Goal: Task Accomplishment & Management: Complete application form

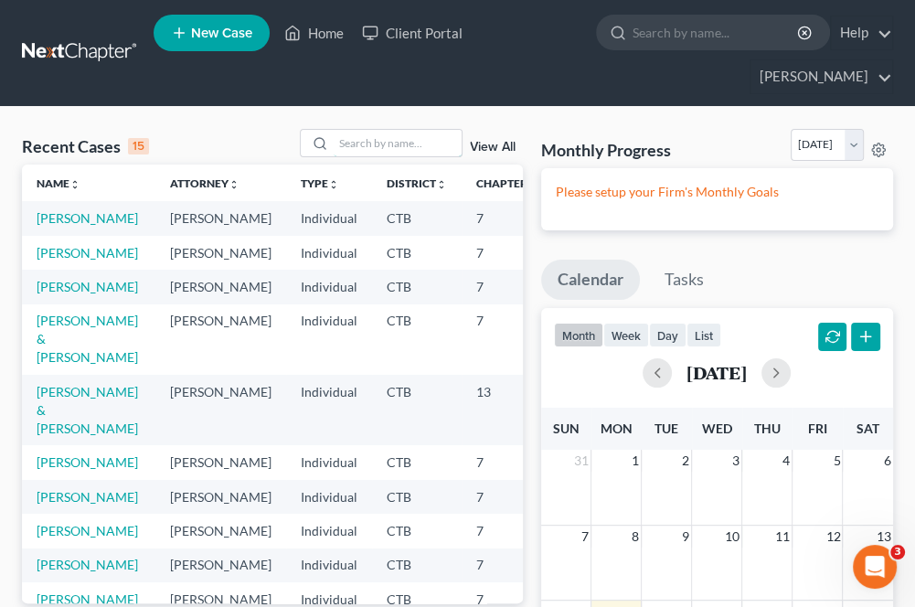
click at [359, 141] on input "search" at bounding box center [398, 143] width 128 height 27
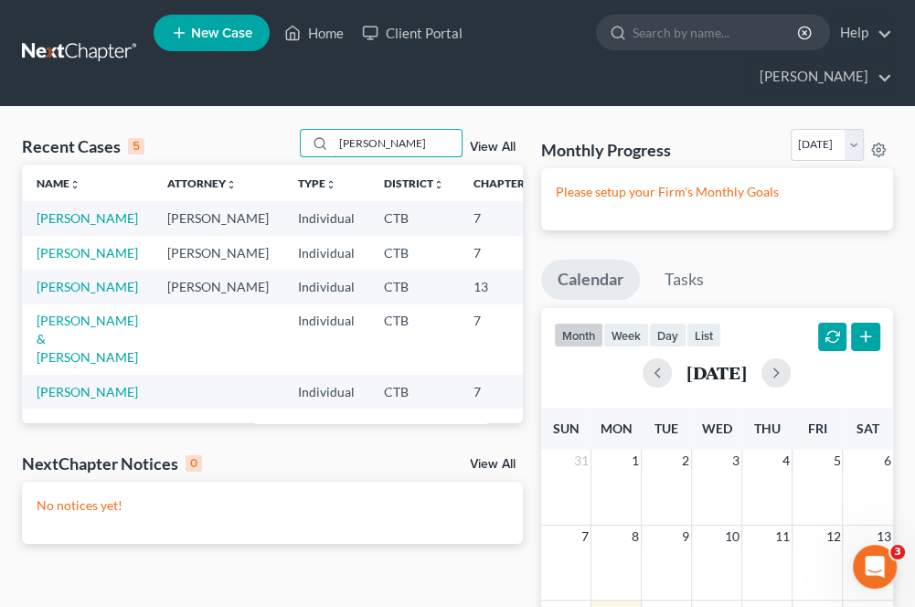
type input "[PERSON_NAME]"
click at [55, 227] on td "[PERSON_NAME]" at bounding box center [87, 218] width 131 height 34
click at [51, 217] on link "[PERSON_NAME]" at bounding box center [88, 218] width 102 height 16
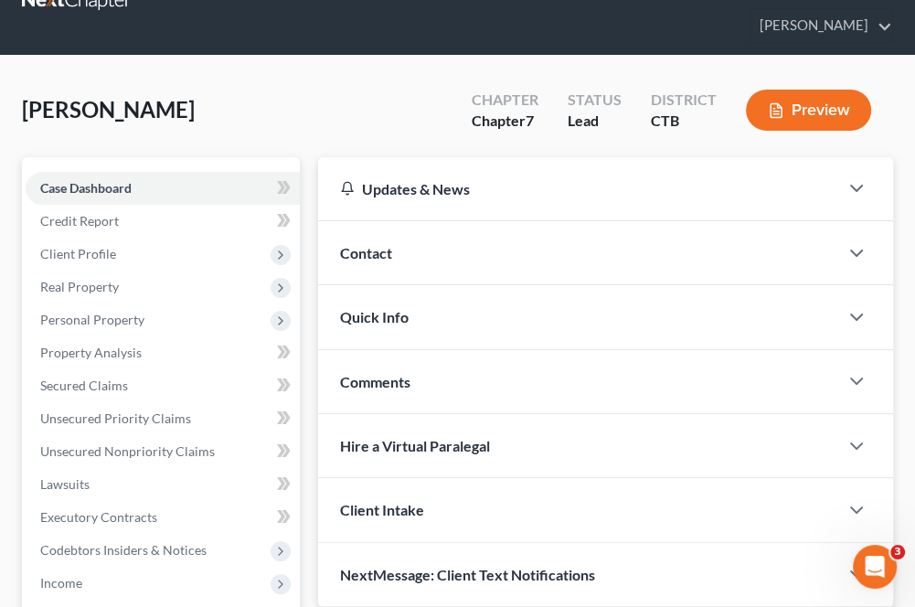
scroll to position [91, 0]
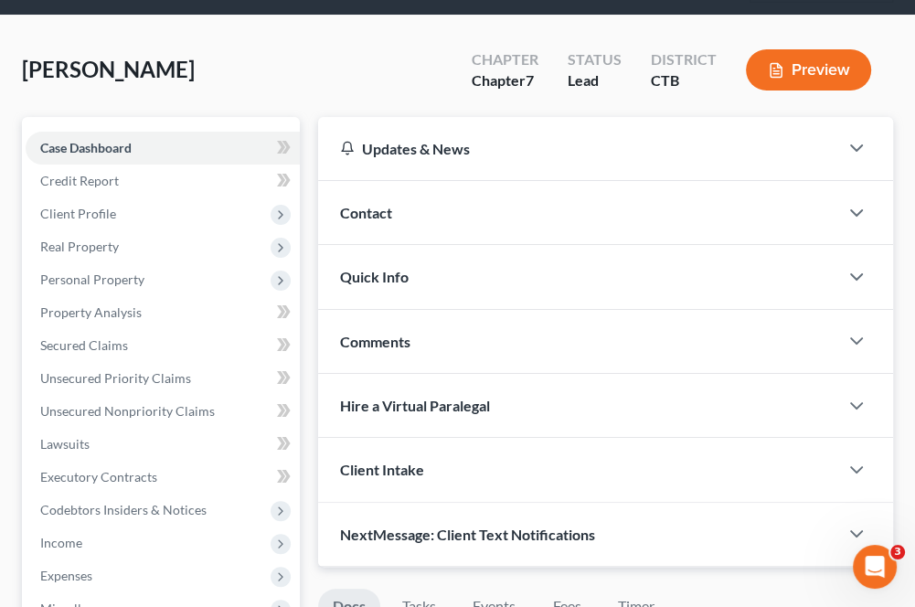
click at [106, 216] on span "Client Profile" at bounding box center [78, 214] width 76 height 16
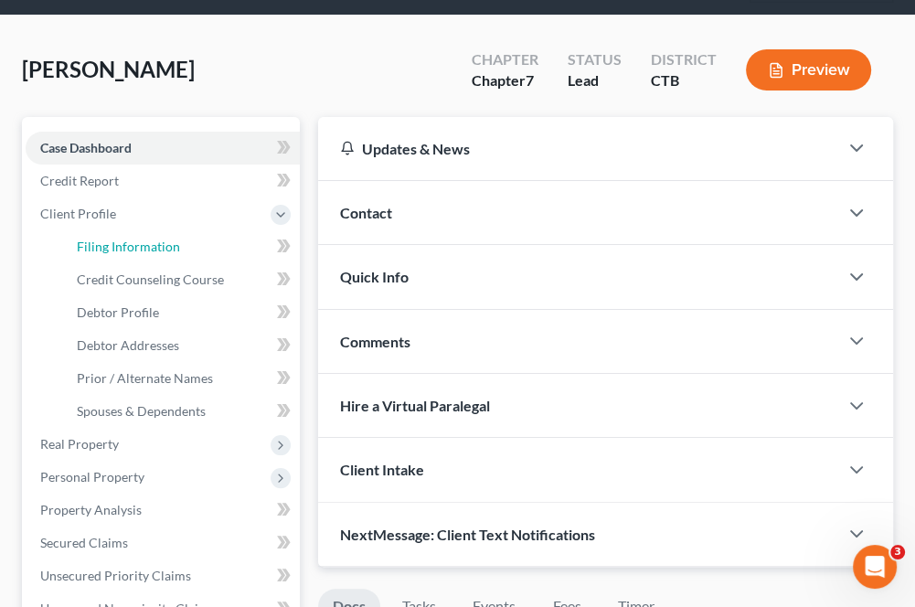
click at [118, 245] on span "Filing Information" at bounding box center [128, 247] width 103 height 16
select select "1"
select select "0"
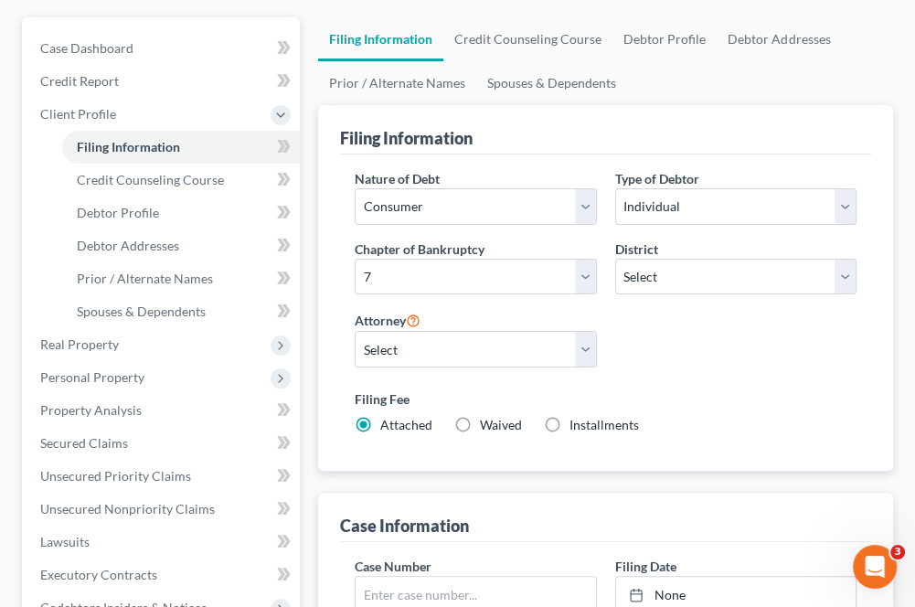
scroll to position [183, 0]
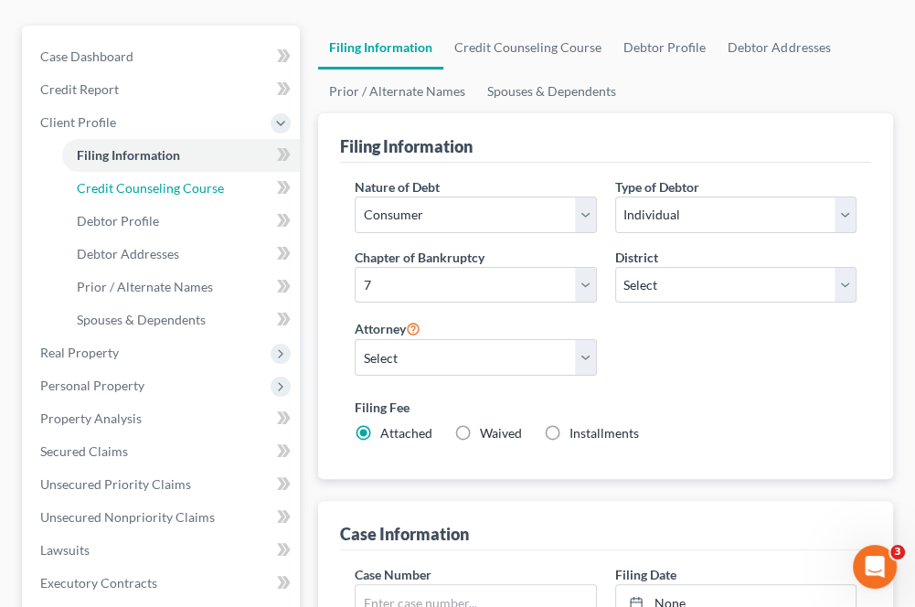
click at [138, 187] on span "Credit Counseling Course" at bounding box center [150, 188] width 147 height 16
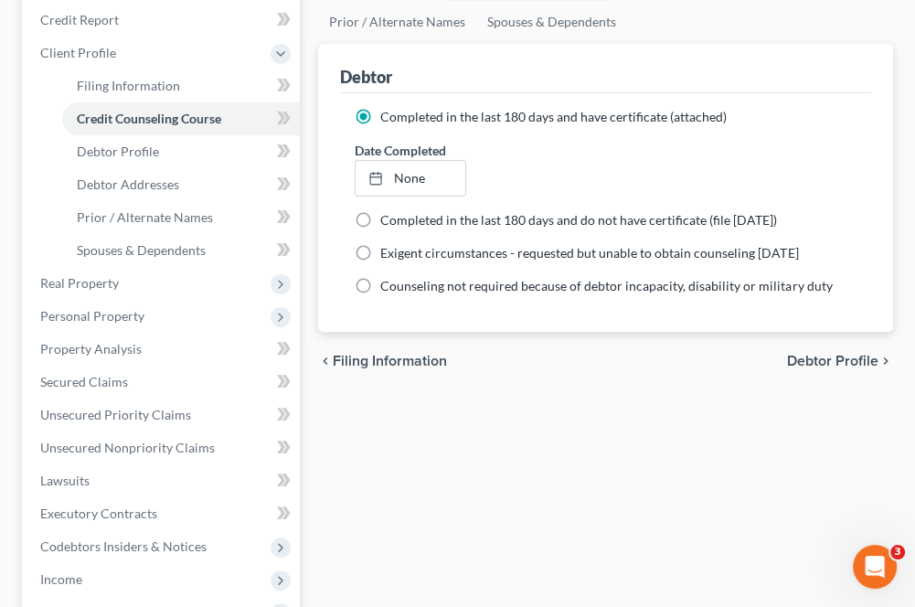
scroll to position [274, 0]
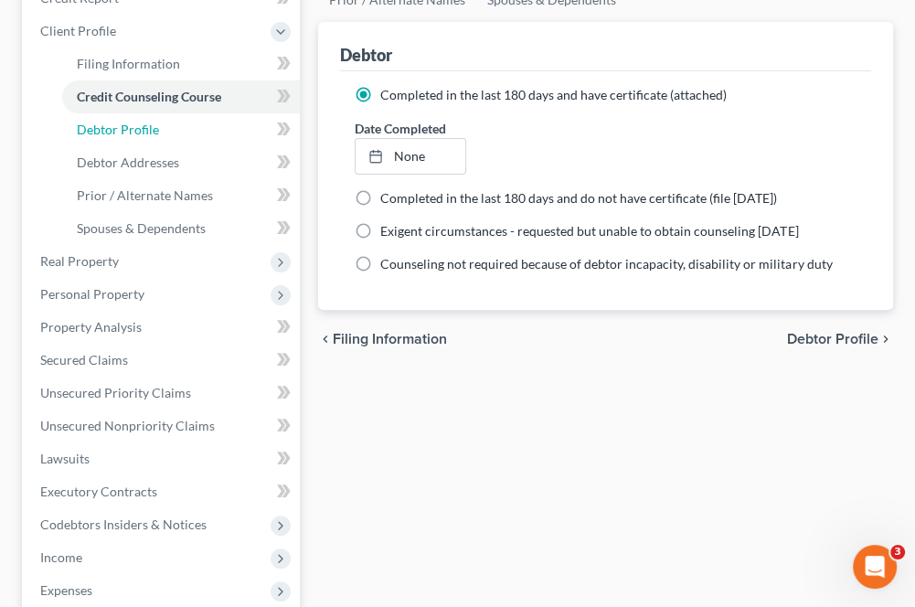
click at [125, 128] on span "Debtor Profile" at bounding box center [118, 130] width 82 height 16
select select "0"
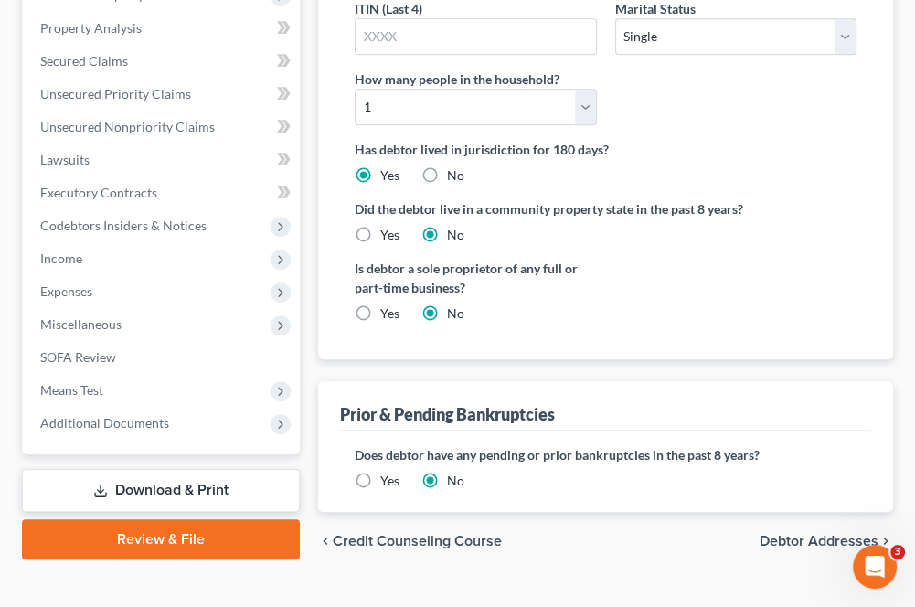
scroll to position [604, 0]
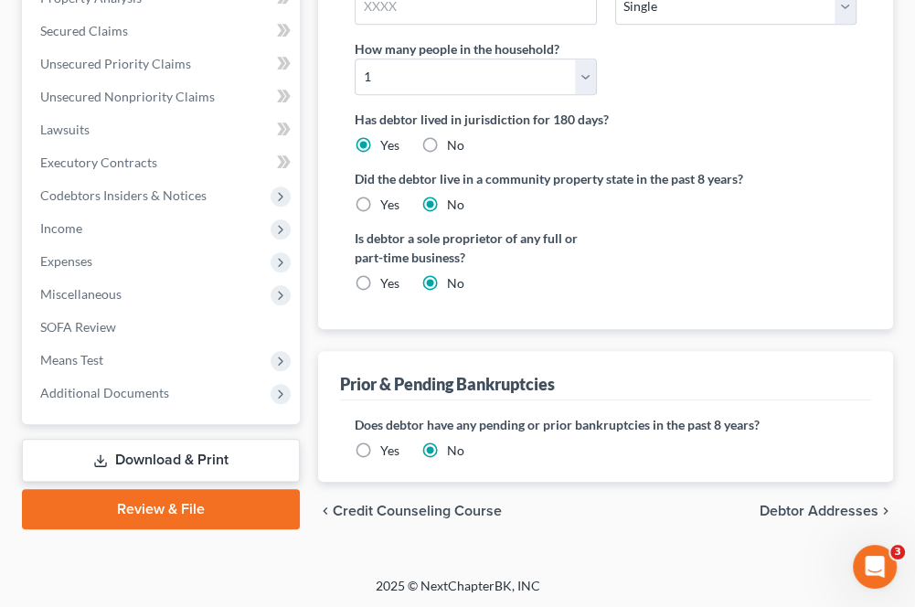
click at [783, 511] on span "Debtor Addresses" at bounding box center [819, 511] width 119 height 15
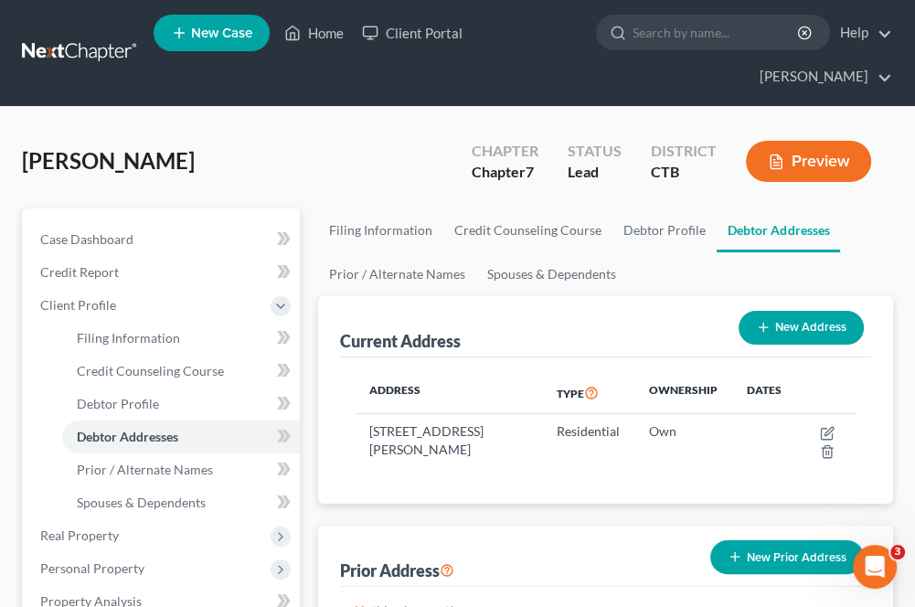
scroll to position [91, 0]
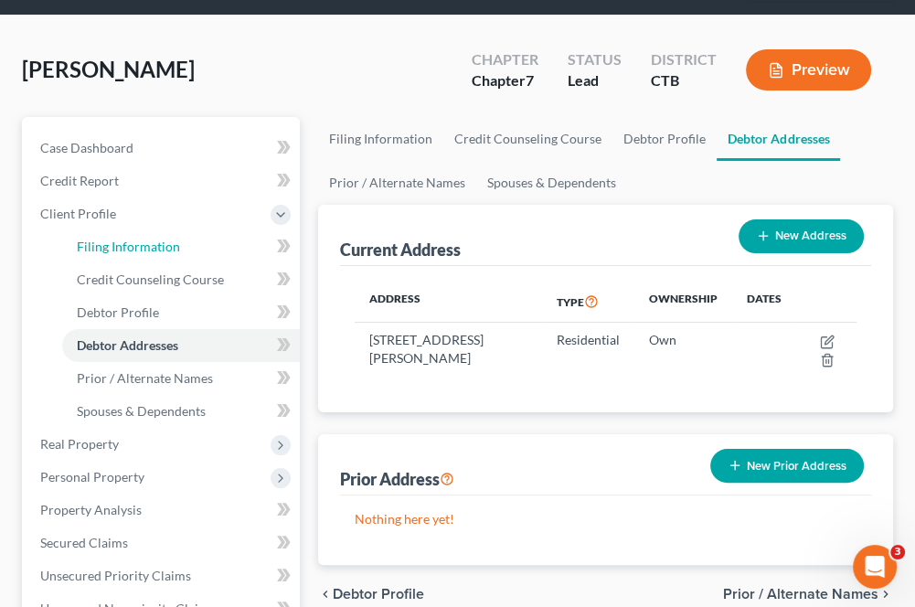
click at [146, 250] on span "Filing Information" at bounding box center [128, 247] width 103 height 16
select select "1"
select select "0"
select select "12"
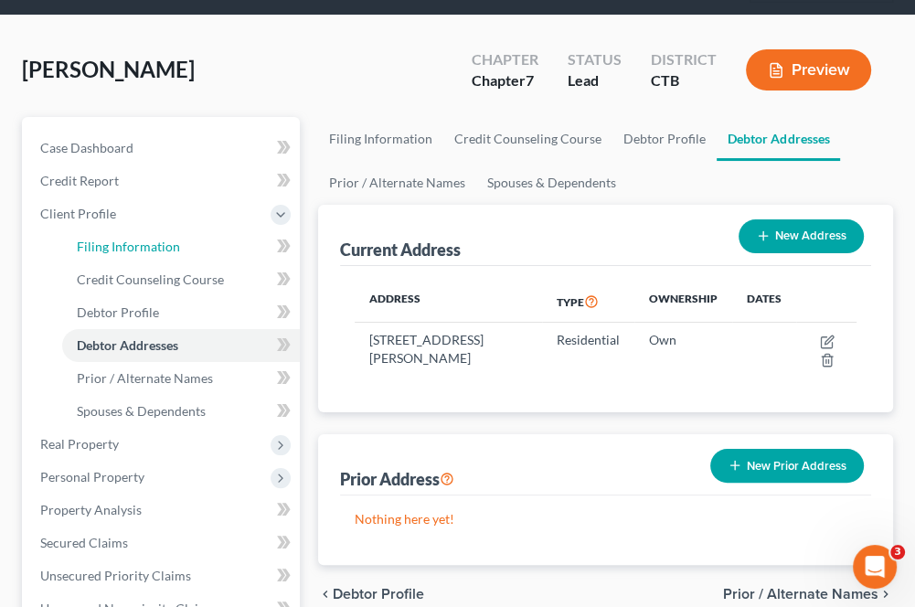
select select "0"
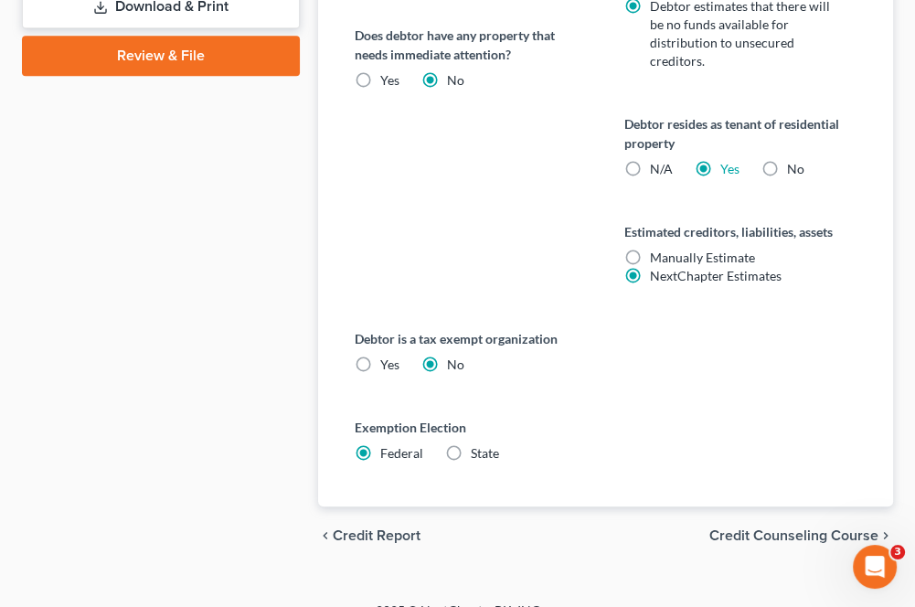
scroll to position [1082, 0]
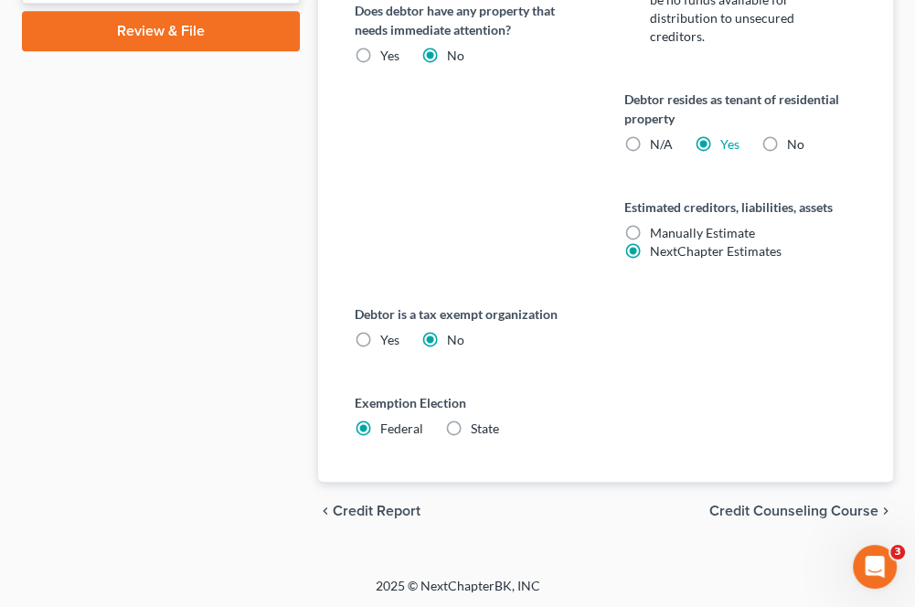
click at [746, 508] on span "Credit Counseling Course" at bounding box center [794, 511] width 169 height 15
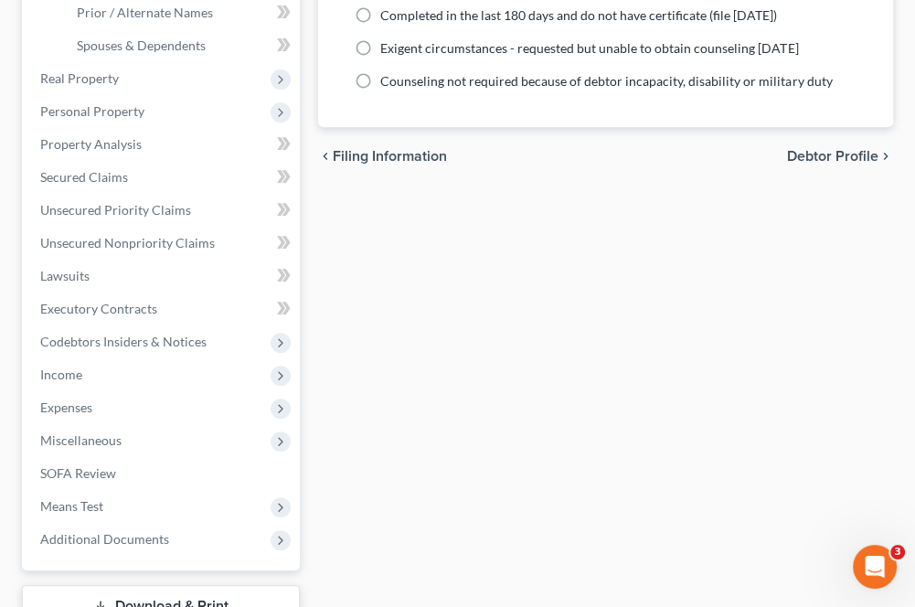
click at [839, 155] on span "Debtor Profile" at bounding box center [832, 156] width 91 height 15
select select "0"
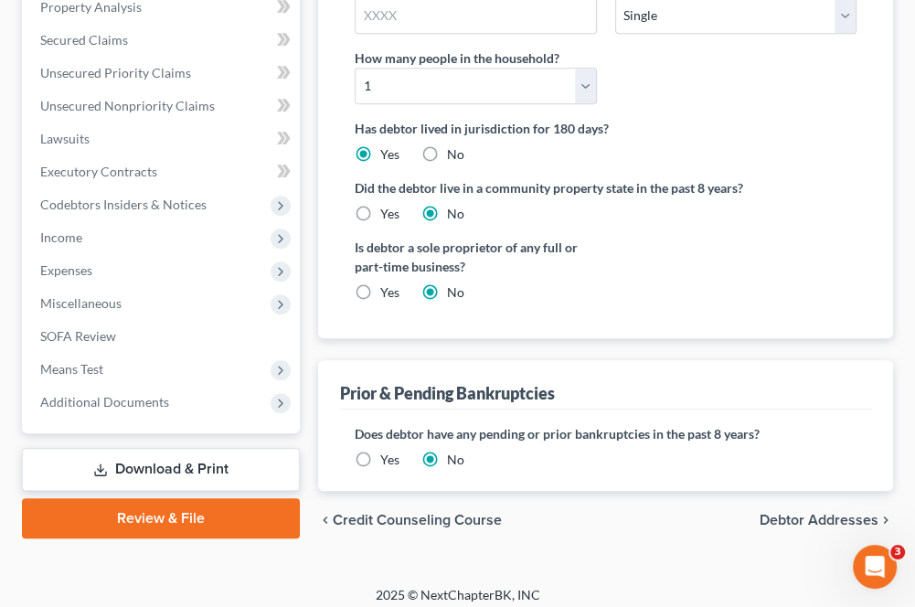
scroll to position [604, 0]
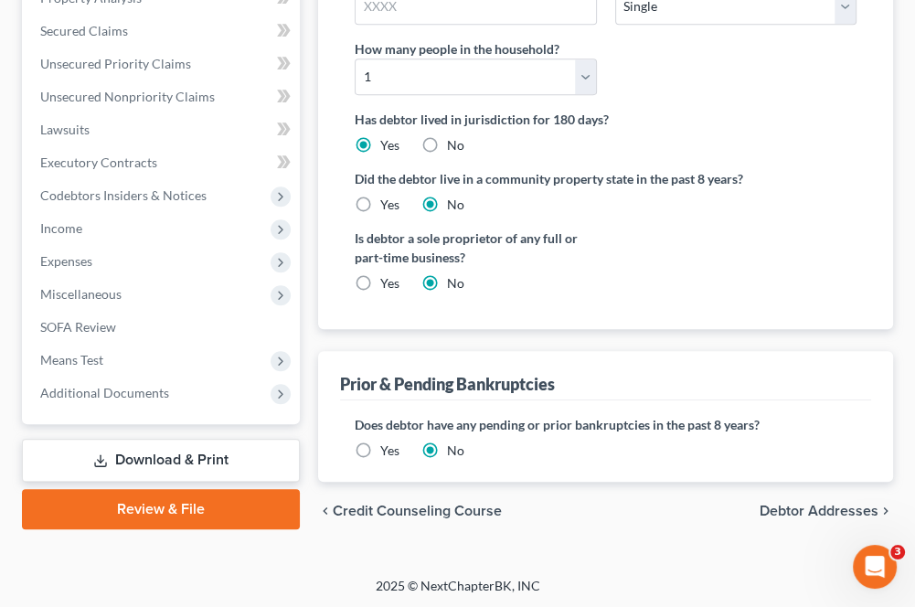
click at [796, 504] on span "Debtor Addresses" at bounding box center [819, 511] width 119 height 15
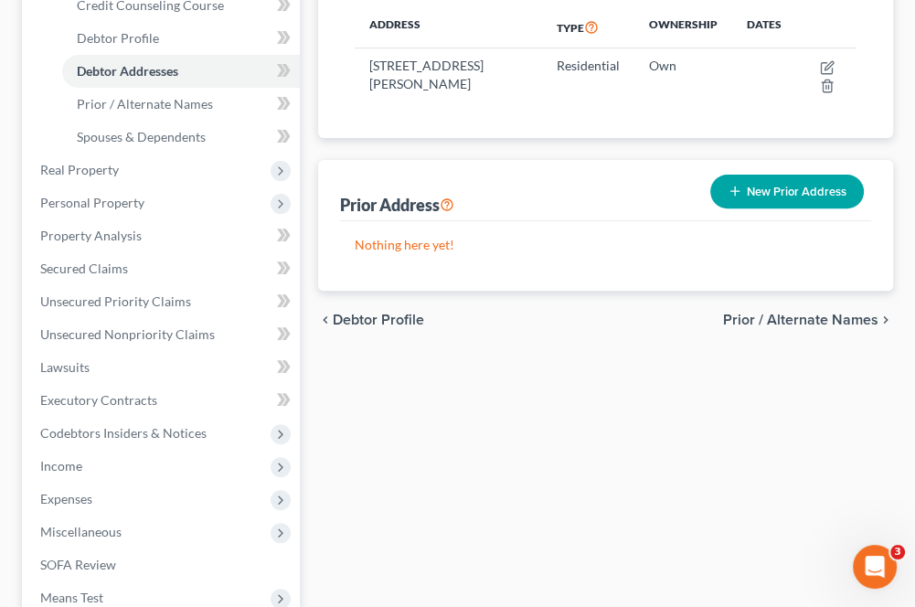
click at [787, 318] on span "Prior / Alternate Names" at bounding box center [800, 320] width 155 height 15
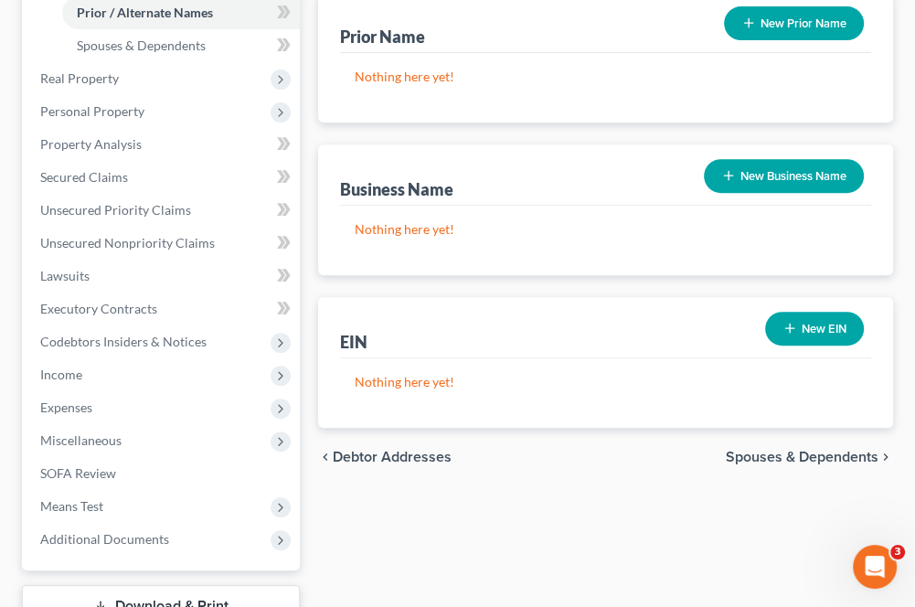
click at [741, 455] on span "Spouses & Dependents" at bounding box center [802, 457] width 153 height 15
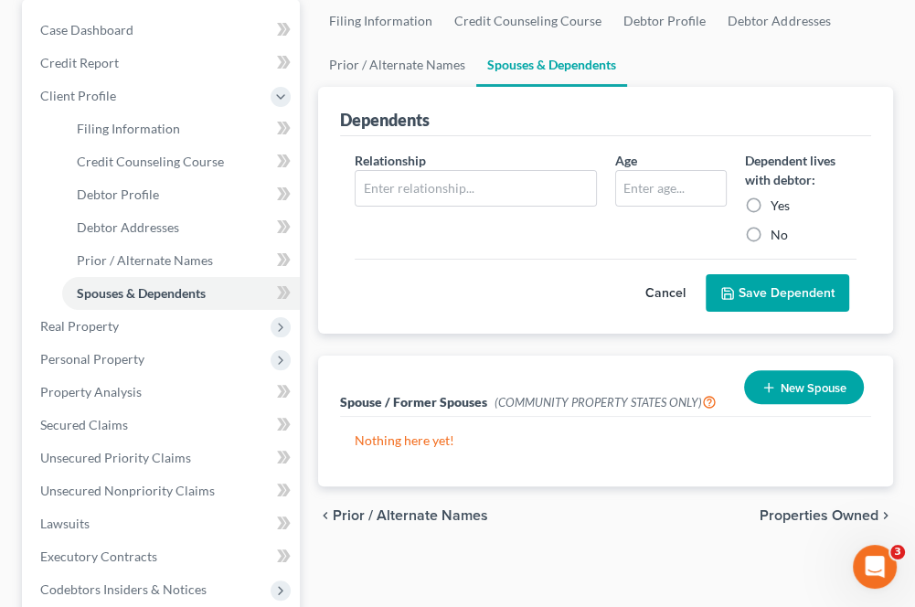
scroll to position [274, 0]
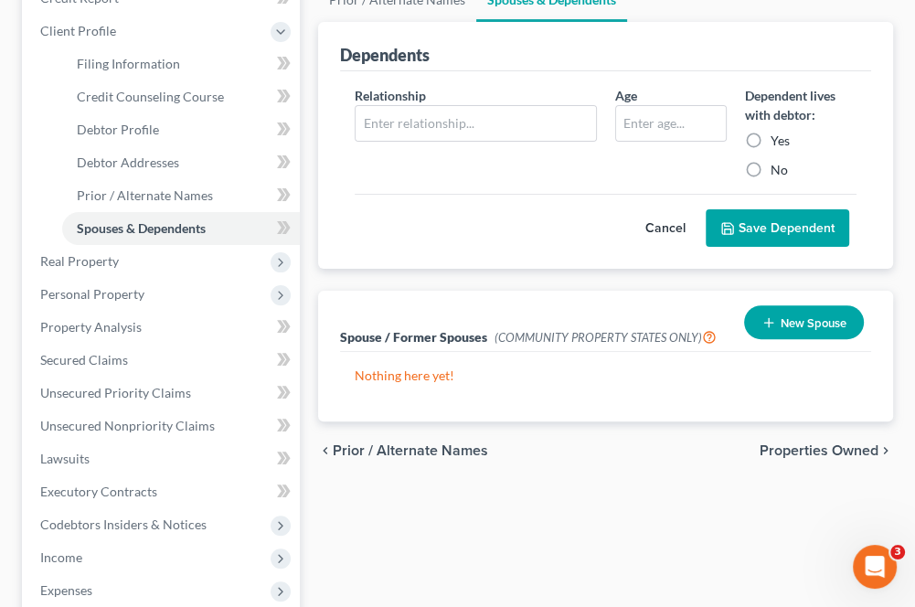
click at [774, 450] on span "Properties Owned" at bounding box center [819, 451] width 119 height 15
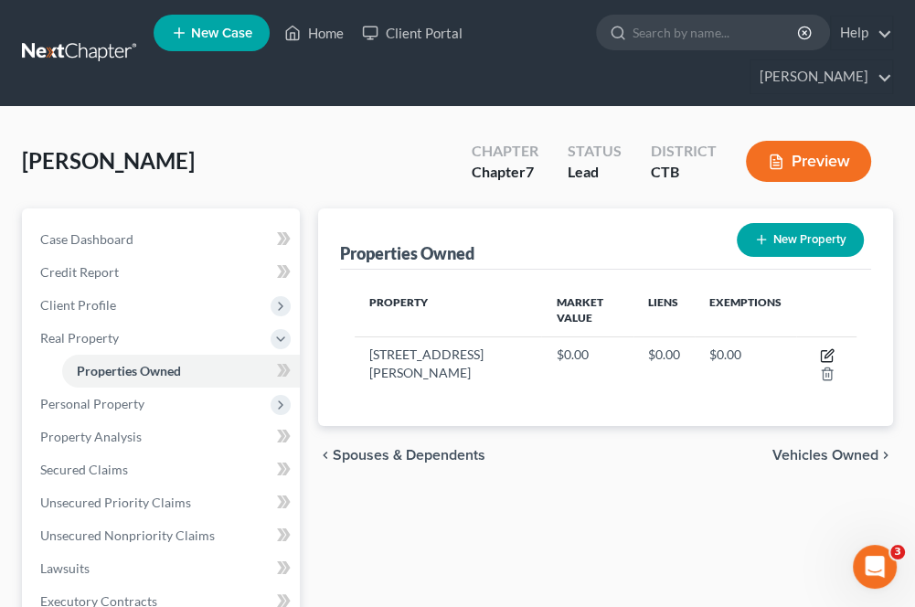
click at [825, 349] on icon "button" at bounding box center [829, 353] width 8 height 8
select select "6"
select select "0"
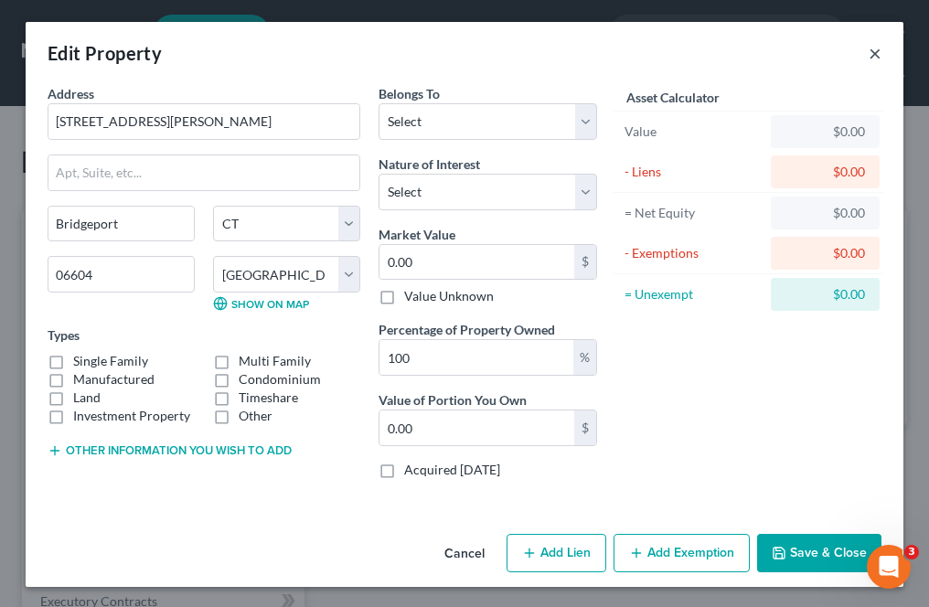
click at [873, 55] on button "×" at bounding box center [875, 53] width 13 height 22
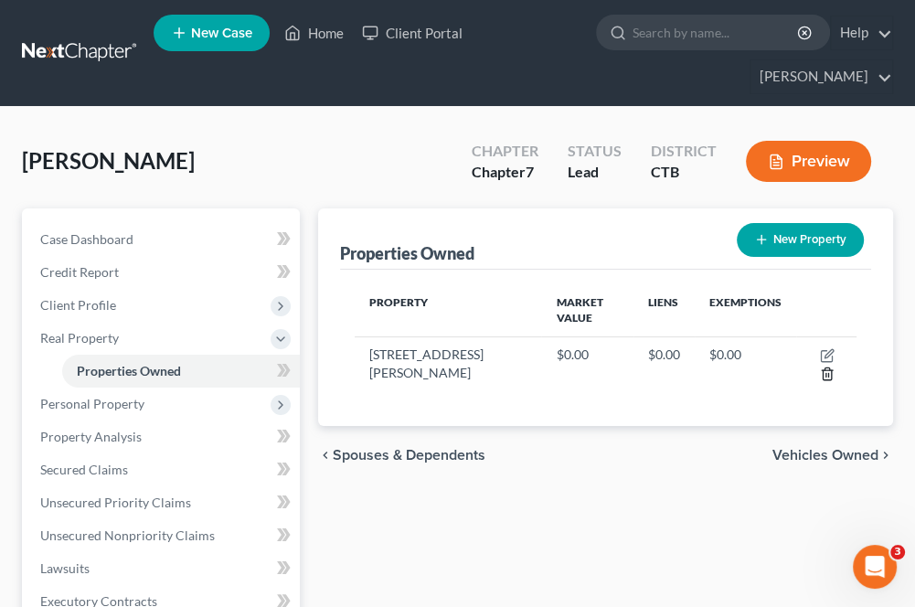
click at [823, 368] on icon "button" at bounding box center [827, 374] width 8 height 12
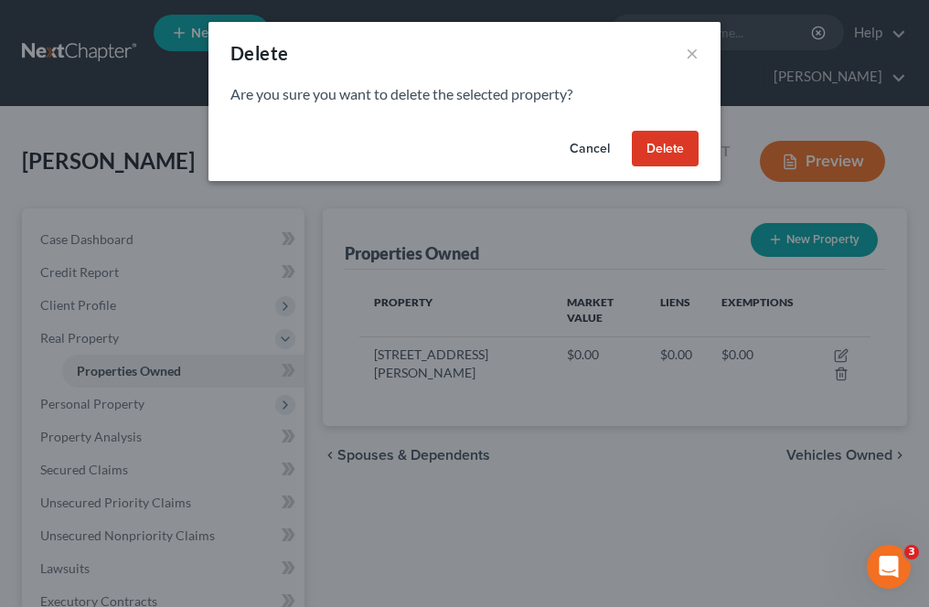
click at [658, 147] on button "Delete" at bounding box center [665, 149] width 67 height 37
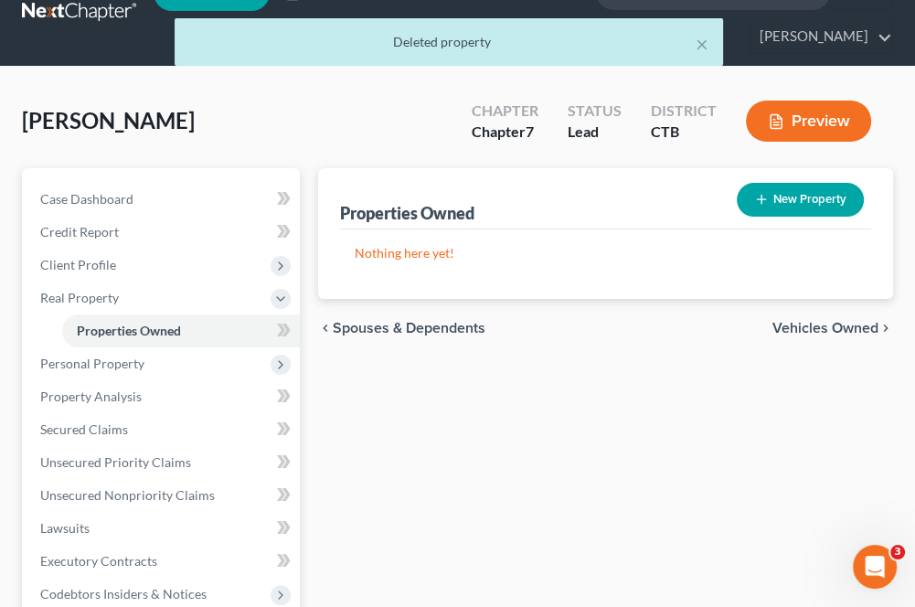
scroll to position [91, 0]
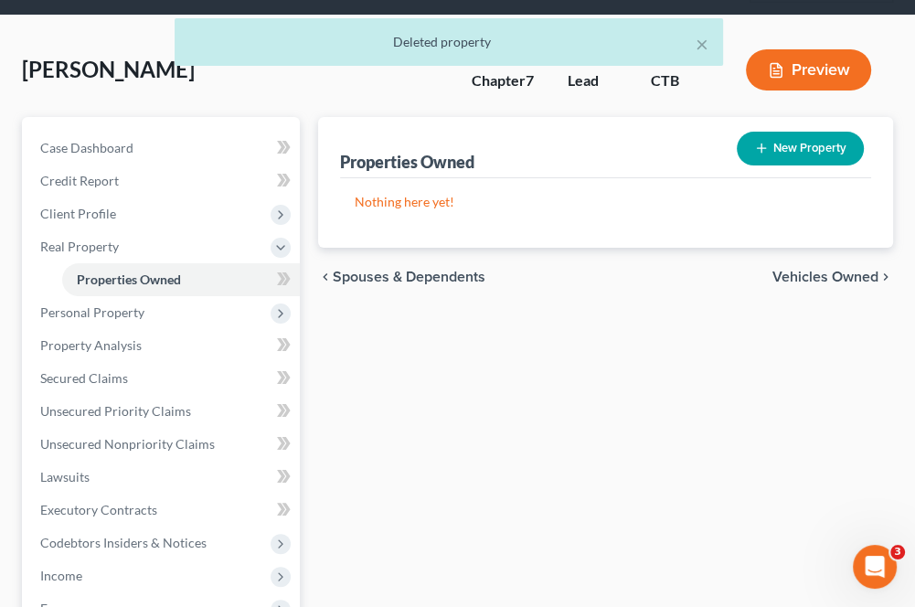
click at [59, 315] on span "Personal Property" at bounding box center [92, 313] width 104 height 16
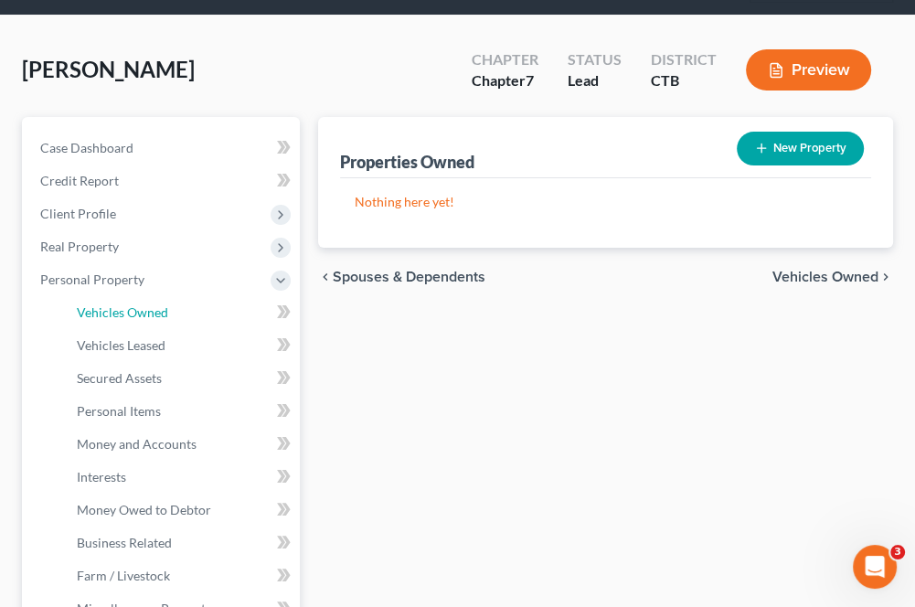
click at [82, 316] on span "Vehicles Owned" at bounding box center [122, 313] width 91 height 16
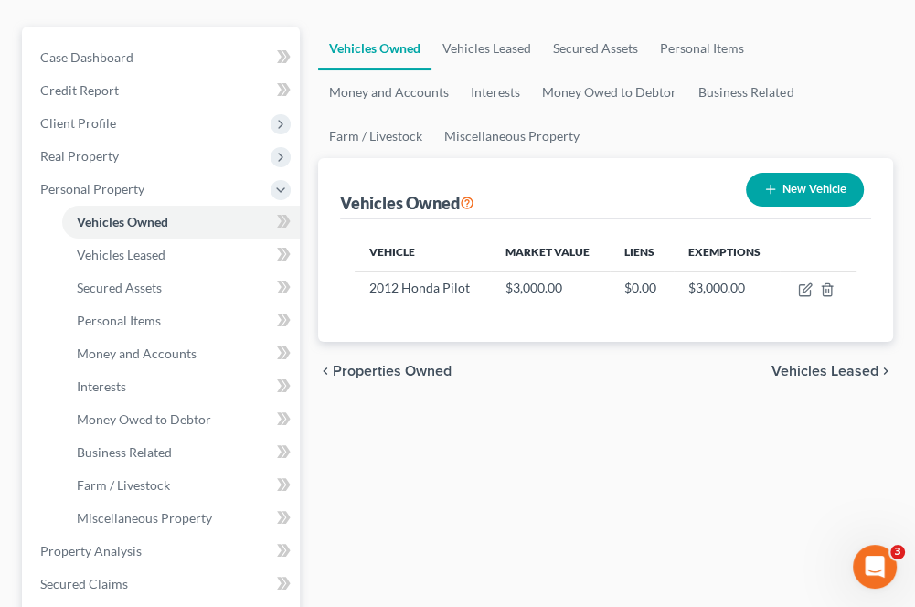
scroll to position [183, 0]
click at [94, 263] on link "Vehicles Leased" at bounding box center [181, 254] width 238 height 33
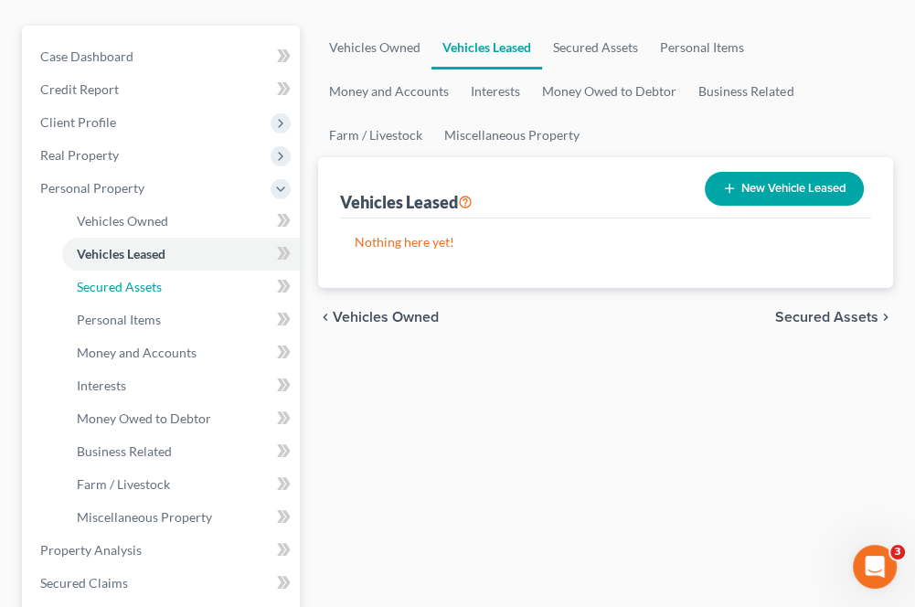
click at [102, 298] on link "Secured Assets" at bounding box center [181, 287] width 238 height 33
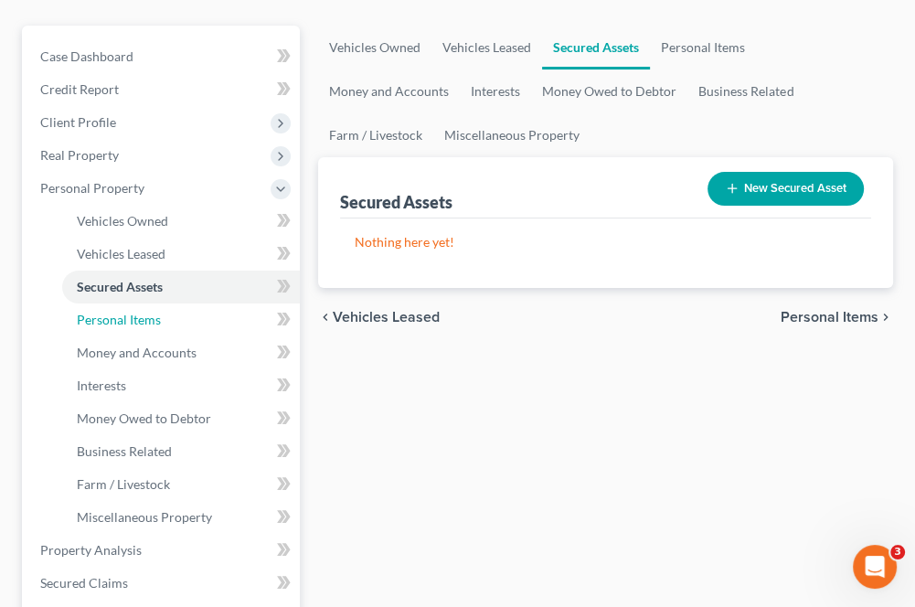
click at [103, 312] on span "Personal Items" at bounding box center [119, 320] width 84 height 16
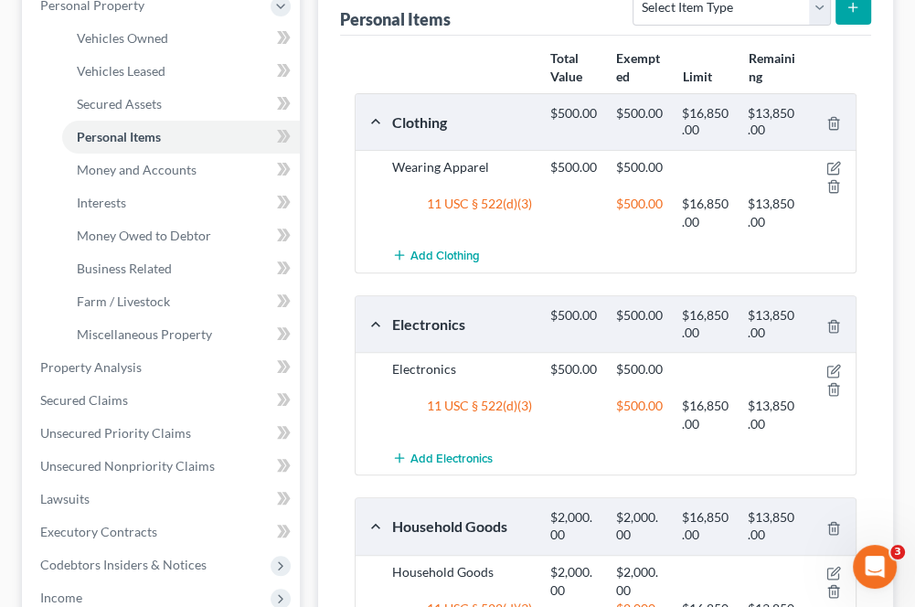
scroll to position [366, 0]
click at [88, 176] on span "Money and Accounts" at bounding box center [137, 170] width 120 height 16
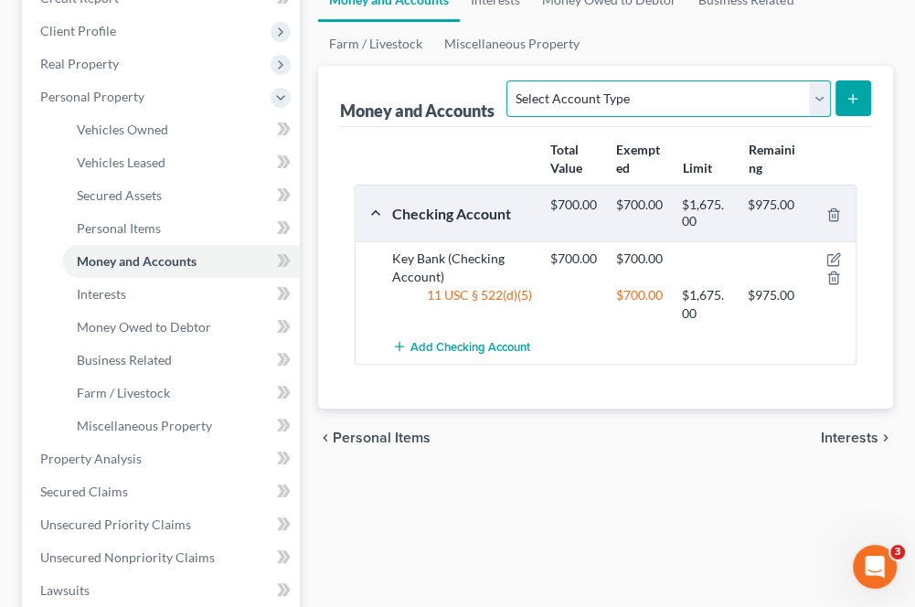
click at [819, 106] on select "Select Account Type Brokerage Cash on Hand Certificates of Deposit Checking Acc…" at bounding box center [669, 98] width 324 height 37
select select "checking"
click at [511, 80] on select "Select Account Type Brokerage Cash on Hand Certificates of Deposit Checking Acc…" at bounding box center [669, 98] width 324 height 37
click at [856, 102] on icon "submit" at bounding box center [853, 98] width 15 height 15
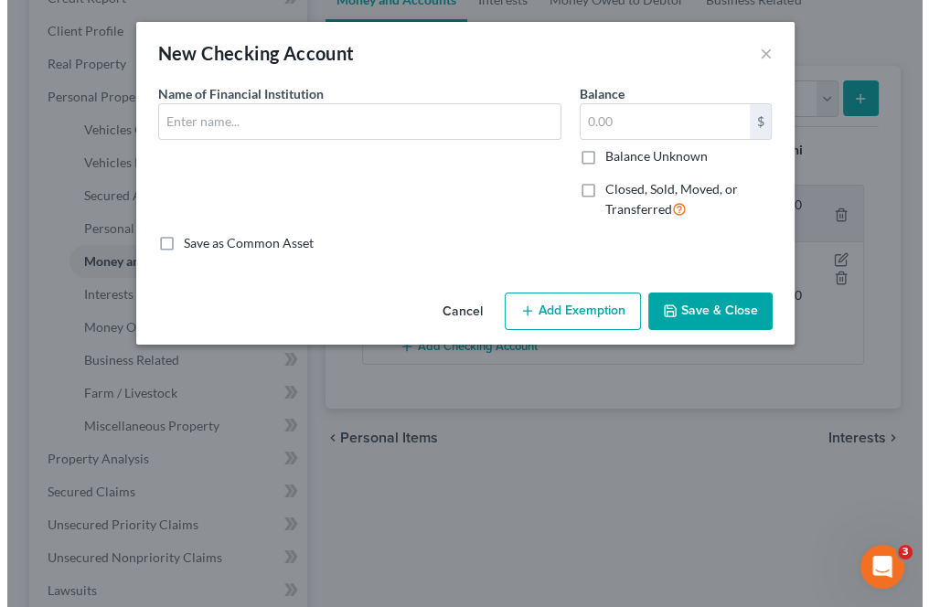
scroll to position [241, 0]
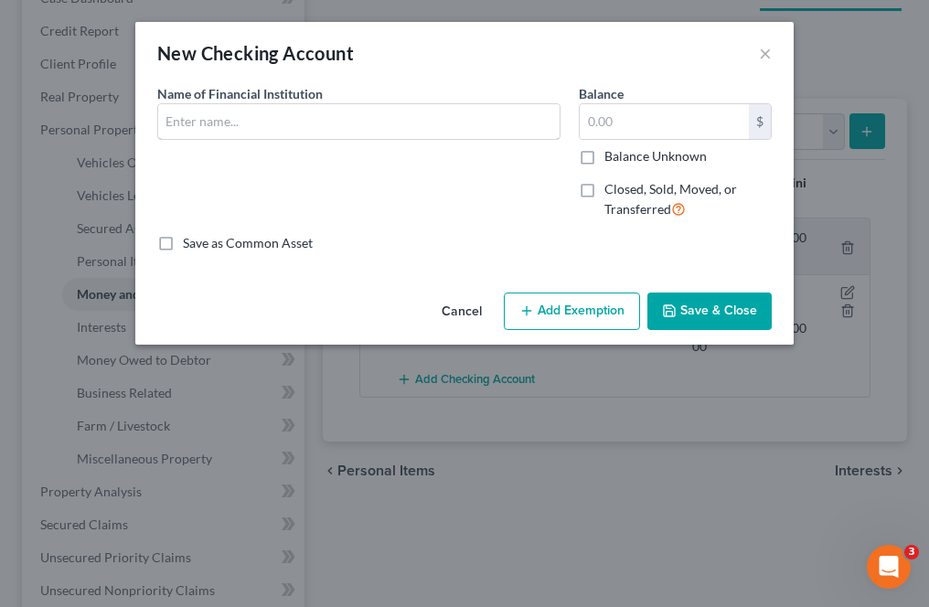
click at [193, 120] on input "text" at bounding box center [358, 121] width 401 height 35
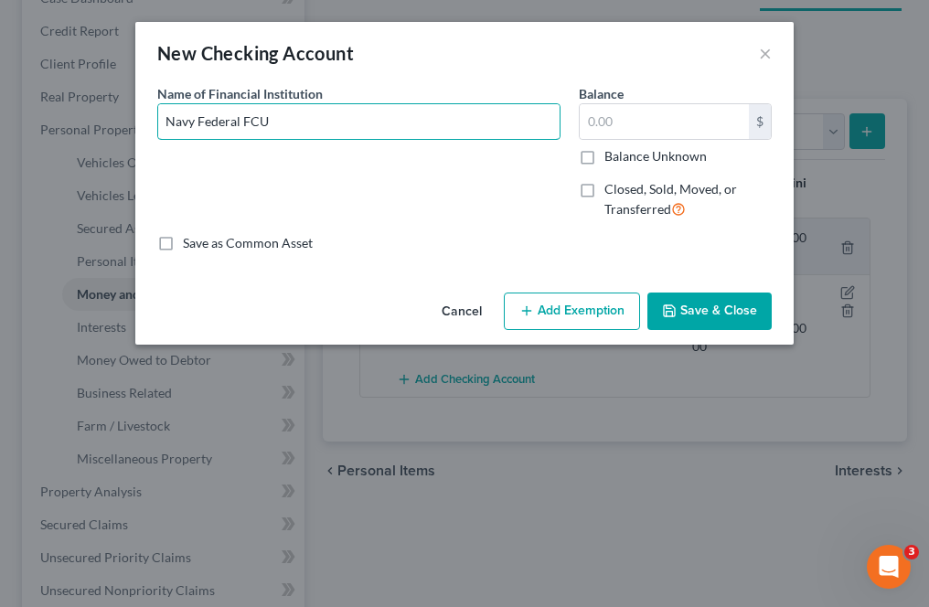
type input "Navy Federal FCU"
click at [636, 126] on input "text" at bounding box center [664, 121] width 169 height 35
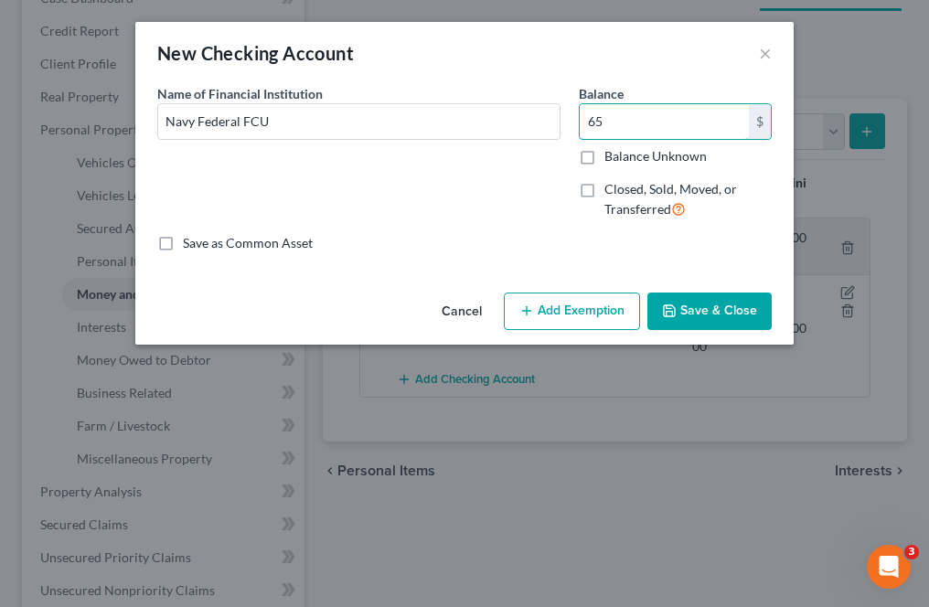
type input "65"
click at [606, 310] on button "Add Exemption" at bounding box center [572, 312] width 136 height 38
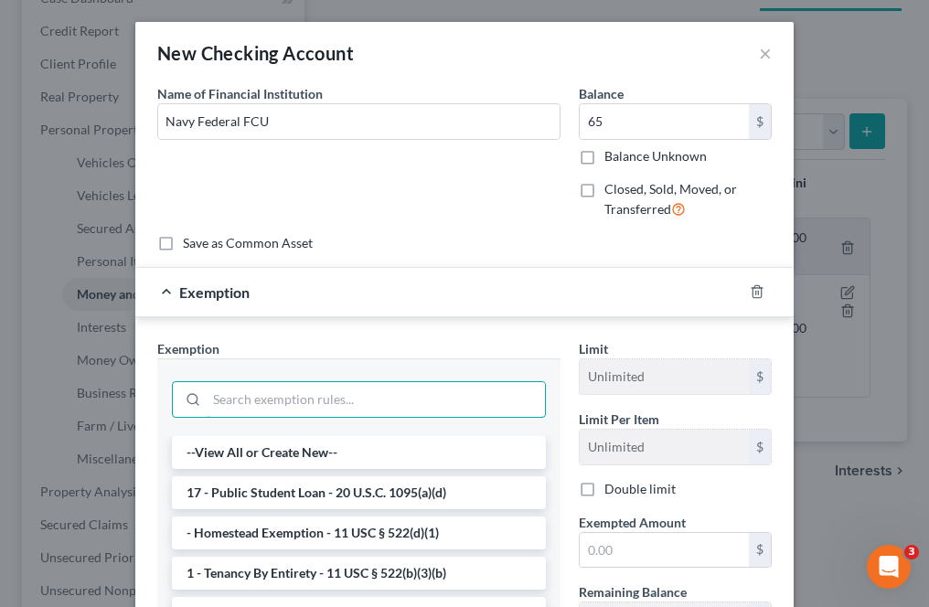
click at [283, 390] on input "search" at bounding box center [376, 399] width 338 height 35
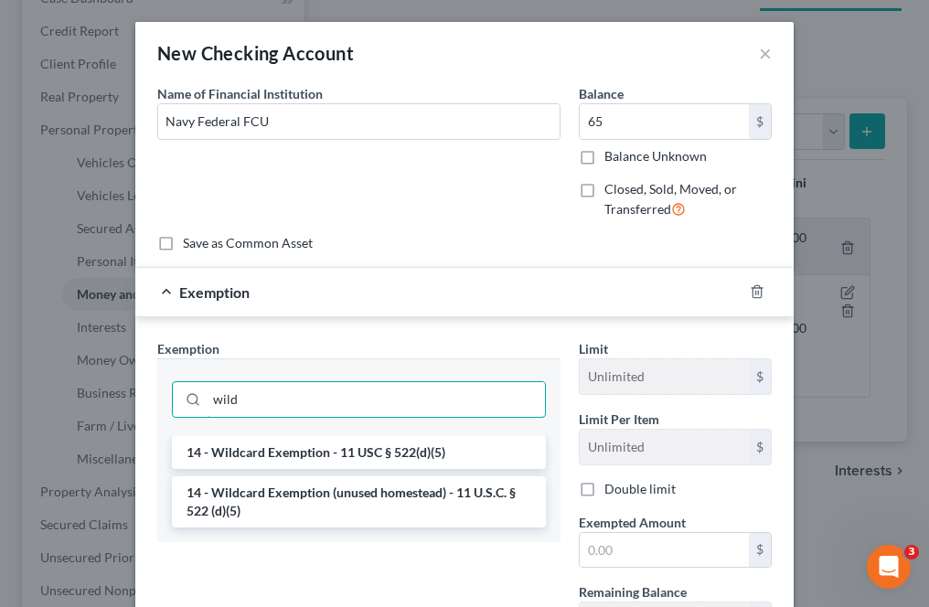
type input "wild"
click at [286, 452] on li "14 - Wildcard Exemption - 11 USC § 522(d)(5)" at bounding box center [359, 452] width 374 height 33
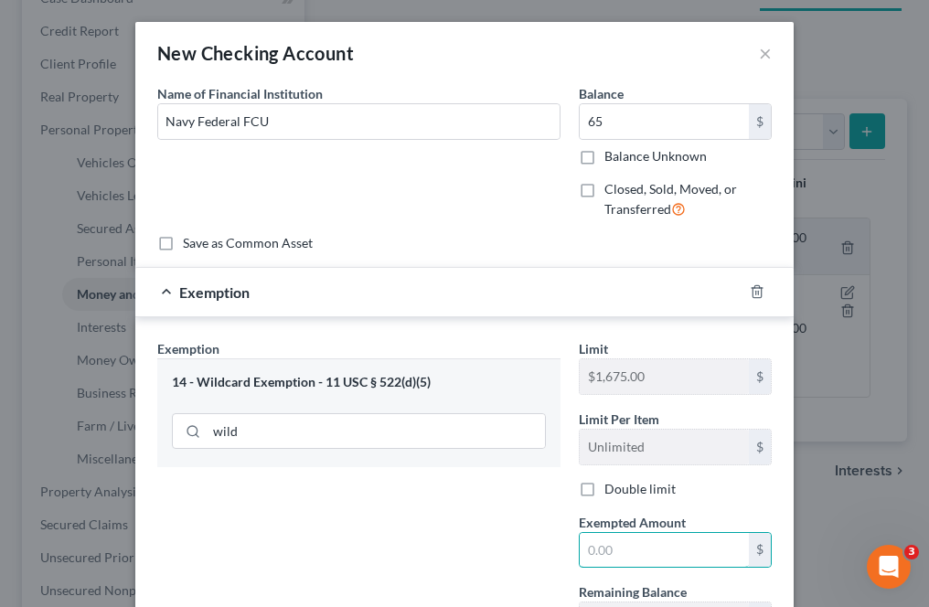
click at [608, 541] on input "text" at bounding box center [664, 550] width 169 height 35
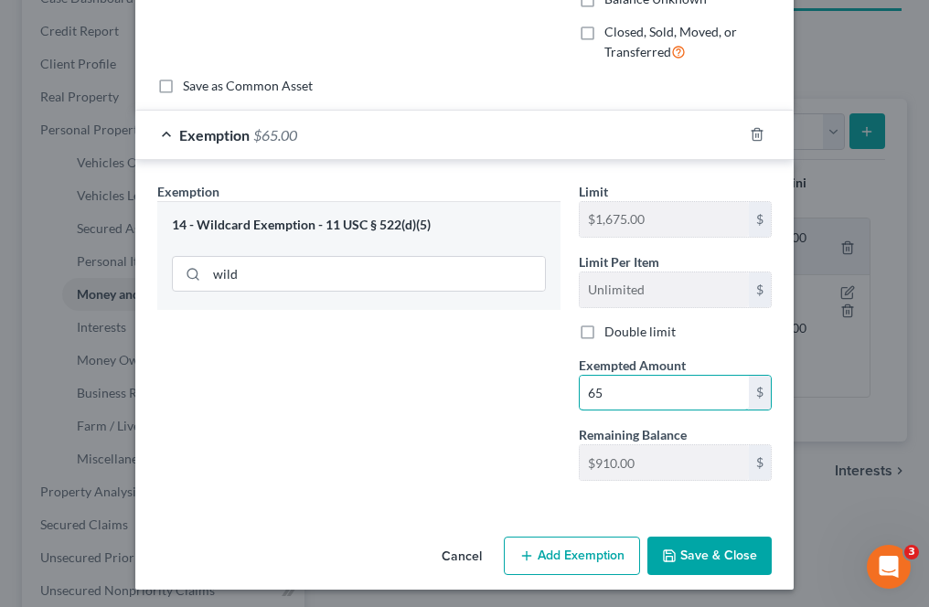
scroll to position [159, 0]
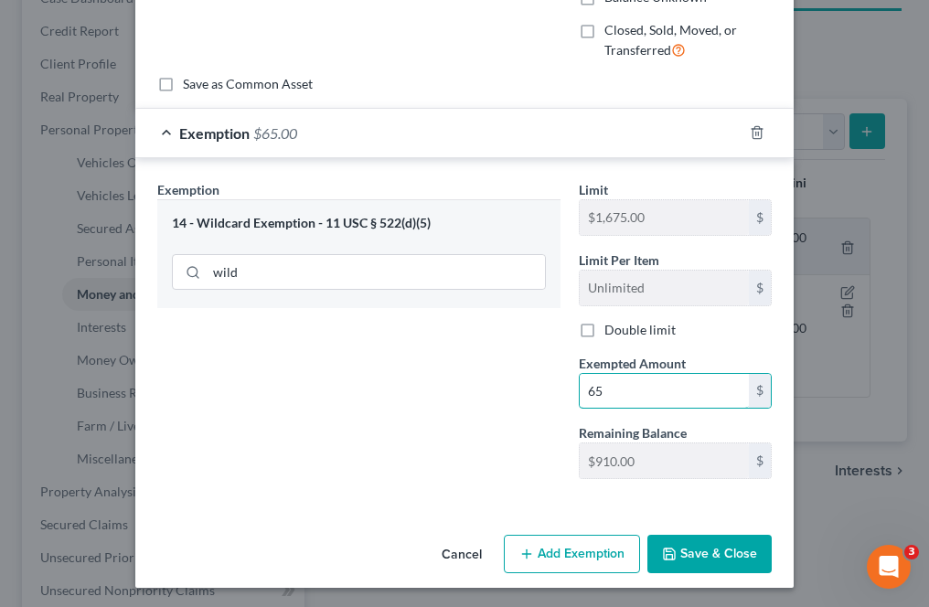
type input "65"
click at [696, 555] on button "Save & Close" at bounding box center [709, 554] width 124 height 38
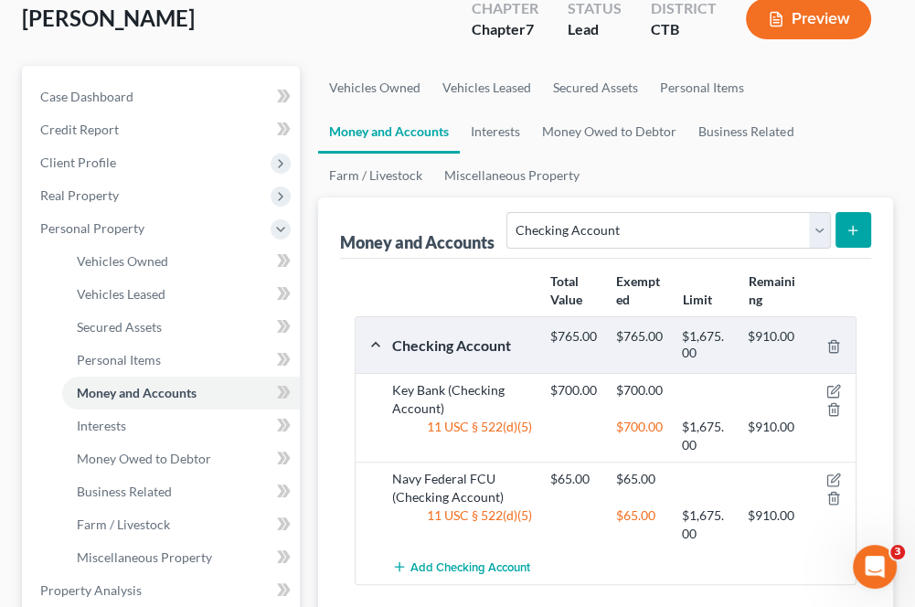
scroll to position [183, 0]
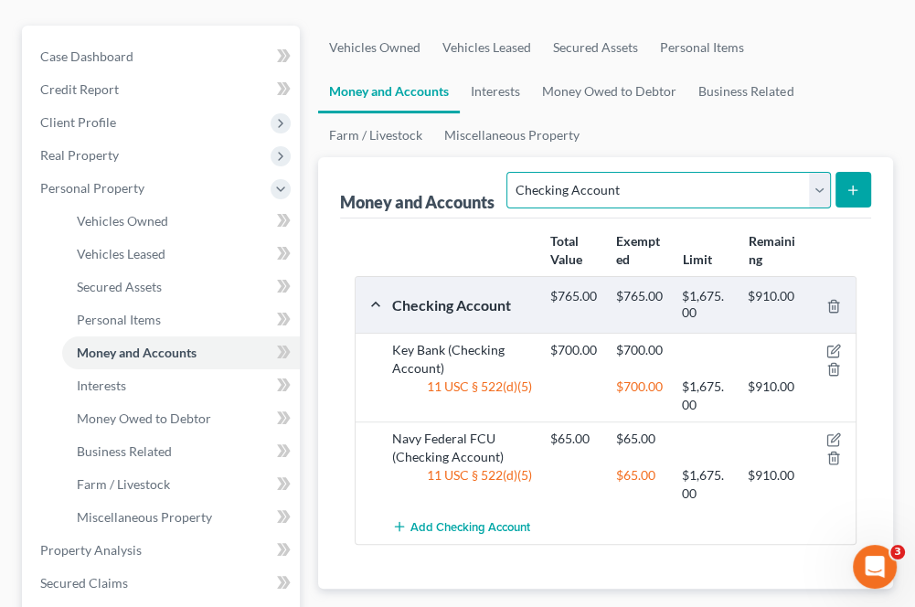
click at [629, 181] on select "Select Account Type Brokerage Cash on Hand Certificates of Deposit Checking Acc…" at bounding box center [669, 190] width 324 height 37
select select "savings"
click at [511, 172] on select "Select Account Type Brokerage Cash on Hand Certificates of Deposit Checking Acc…" at bounding box center [669, 190] width 324 height 37
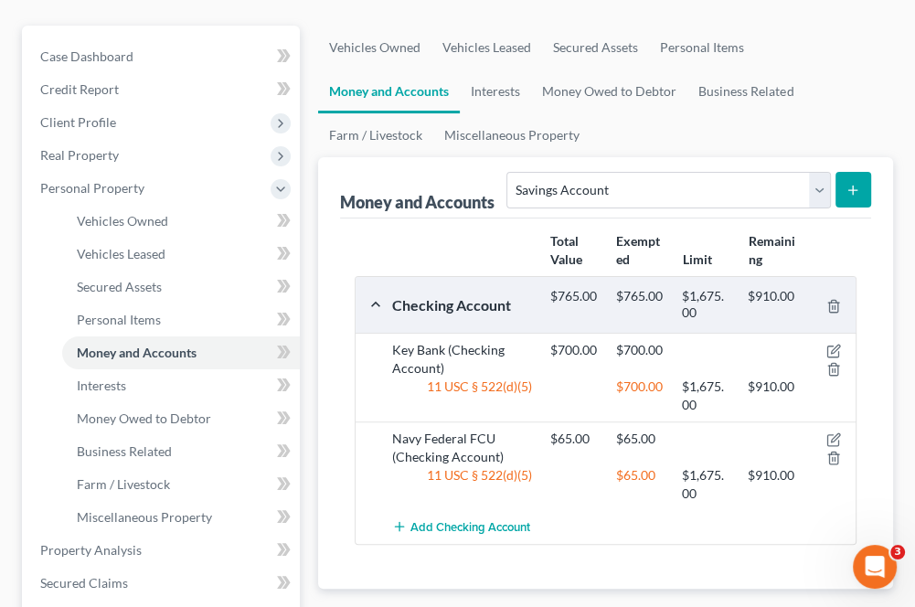
click at [841, 188] on button "submit" at bounding box center [854, 190] width 36 height 36
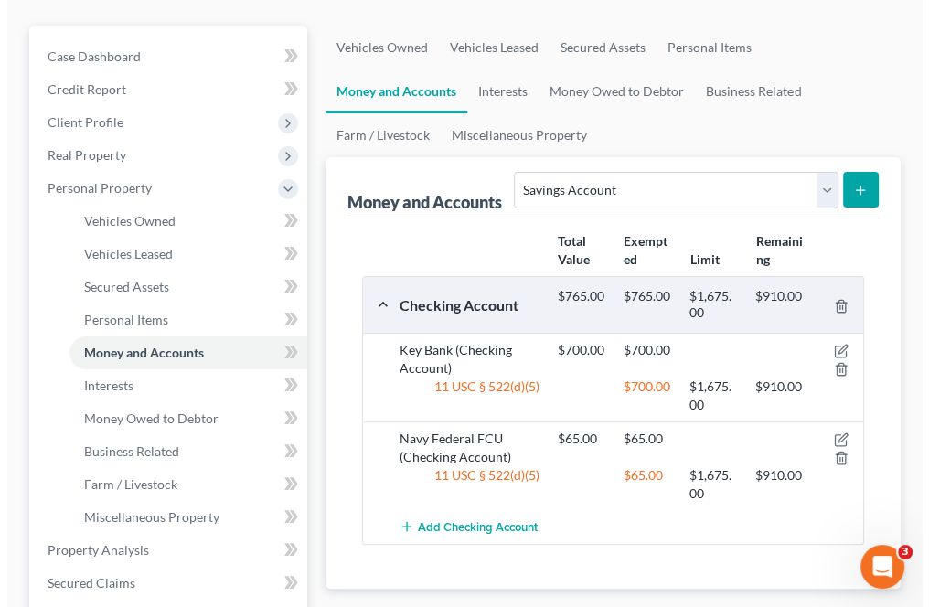
scroll to position [150, 0]
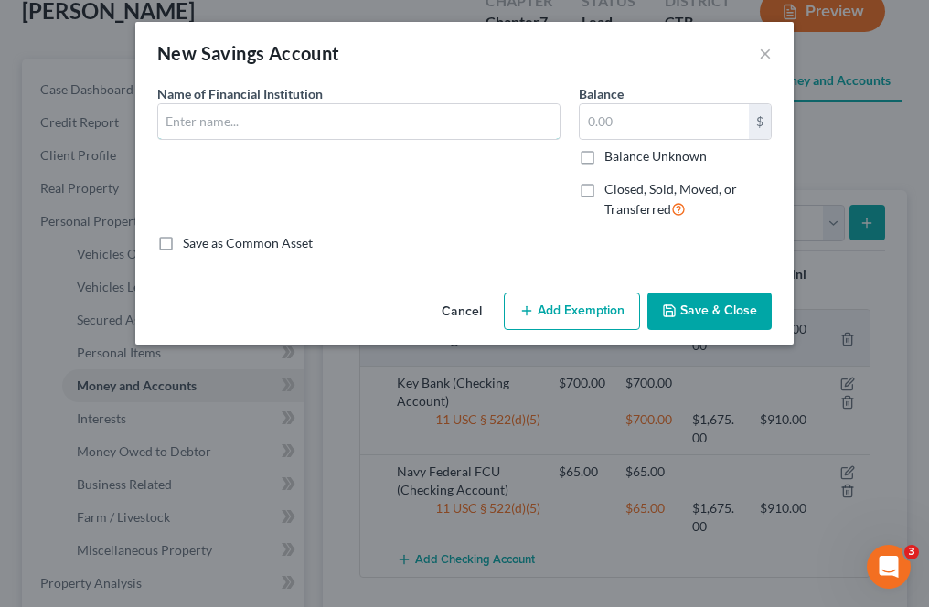
click at [240, 123] on input "text" at bounding box center [358, 121] width 401 height 35
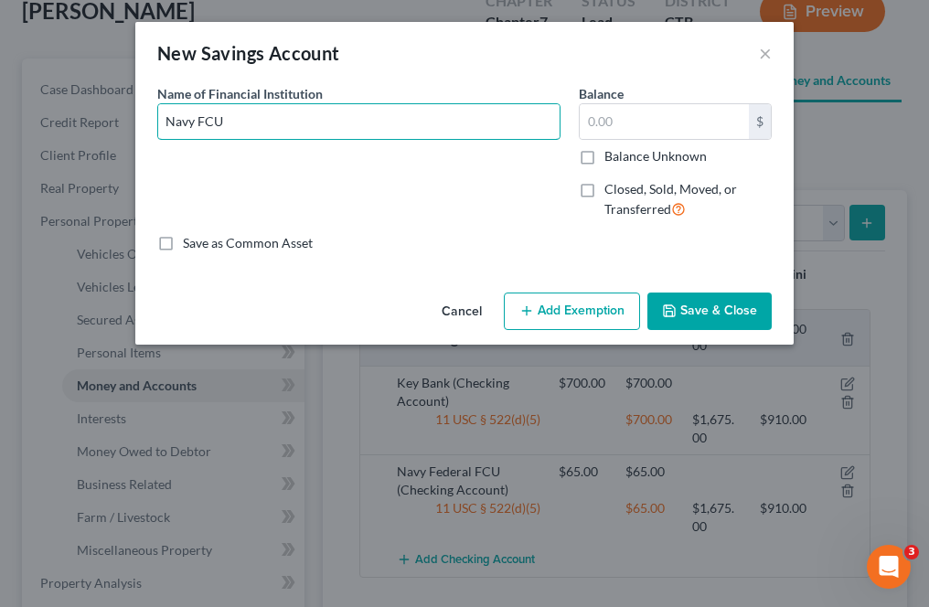
type input "Navy FCU"
click at [603, 135] on input "text" at bounding box center [664, 121] width 169 height 35
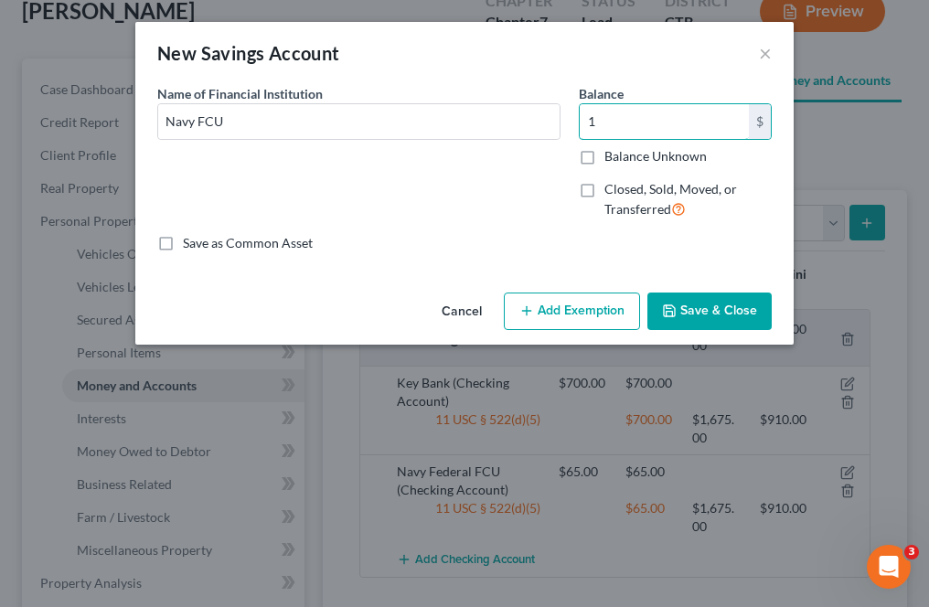
type input "1"
click at [558, 315] on button "Add Exemption" at bounding box center [572, 312] width 136 height 38
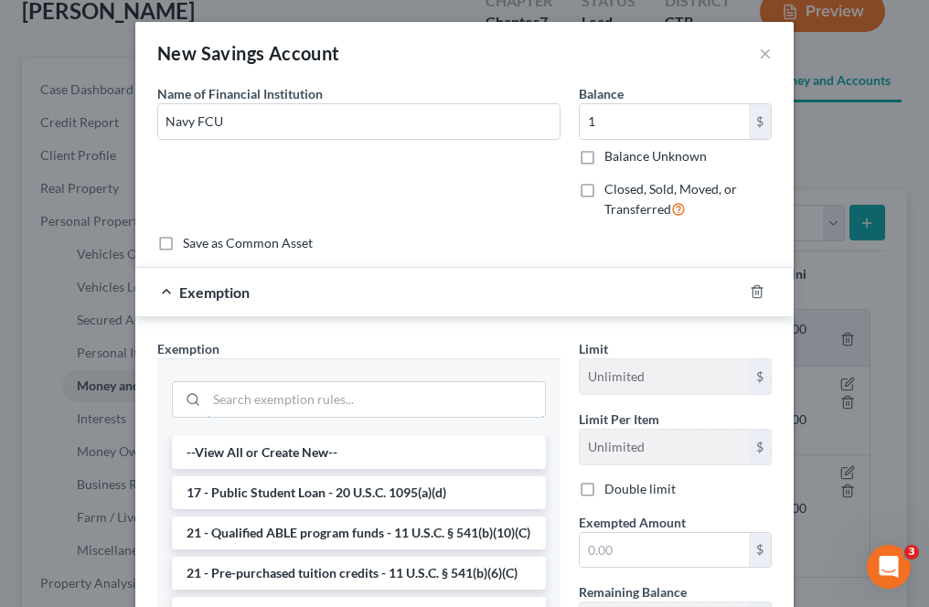
click at [262, 399] on input "search" at bounding box center [376, 399] width 338 height 35
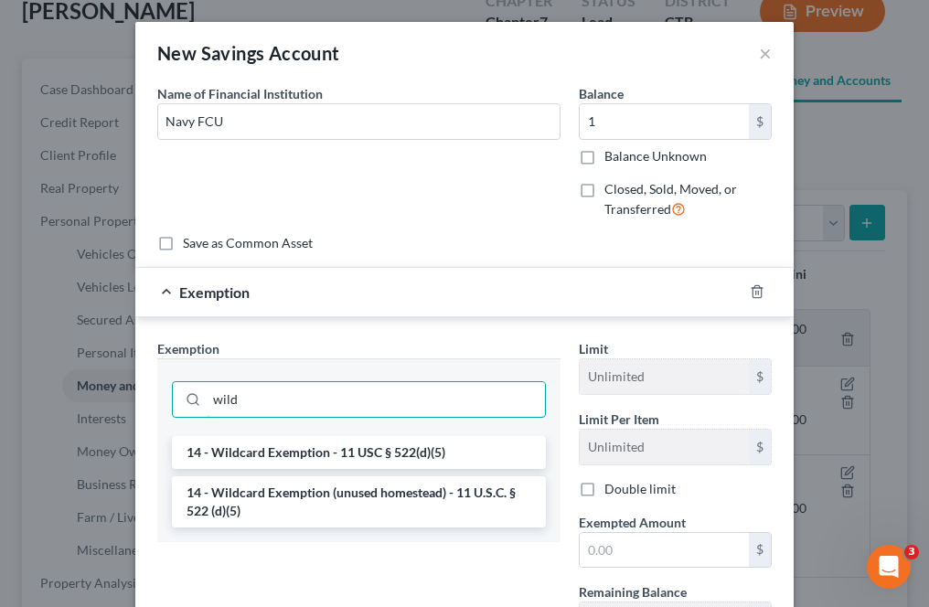
type input "wild"
click at [282, 439] on li "14 - Wildcard Exemption - 11 USC § 522(d)(5)" at bounding box center [359, 452] width 374 height 33
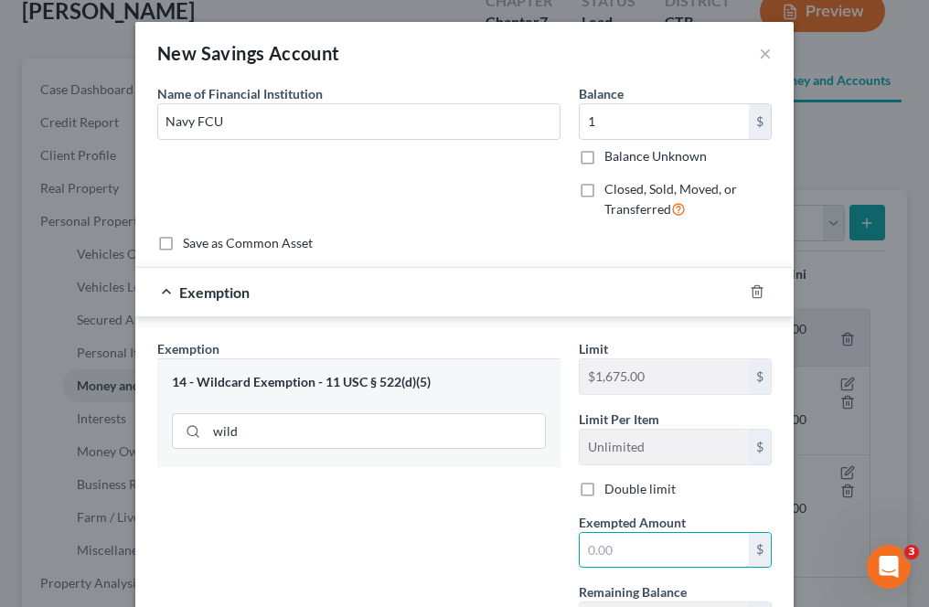
click at [634, 554] on input "text" at bounding box center [664, 550] width 169 height 35
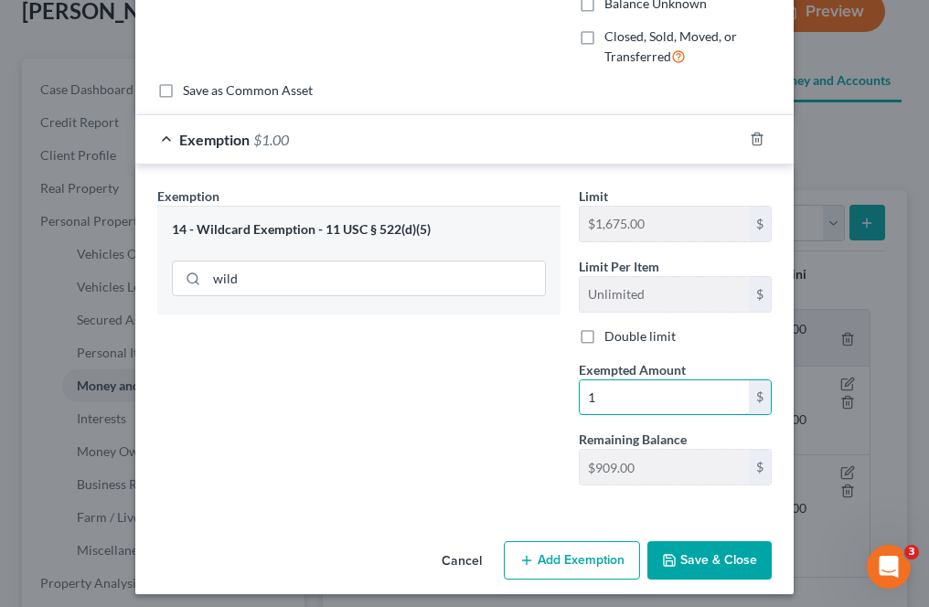
scroll to position [159, 0]
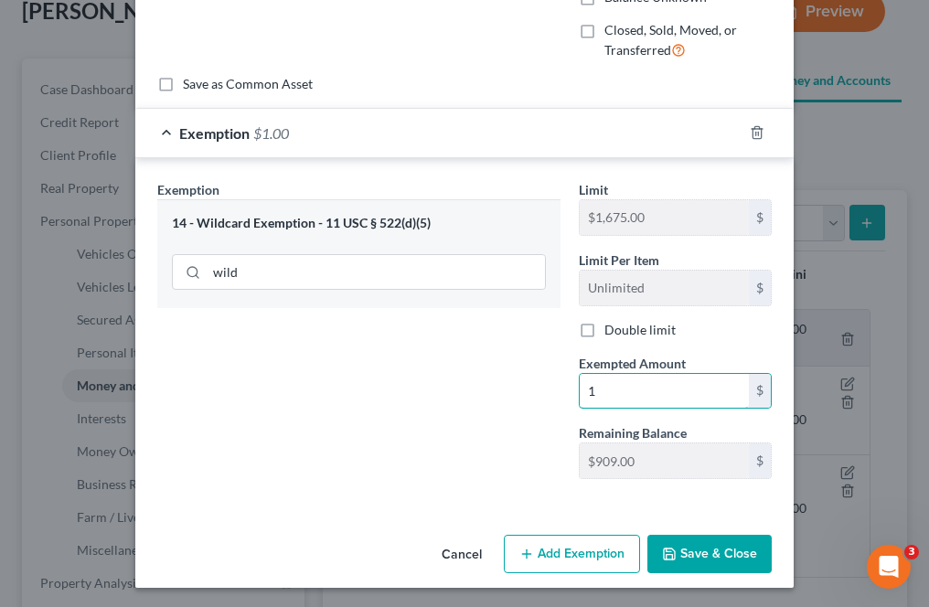
type input "1"
click at [680, 562] on button "Save & Close" at bounding box center [709, 554] width 124 height 38
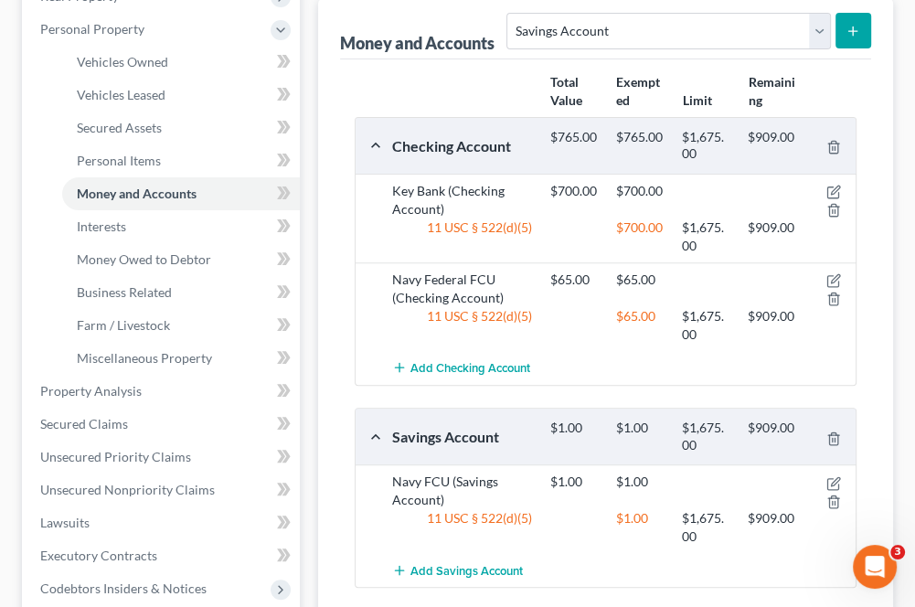
scroll to position [274, 0]
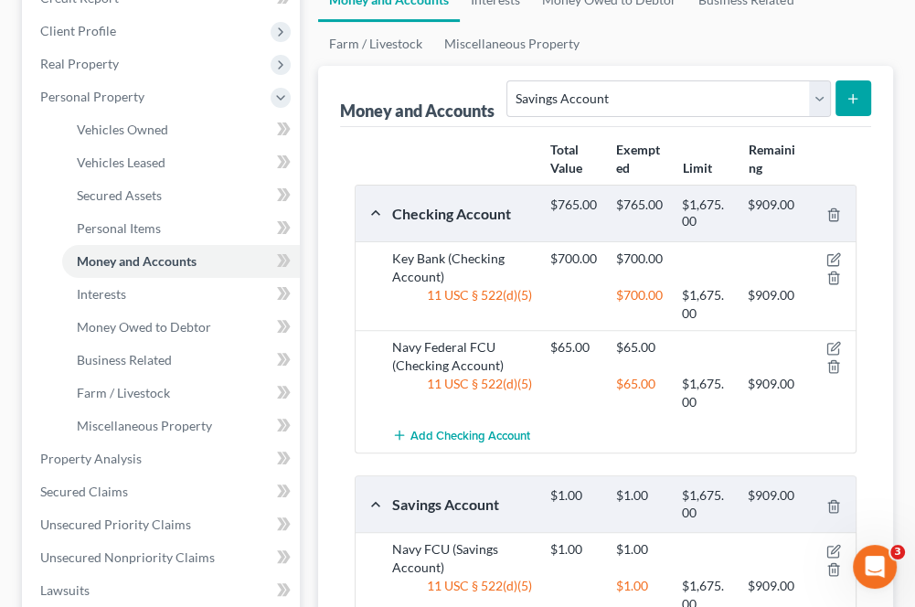
click at [859, 91] on icon "submit" at bounding box center [853, 98] width 15 height 15
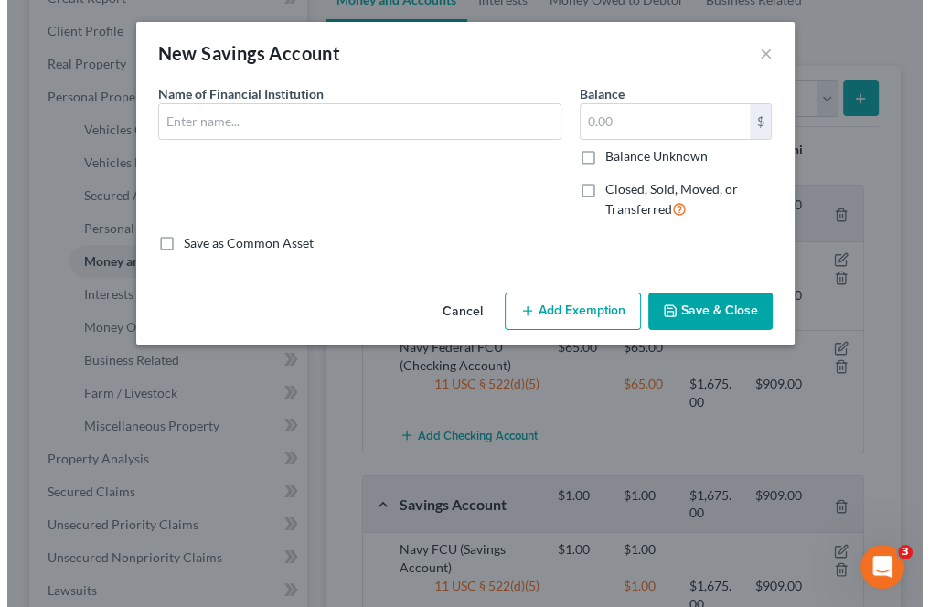
scroll to position [241, 0]
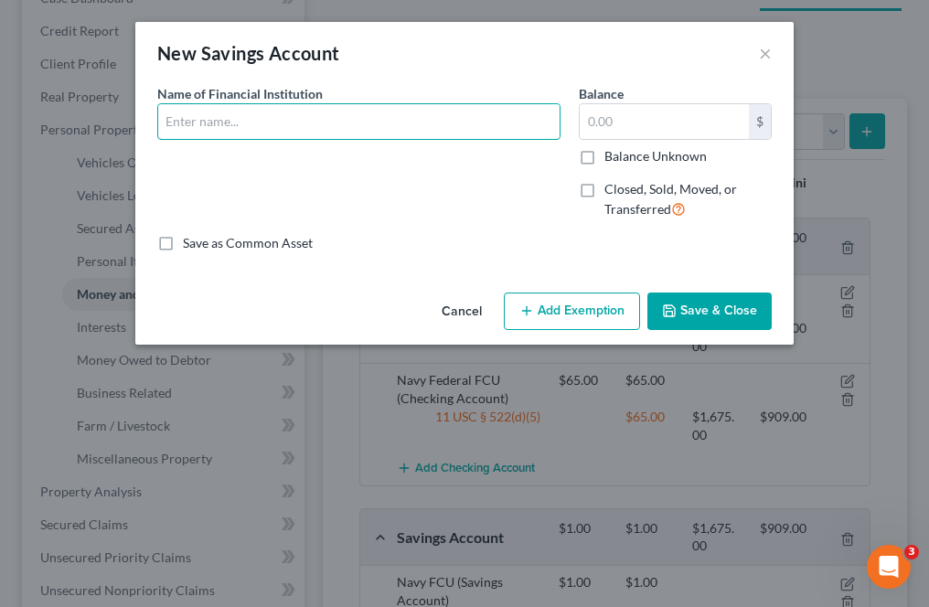
click at [301, 129] on input "text" at bounding box center [358, 121] width 401 height 35
type input "Key Bank"
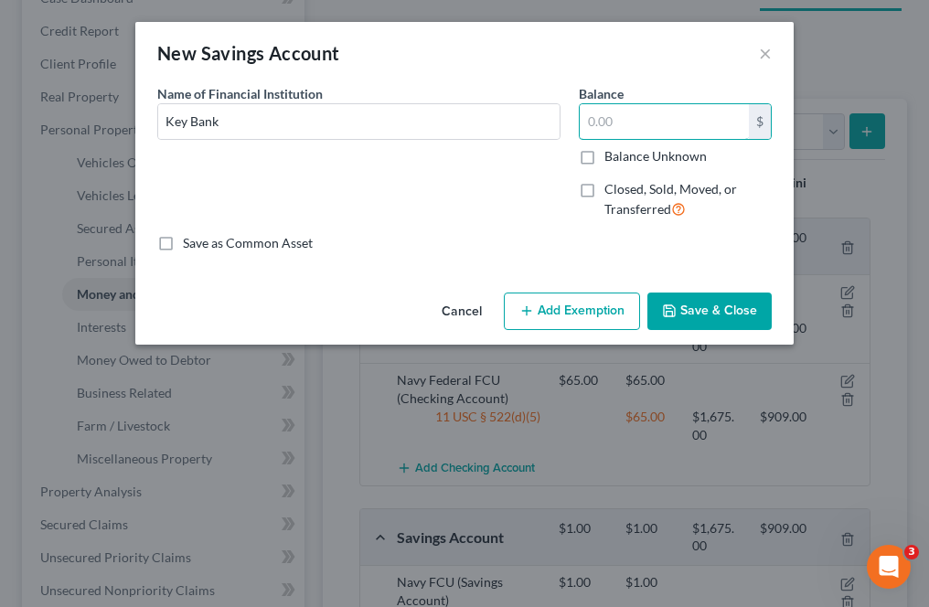
click at [589, 124] on input "text" at bounding box center [664, 121] width 169 height 35
type input "1"
click at [559, 323] on button "Add Exemption" at bounding box center [572, 312] width 136 height 38
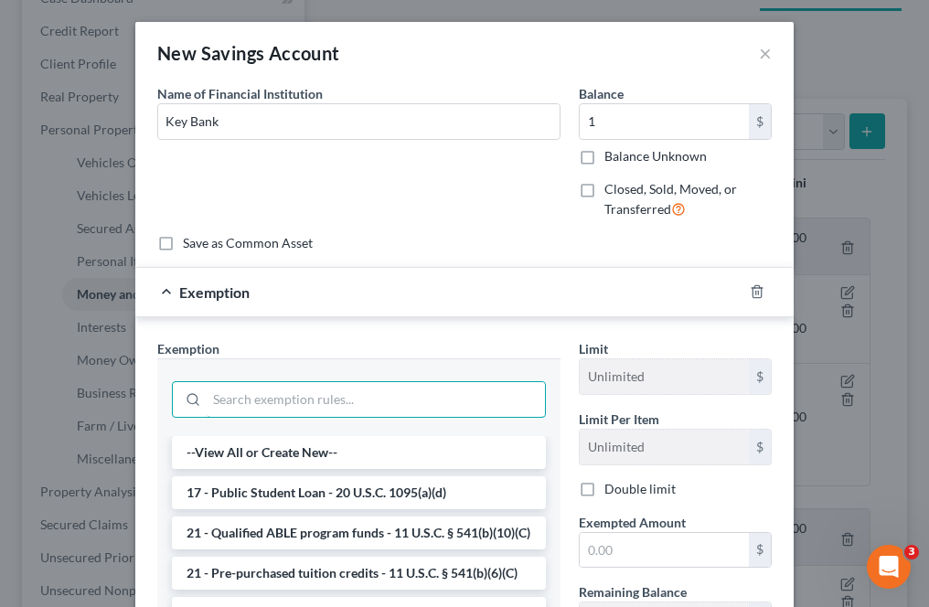
click at [249, 398] on input "search" at bounding box center [376, 399] width 338 height 35
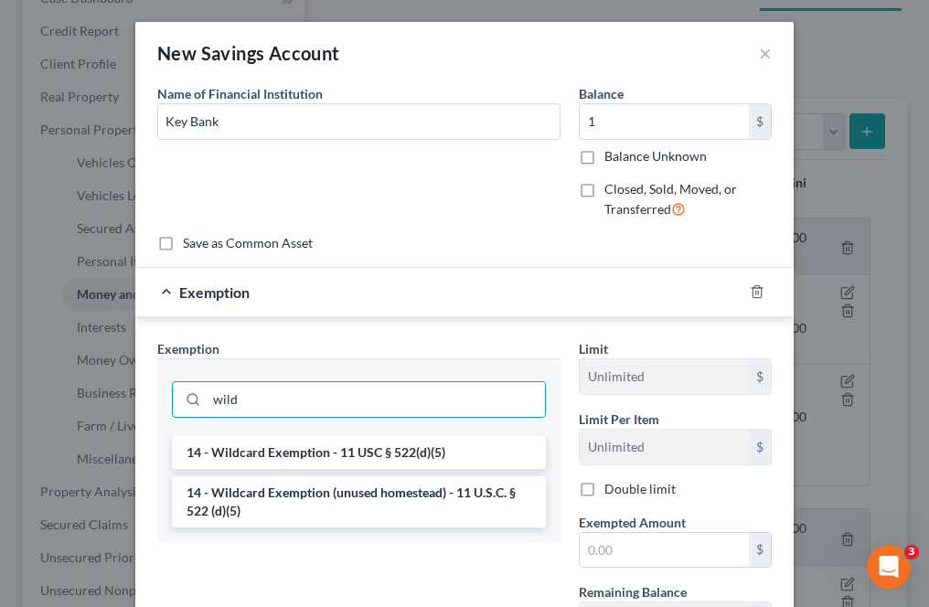
type input "wild"
click at [314, 454] on li "14 - Wildcard Exemption - 11 USC § 522(d)(5)" at bounding box center [359, 452] width 374 height 33
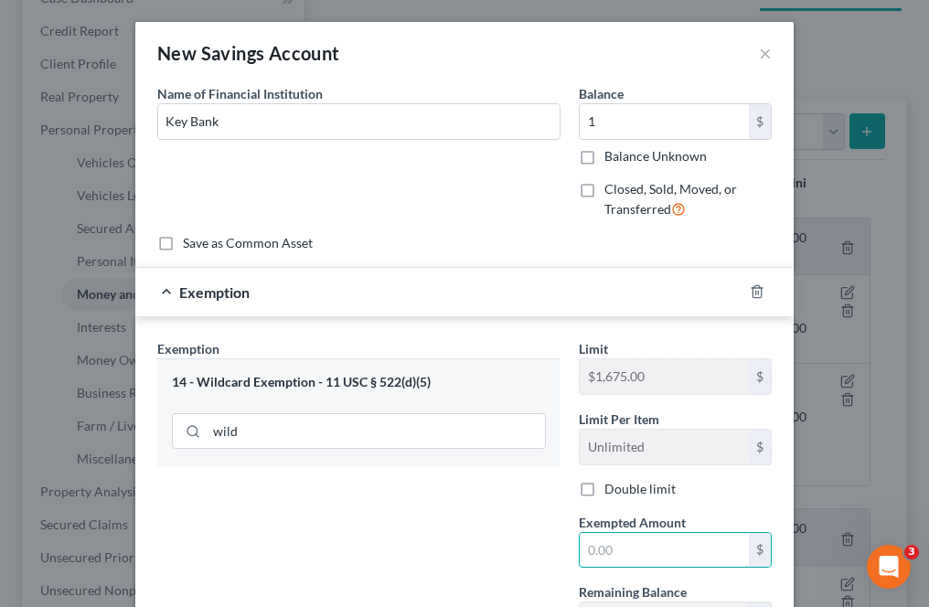
click at [591, 546] on input "text" at bounding box center [664, 550] width 169 height 35
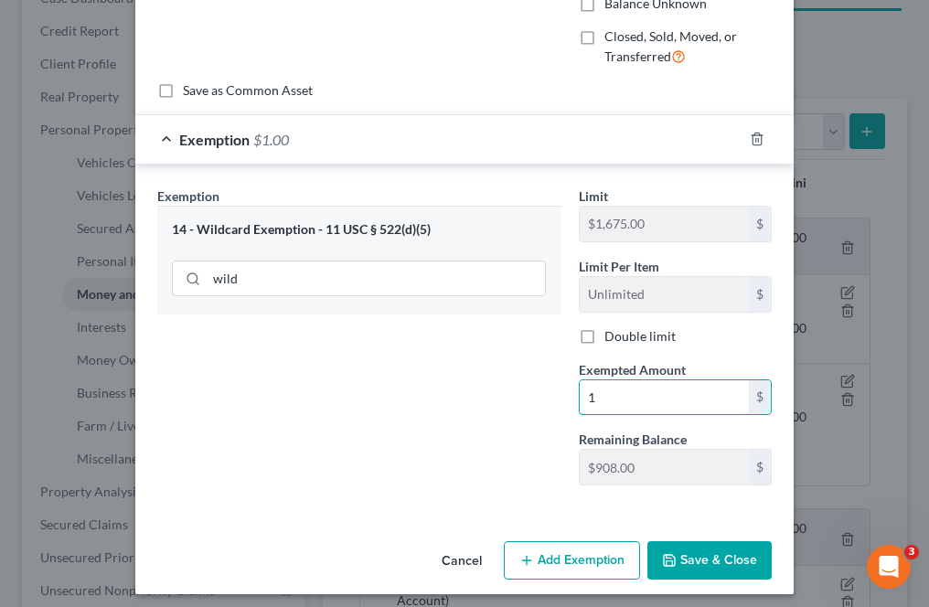
scroll to position [159, 0]
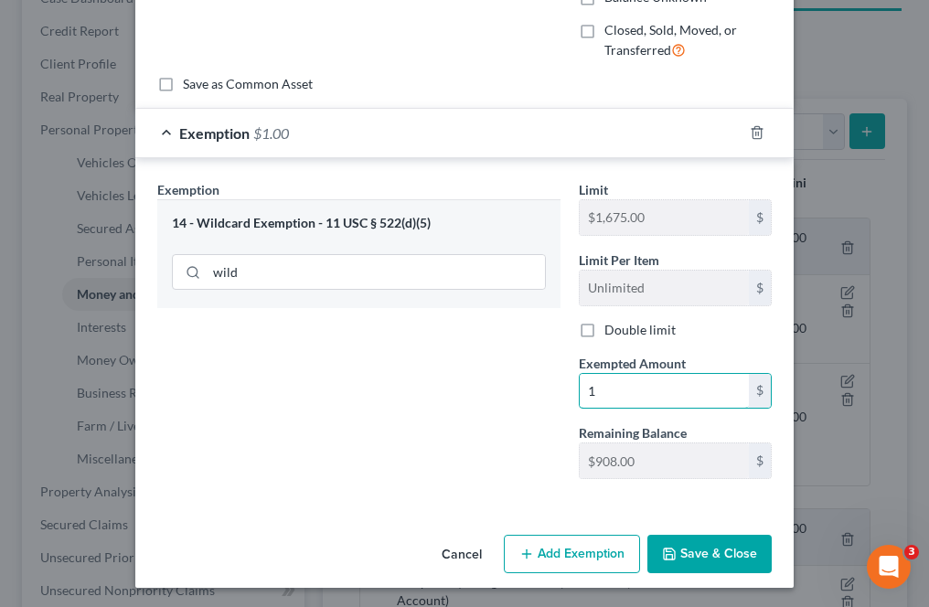
type input "1"
click at [691, 547] on button "Save & Close" at bounding box center [709, 554] width 124 height 38
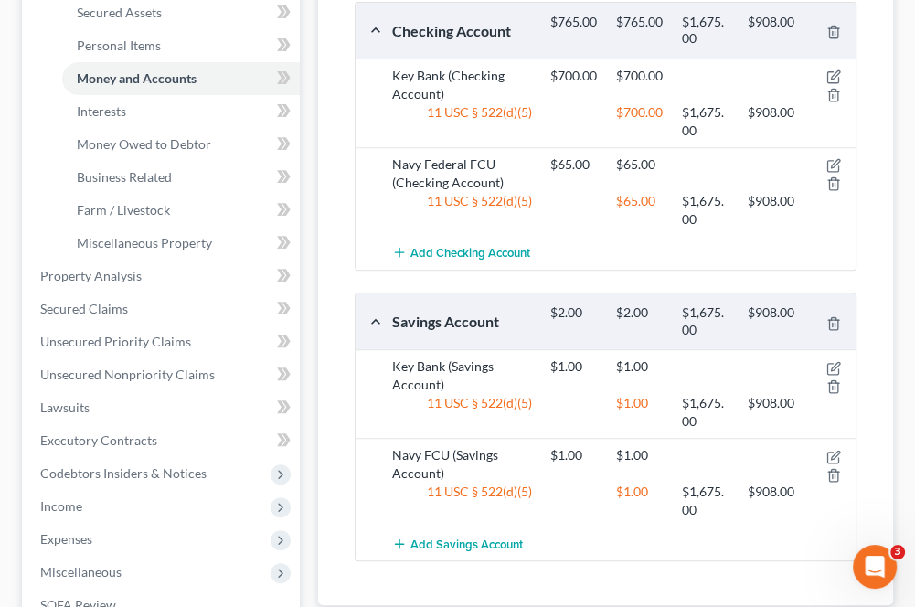
scroll to position [366, 0]
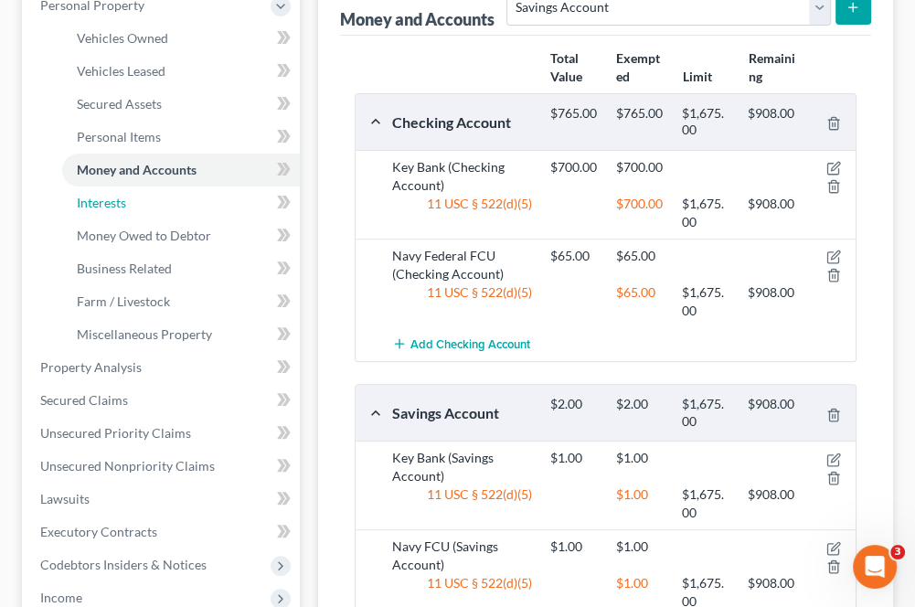
click at [121, 201] on span "Interests" at bounding box center [101, 203] width 49 height 16
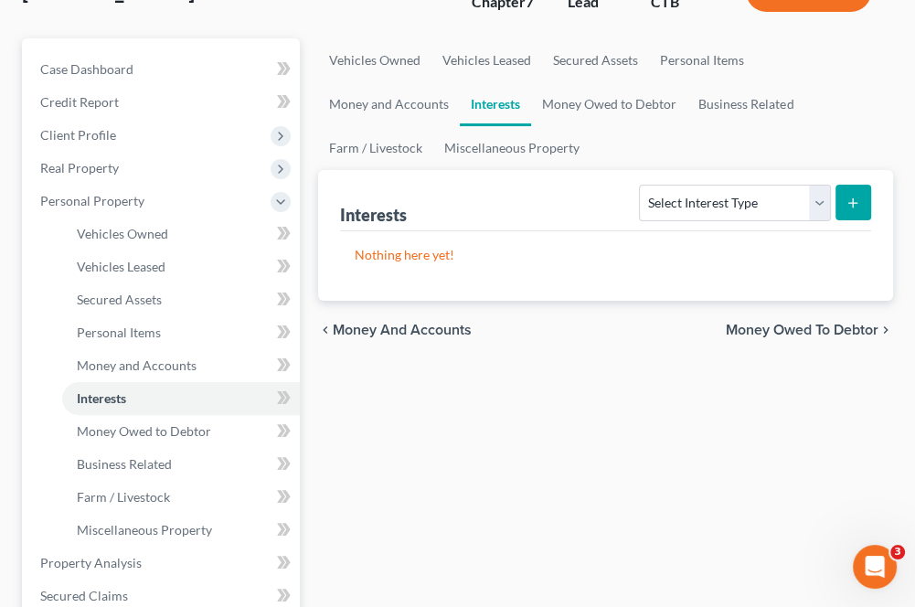
scroll to position [183, 0]
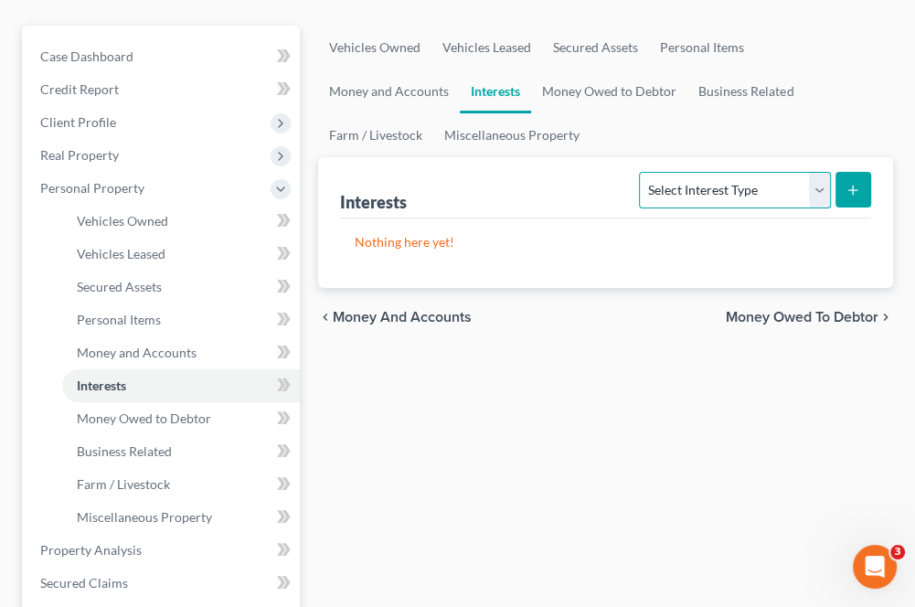
click at [723, 187] on select "Select Interest Type 401K Annuity Bond Education IRA Government Bond Government…" at bounding box center [734, 190] width 191 height 37
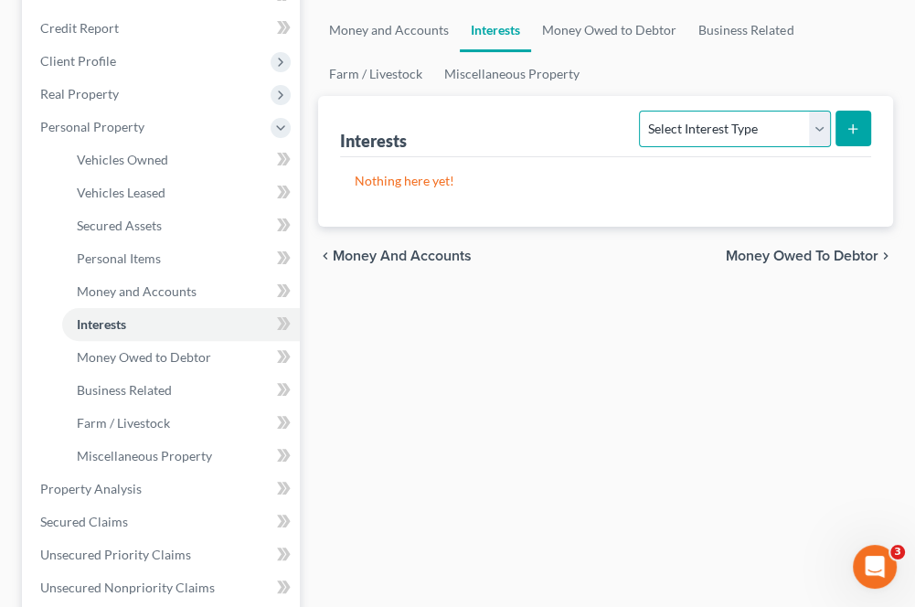
scroll to position [457, 0]
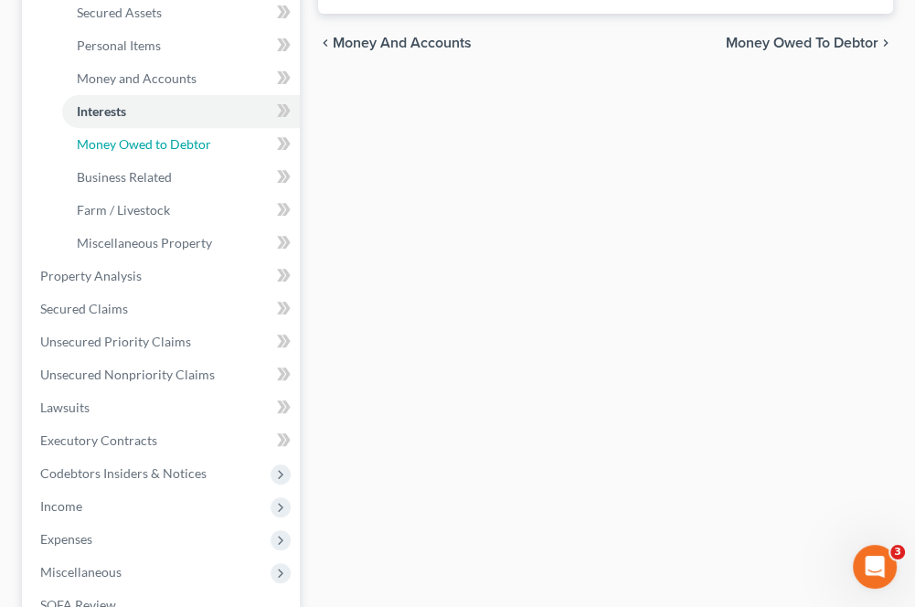
click at [97, 149] on span "Money Owed to Debtor" at bounding box center [144, 144] width 134 height 16
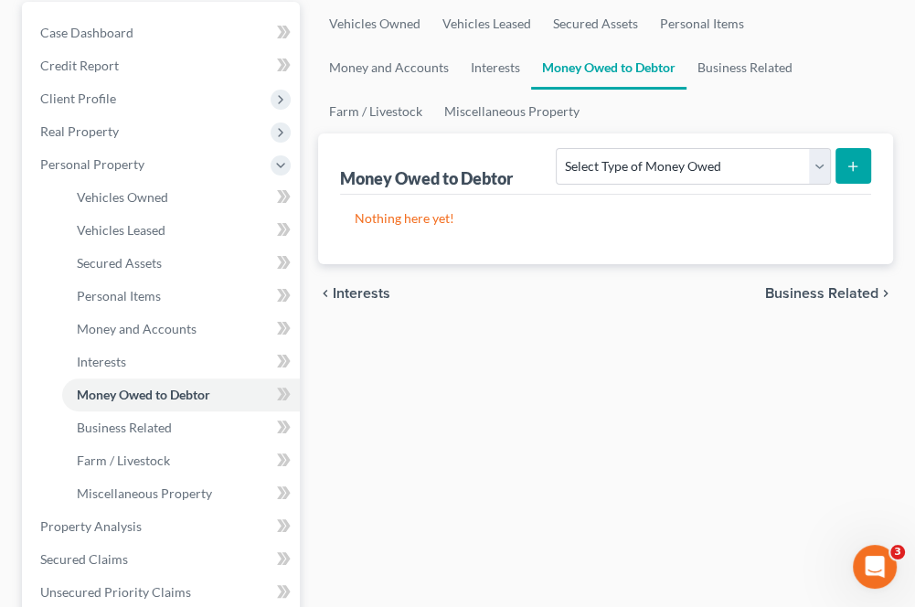
scroll to position [274, 0]
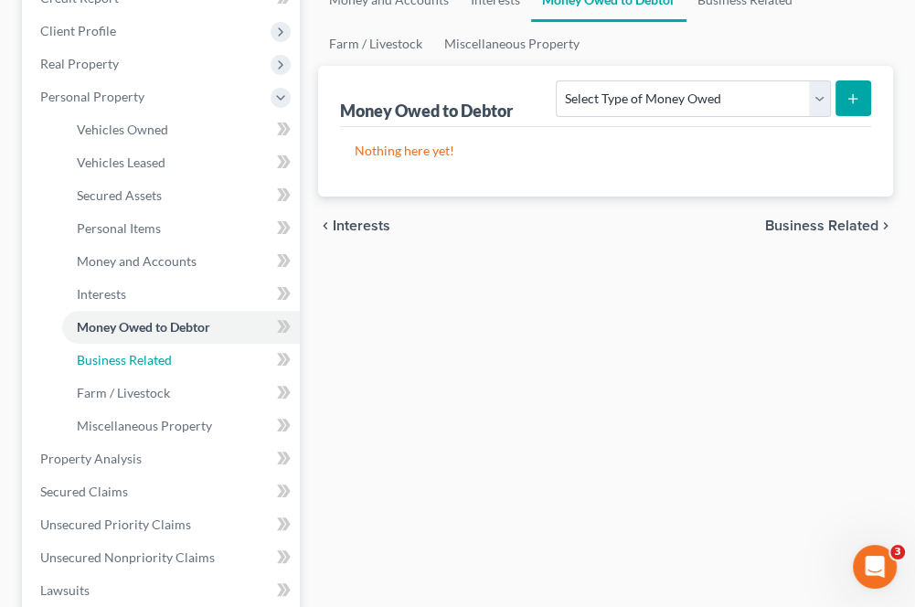
click at [157, 365] on span "Business Related" at bounding box center [124, 360] width 95 height 16
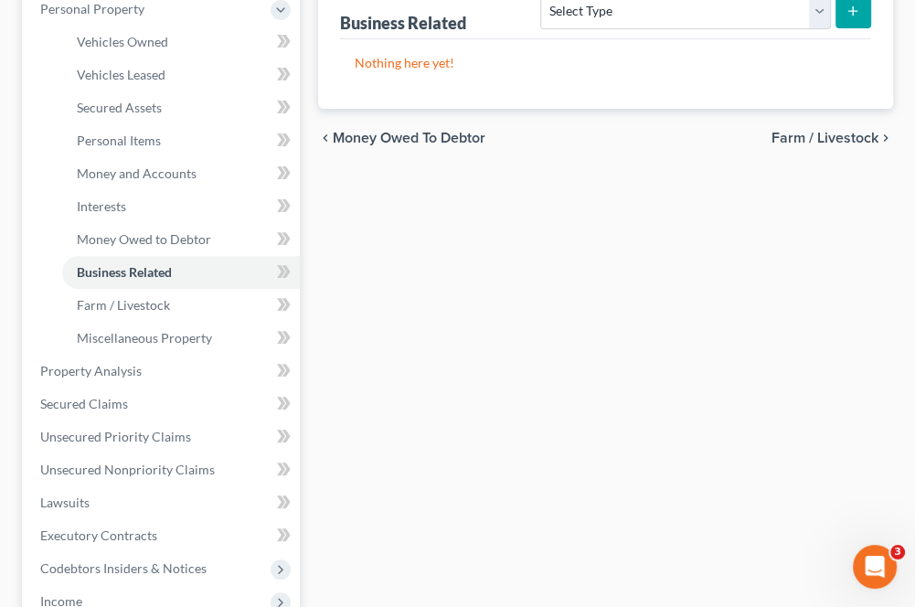
scroll to position [366, 0]
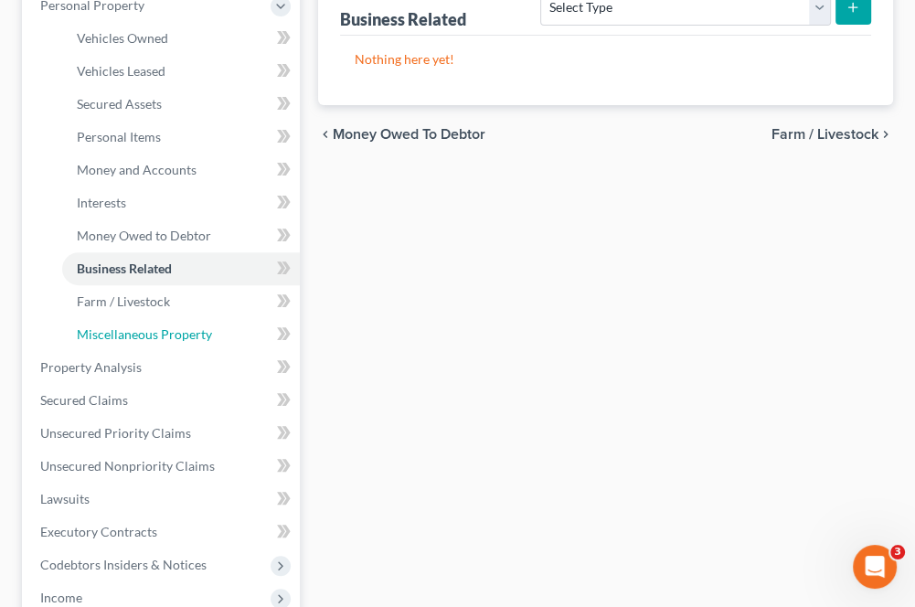
click at [128, 344] on link "Miscellaneous Property" at bounding box center [181, 334] width 238 height 33
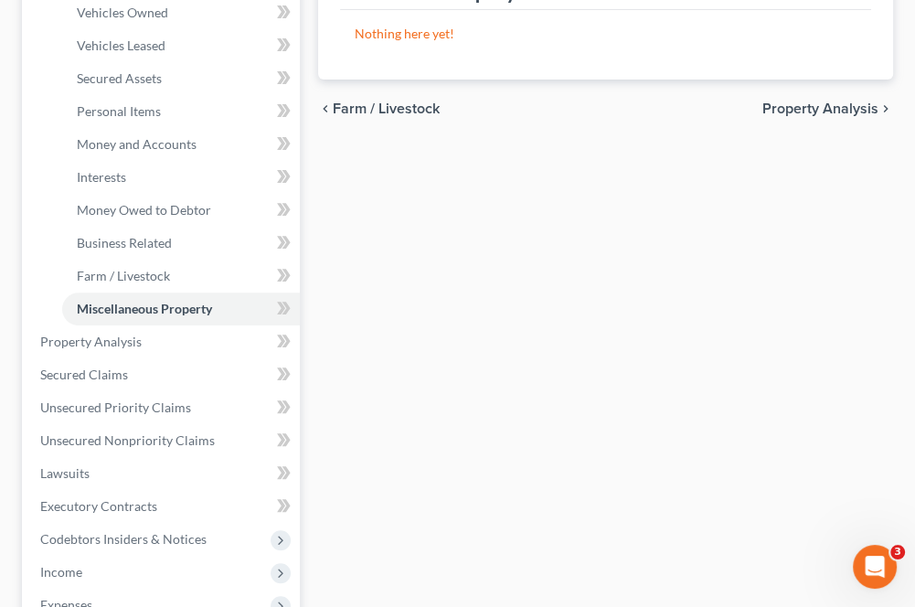
scroll to position [457, 0]
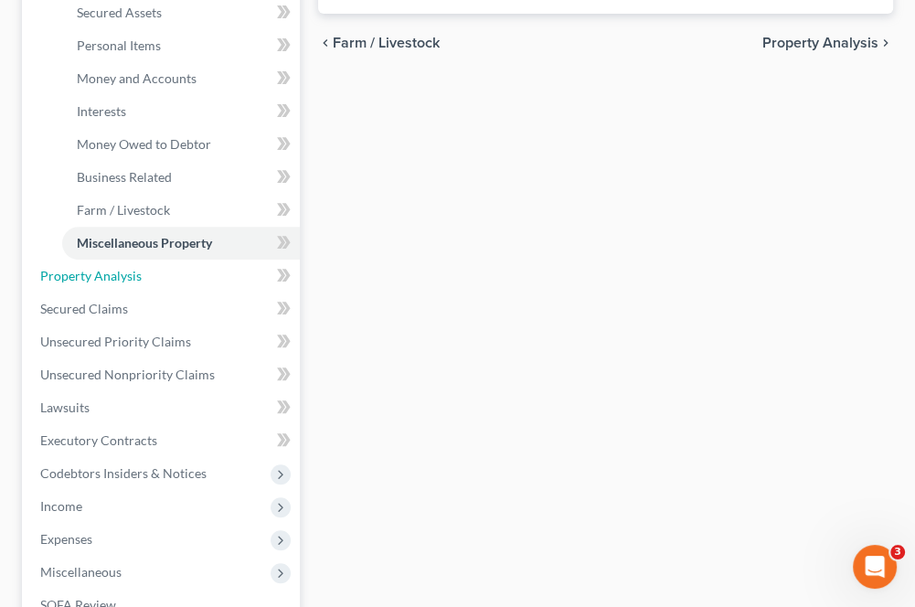
click at [66, 274] on span "Property Analysis" at bounding box center [91, 276] width 102 height 16
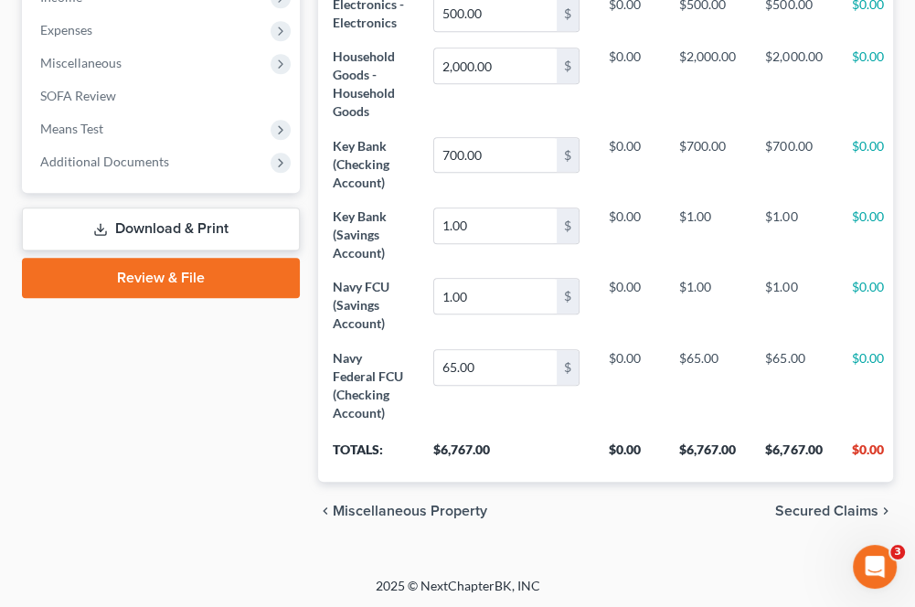
scroll to position [640, 0]
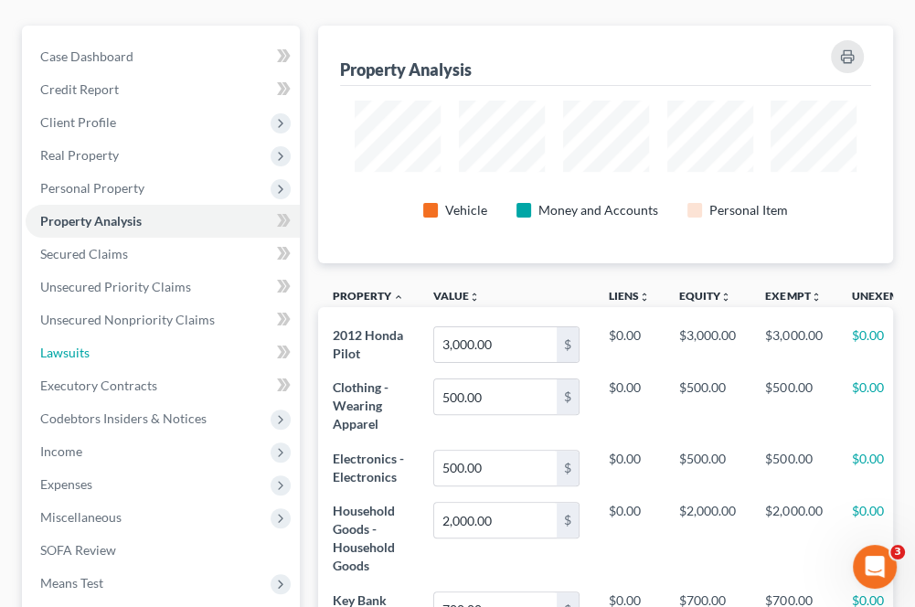
click at [77, 350] on span "Lawsuits" at bounding box center [64, 353] width 49 height 16
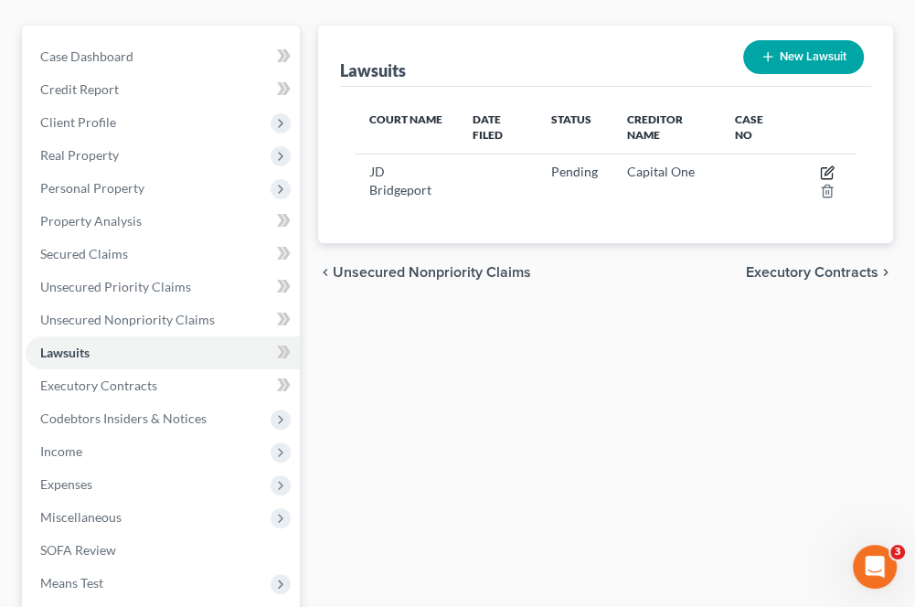
click at [828, 170] on icon "button" at bounding box center [827, 173] width 15 height 15
select select "6"
select select "0"
select select "4"
select select "48"
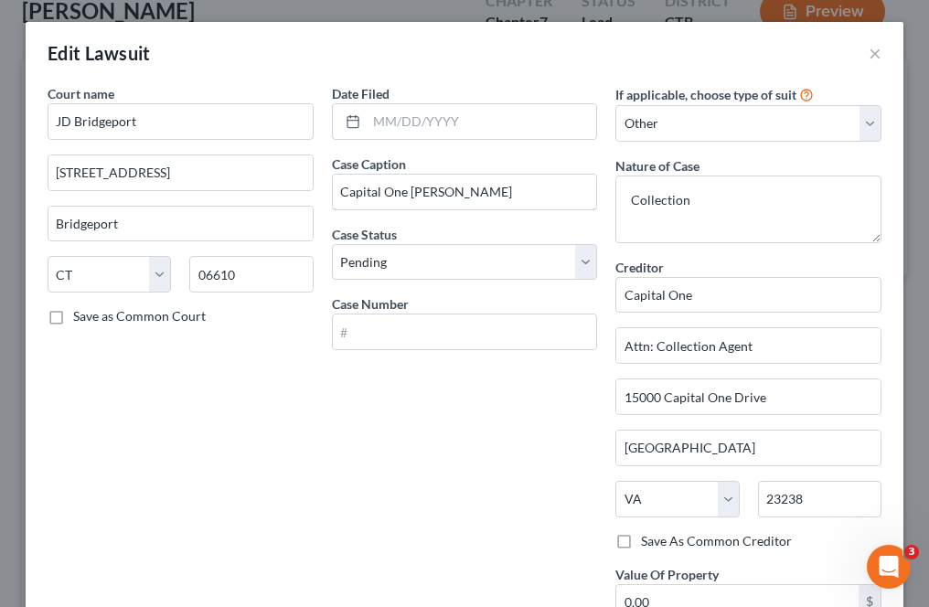
click at [401, 190] on input "Capital One [PERSON_NAME]" at bounding box center [465, 192] width 264 height 35
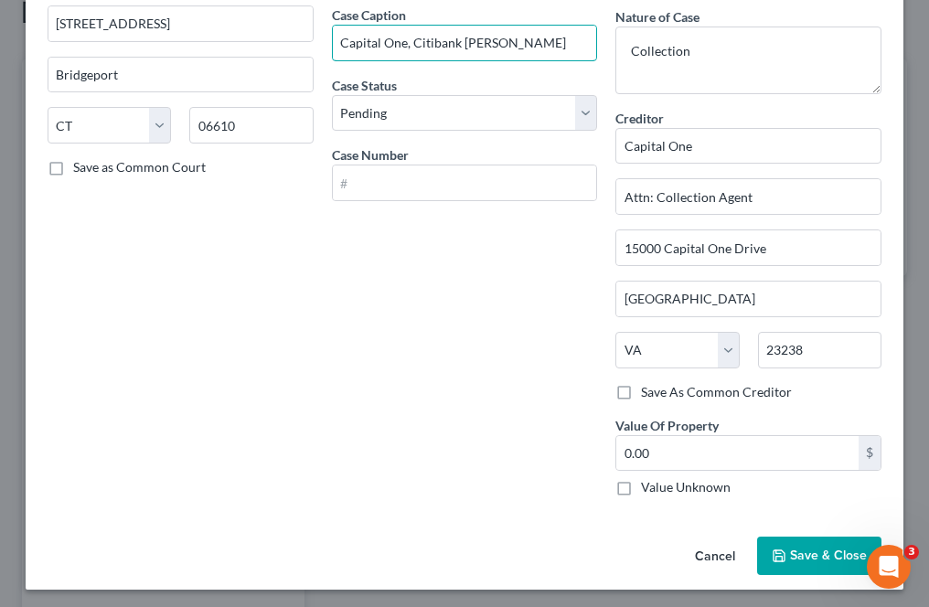
scroll to position [151, 0]
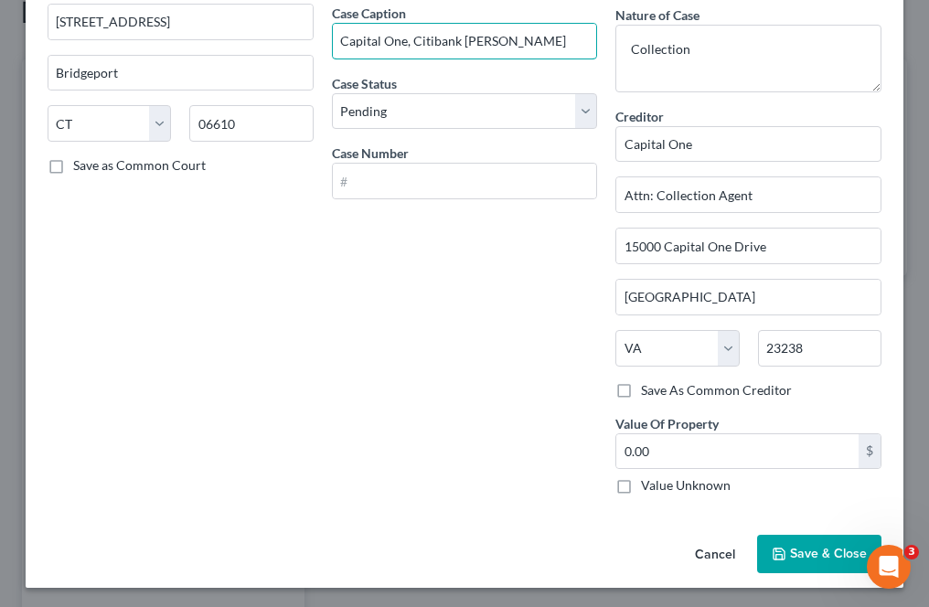
type input "Capital One, Citibank [PERSON_NAME]"
drag, startPoint x: 827, startPoint y: 554, endPoint x: 804, endPoint y: 552, distance: 22.9
click at [825, 554] on span "Save & Close" at bounding box center [828, 554] width 77 height 16
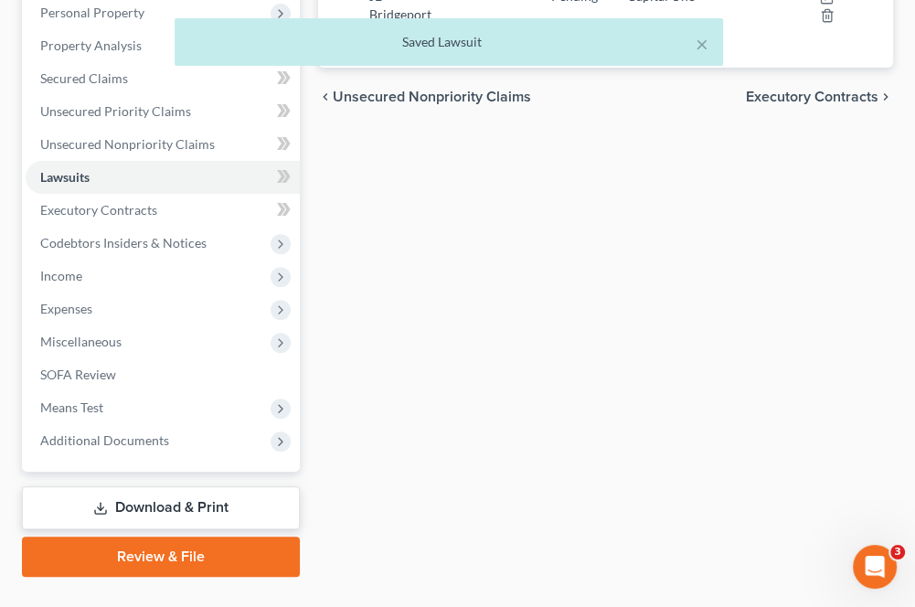
scroll to position [366, 0]
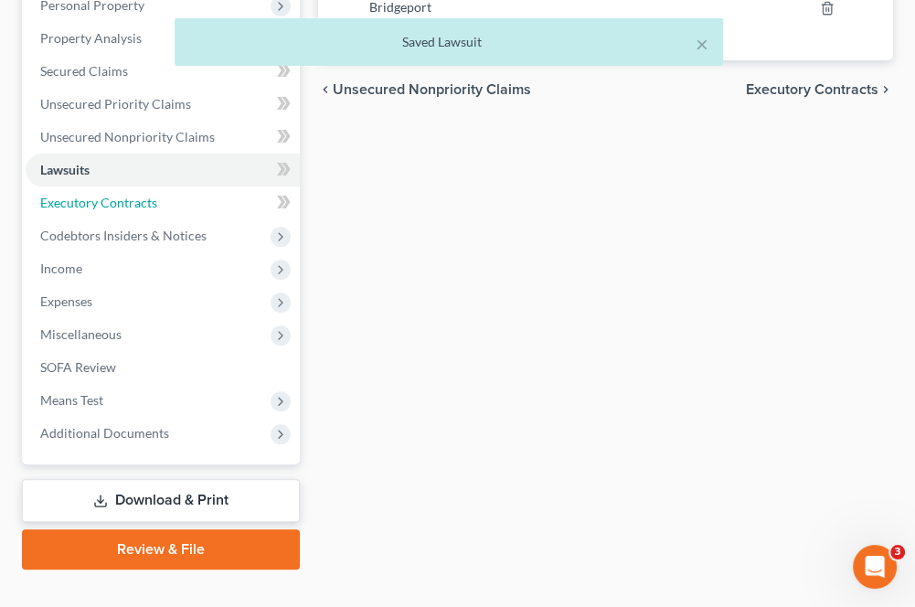
click at [73, 198] on span "Executory Contracts" at bounding box center [98, 203] width 117 height 16
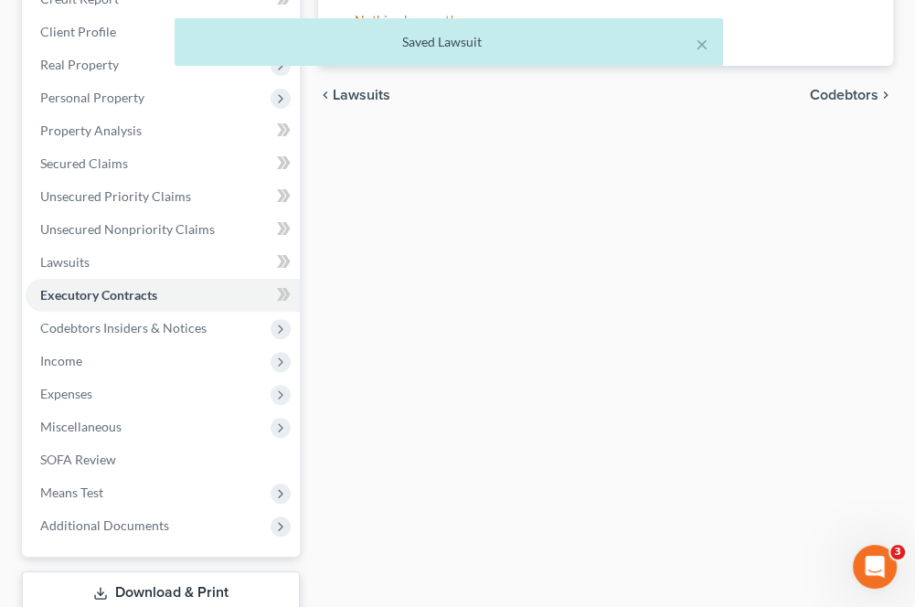
scroll to position [274, 0]
click at [63, 327] on span "Codebtors Insiders & Notices" at bounding box center [123, 327] width 166 height 16
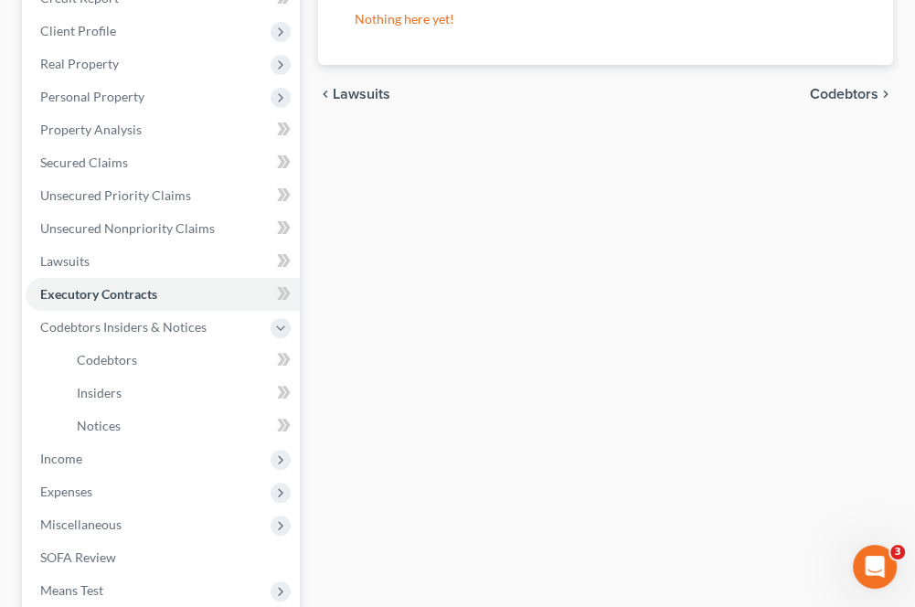
click at [110, 456] on span "Income" at bounding box center [163, 459] width 274 height 33
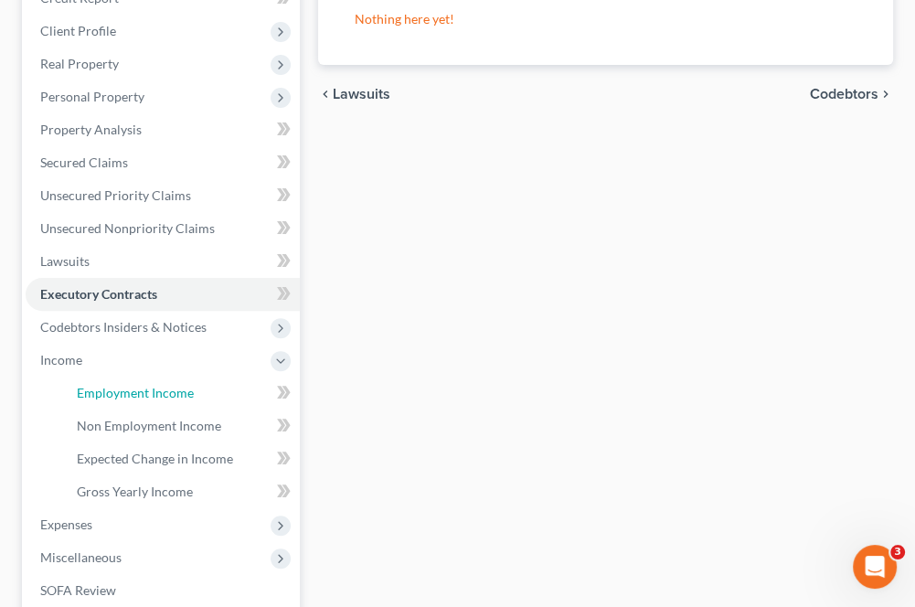
click at [158, 391] on span "Employment Income" at bounding box center [135, 393] width 117 height 16
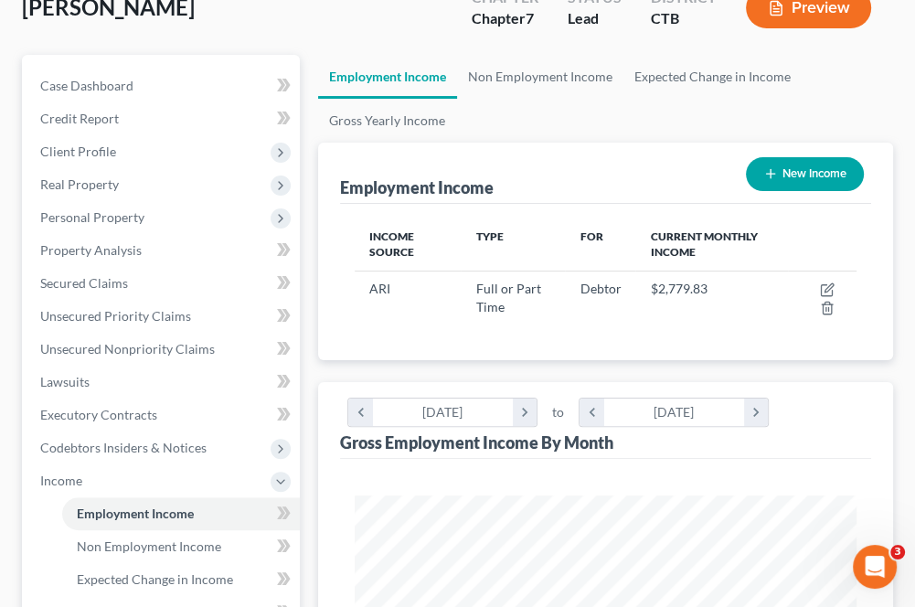
scroll to position [183, 0]
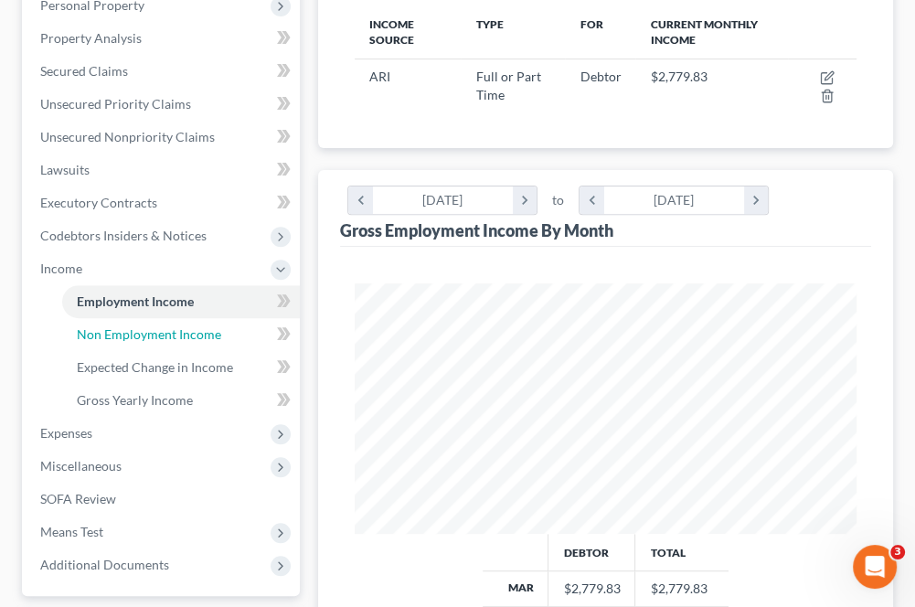
click at [137, 337] on span "Non Employment Income" at bounding box center [149, 334] width 144 height 16
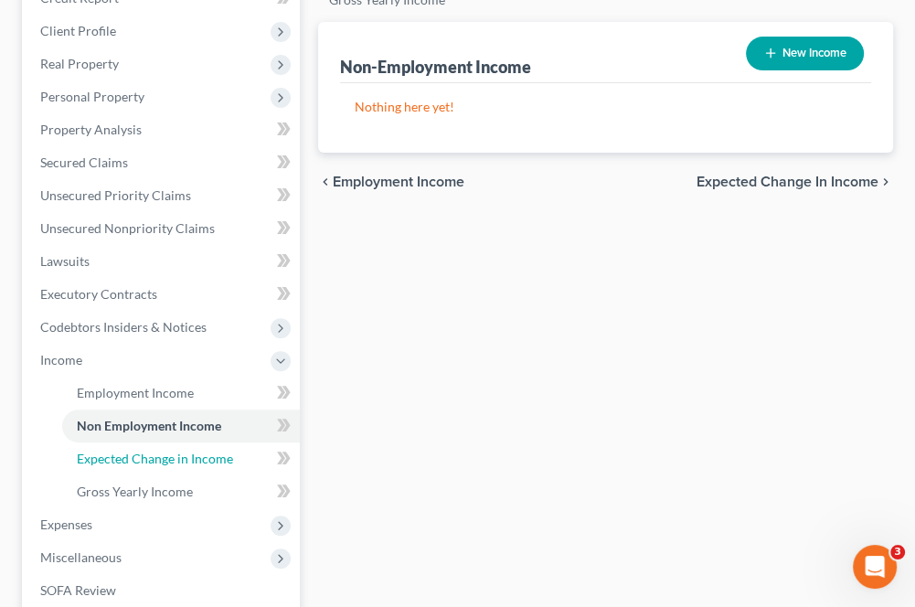
click at [121, 452] on span "Expected Change in Income" at bounding box center [155, 459] width 156 height 16
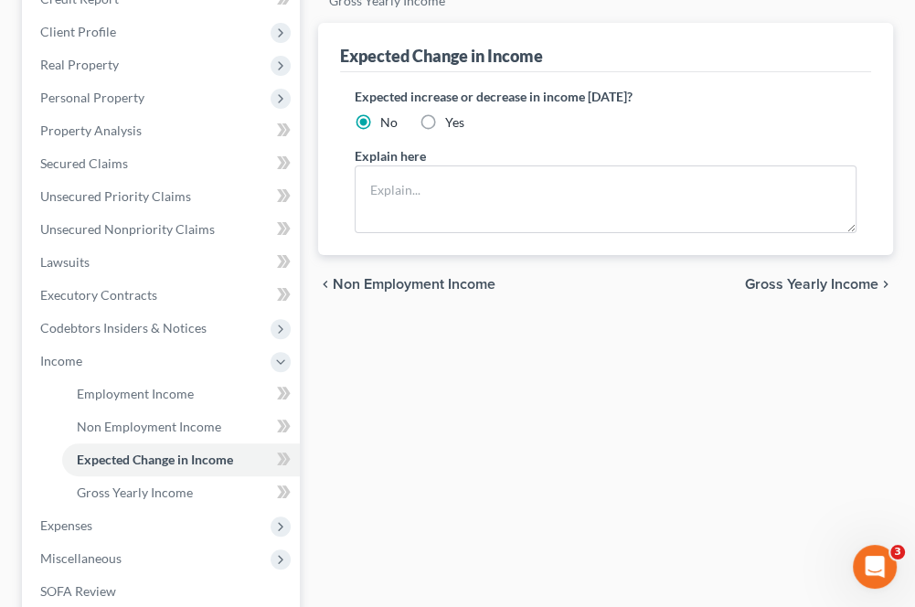
scroll to position [274, 0]
click at [153, 491] on span "Gross Yearly Income" at bounding box center [135, 492] width 116 height 16
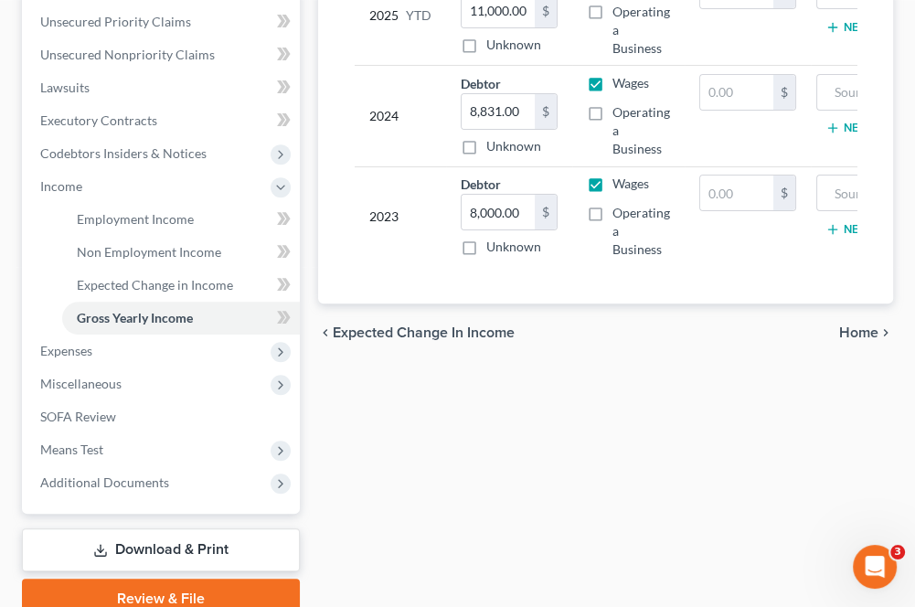
scroll to position [457, 0]
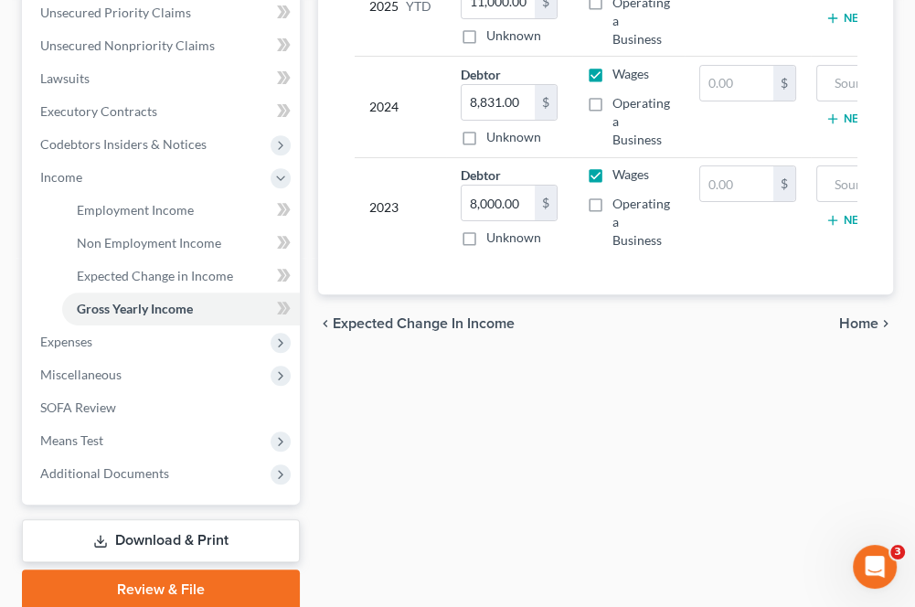
click at [72, 344] on span "Expenses" at bounding box center [66, 342] width 52 height 16
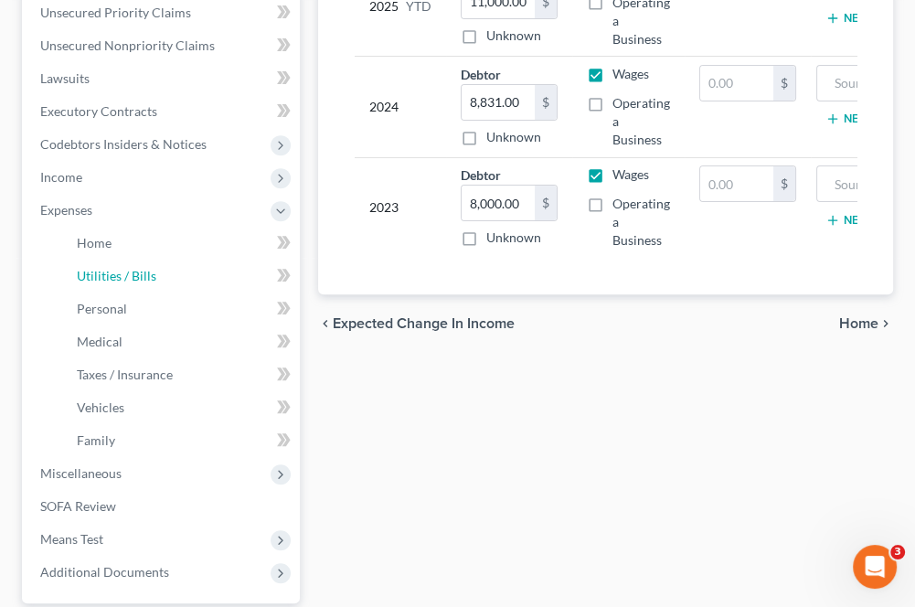
click at [87, 274] on span "Utilities / Bills" at bounding box center [117, 276] width 80 height 16
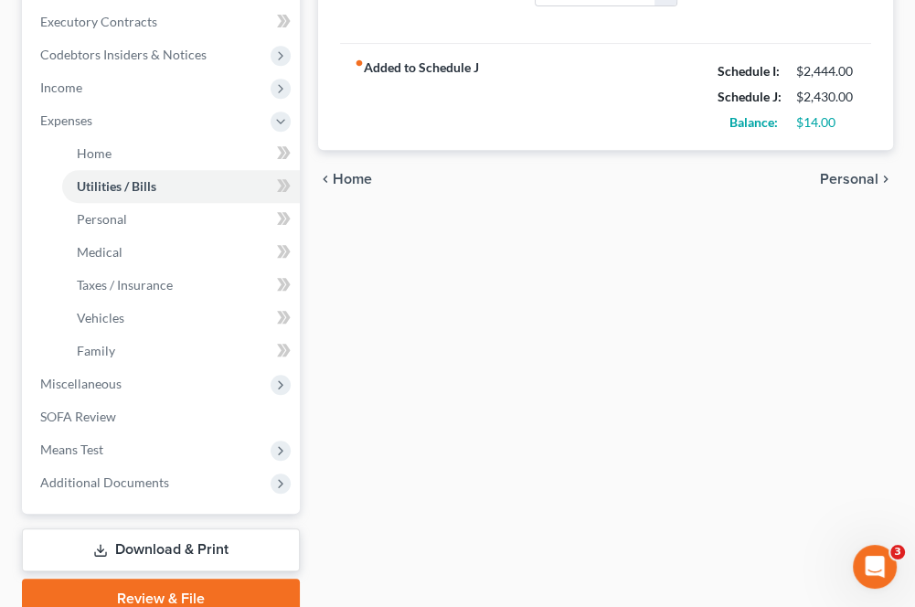
scroll to position [549, 0]
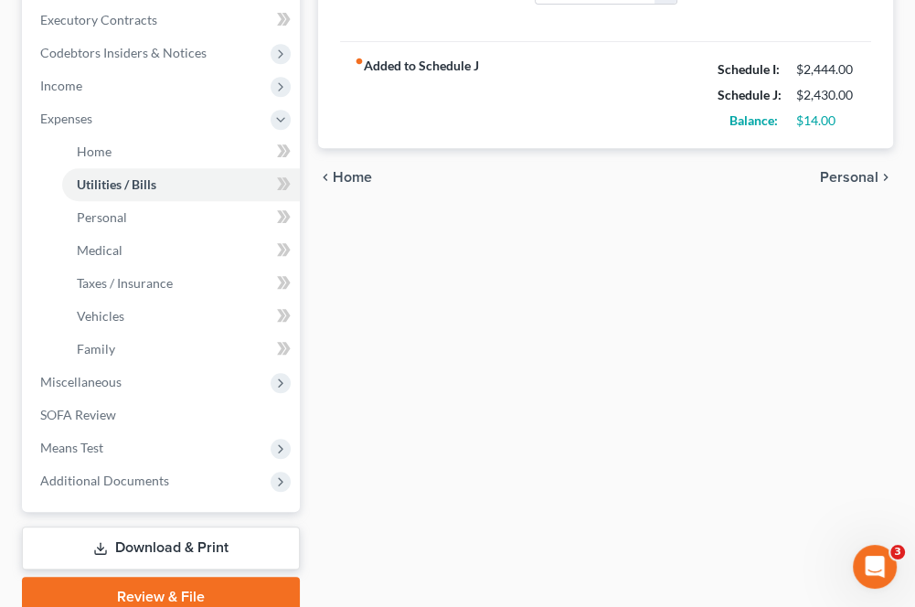
click at [101, 384] on span "Miscellaneous" at bounding box center [80, 382] width 81 height 16
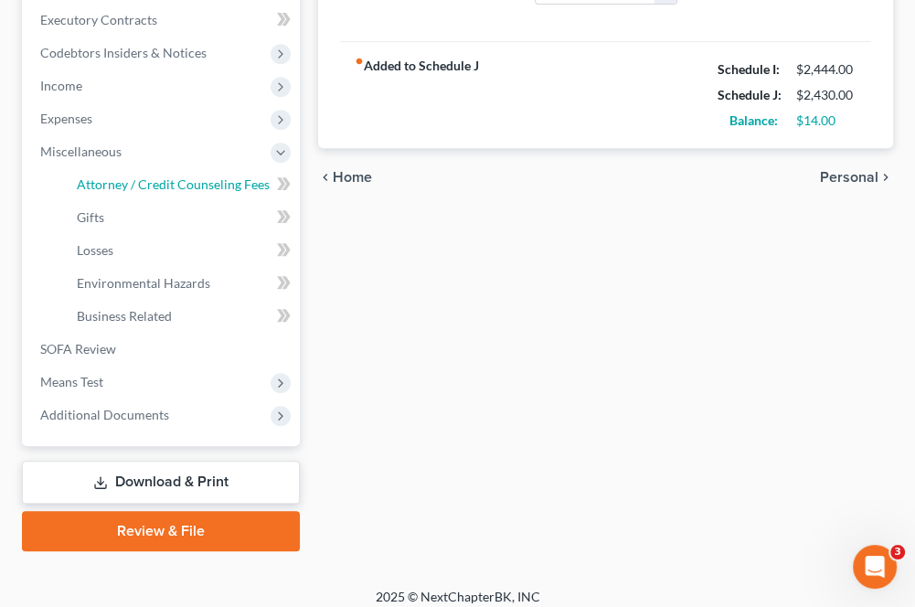
click at [213, 184] on span "Attorney / Credit Counseling Fees" at bounding box center [173, 184] width 193 height 16
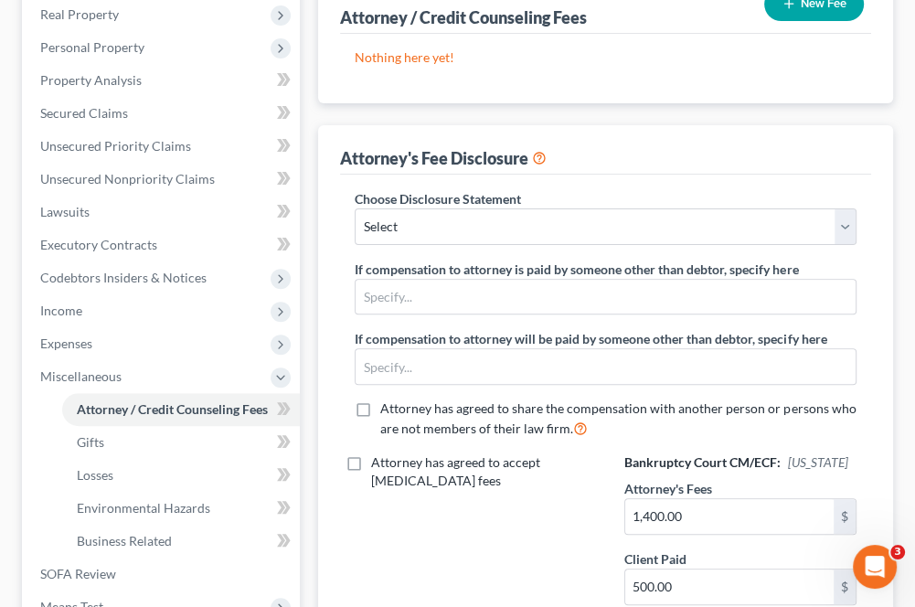
scroll to position [457, 0]
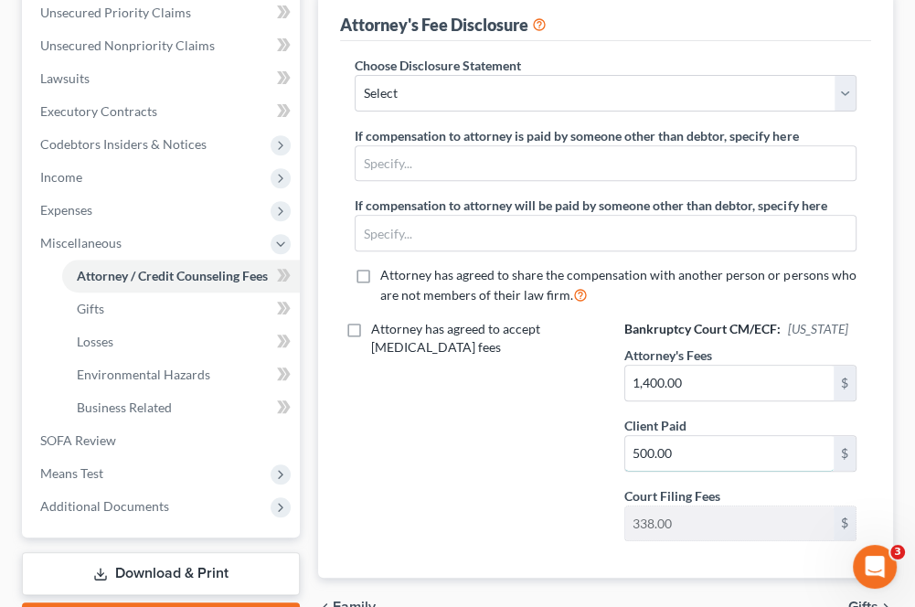
click at [735, 454] on input "500.00" at bounding box center [730, 453] width 209 height 35
click at [629, 452] on input "1,000" at bounding box center [730, 453] width 209 height 35
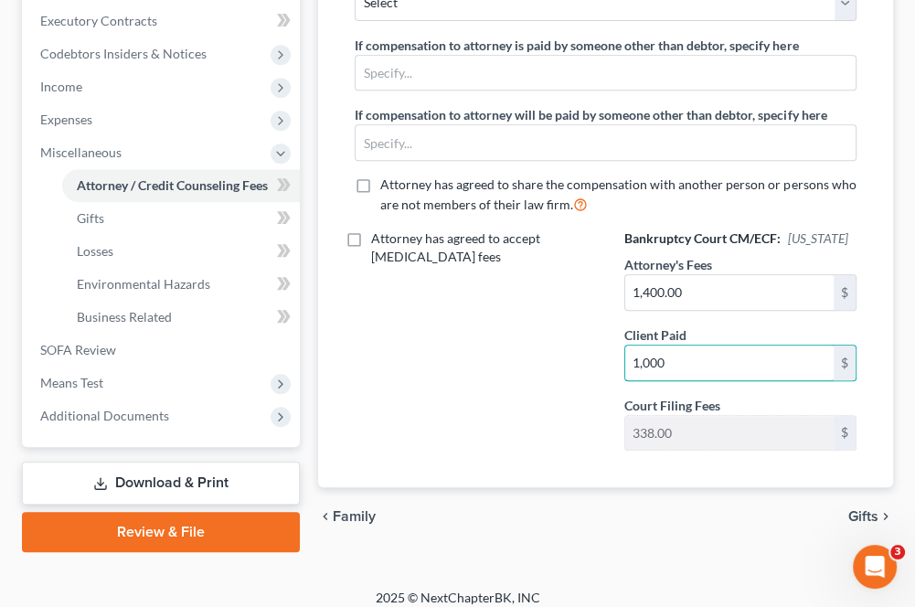
scroll to position [549, 0]
type input "1,000"
click at [89, 220] on span "Gifts" at bounding box center [90, 217] width 27 height 16
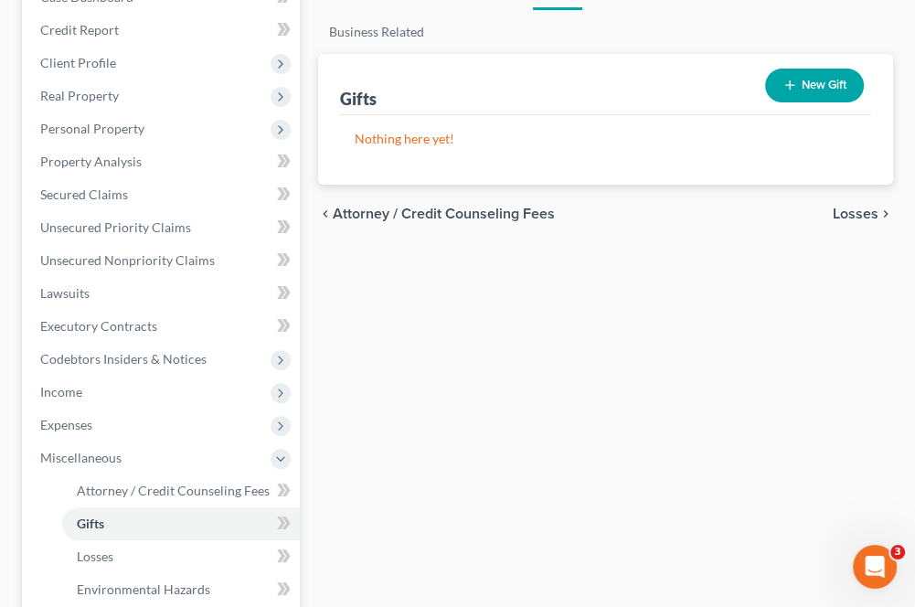
scroll to position [274, 0]
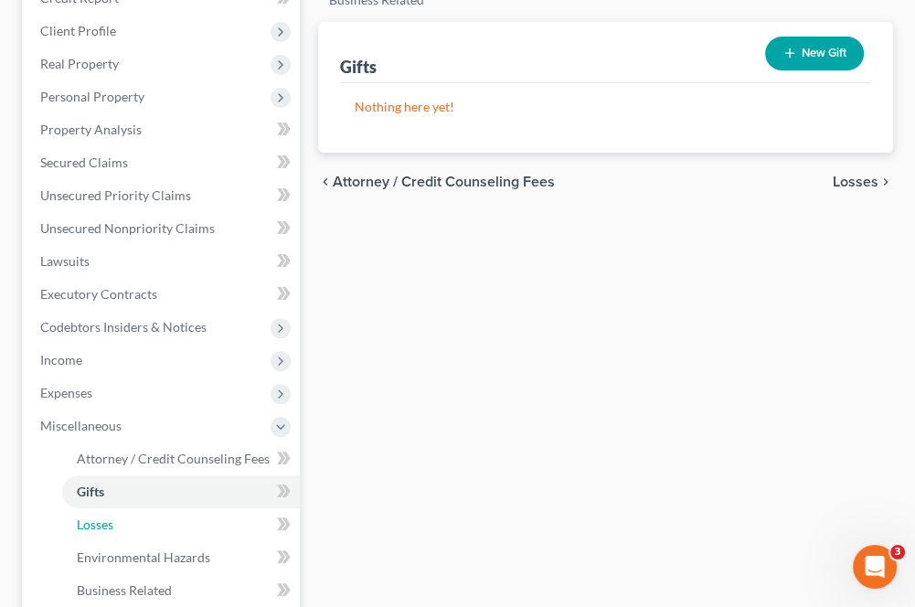
click at [103, 523] on span "Losses" at bounding box center [95, 525] width 37 height 16
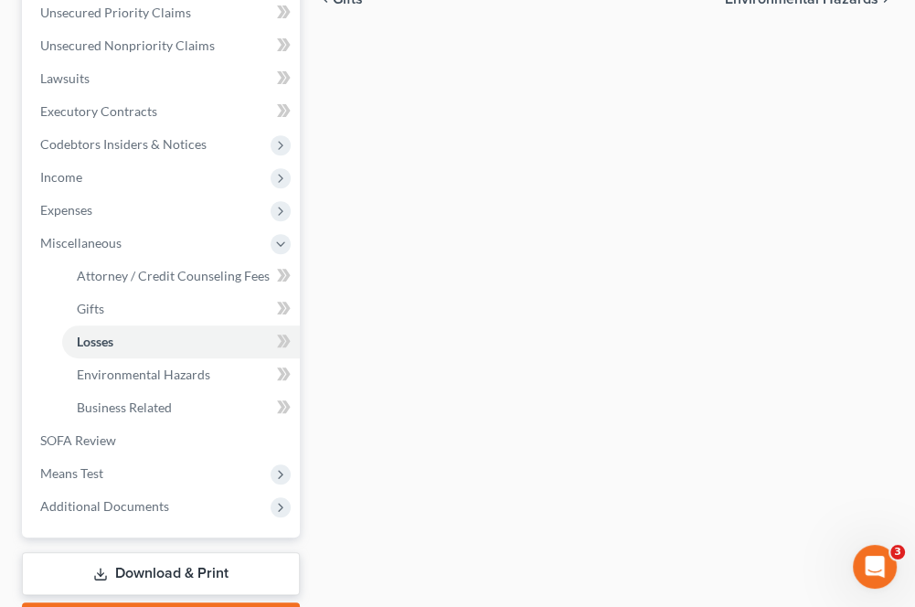
click at [91, 476] on span "Means Test" at bounding box center [71, 473] width 63 height 16
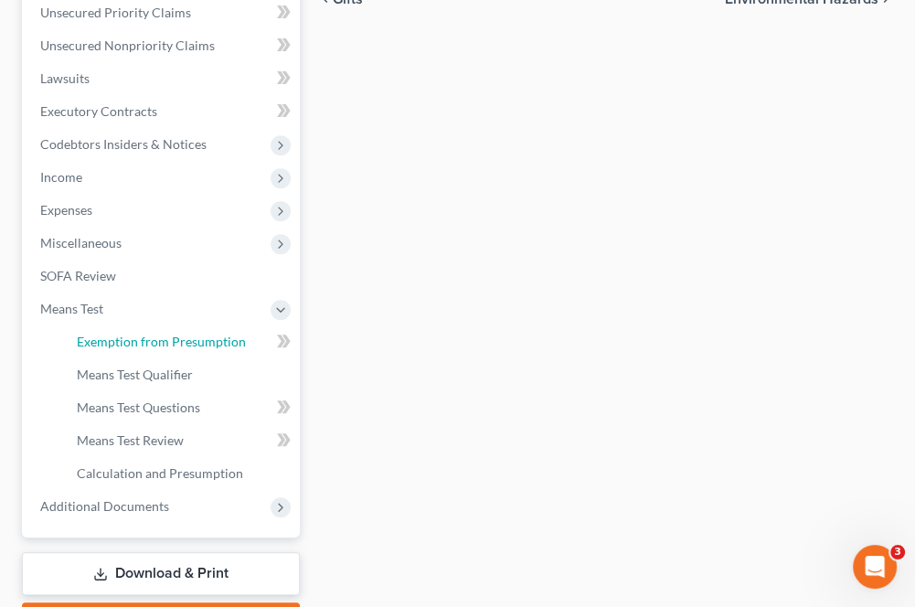
click at [146, 339] on span "Exemption from Presumption" at bounding box center [161, 342] width 169 height 16
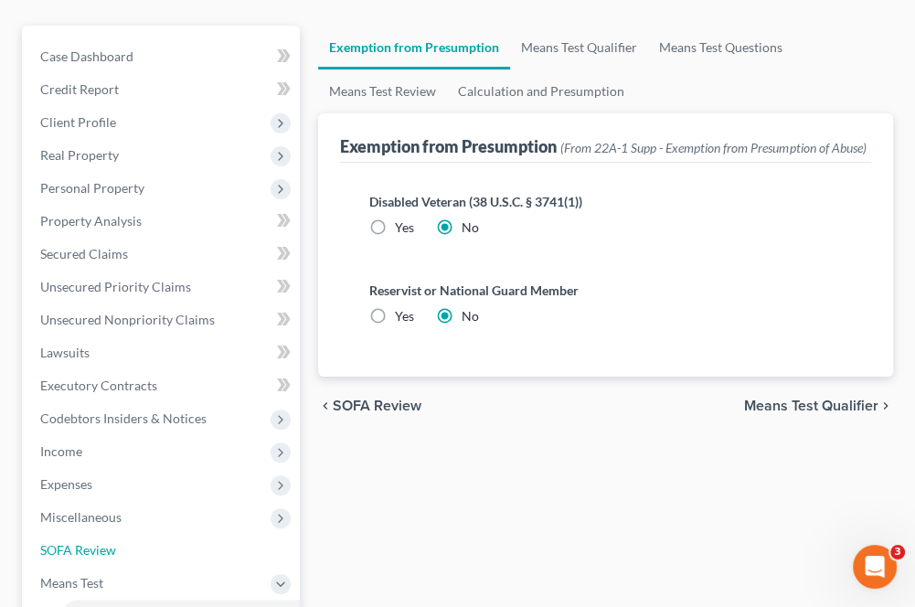
click at [84, 550] on span "SOFA Review" at bounding box center [78, 550] width 76 height 16
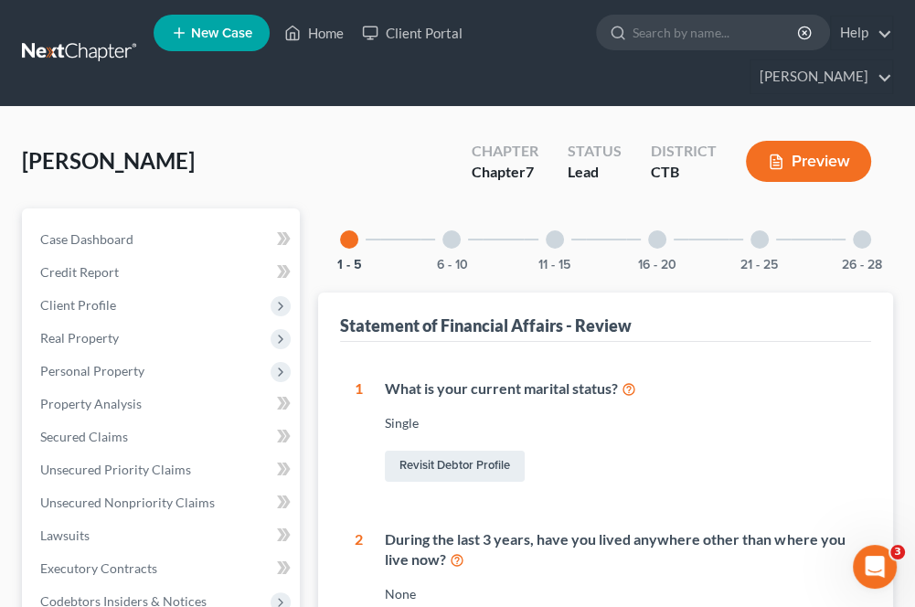
click at [864, 240] on div at bounding box center [862, 239] width 18 height 18
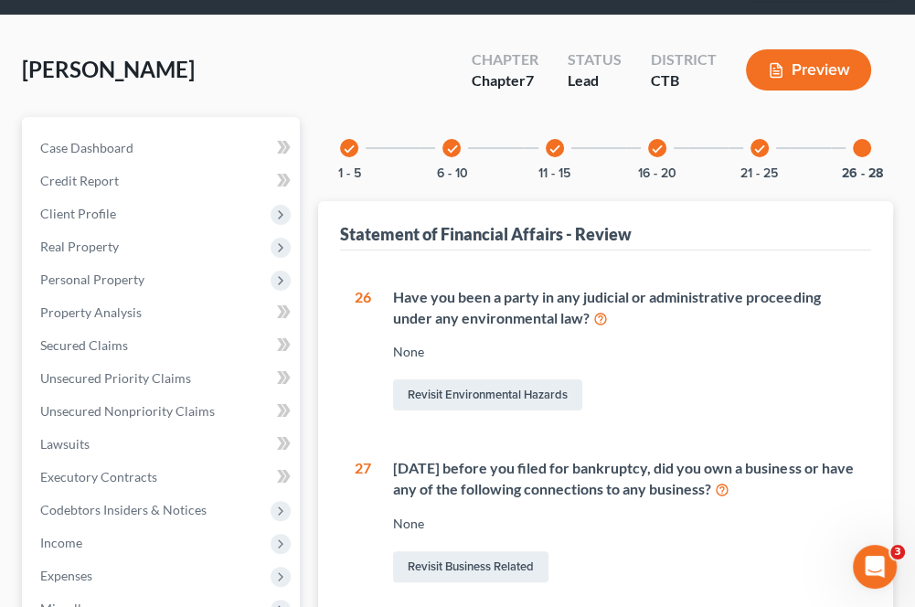
click at [759, 147] on icon "check" at bounding box center [760, 149] width 13 height 13
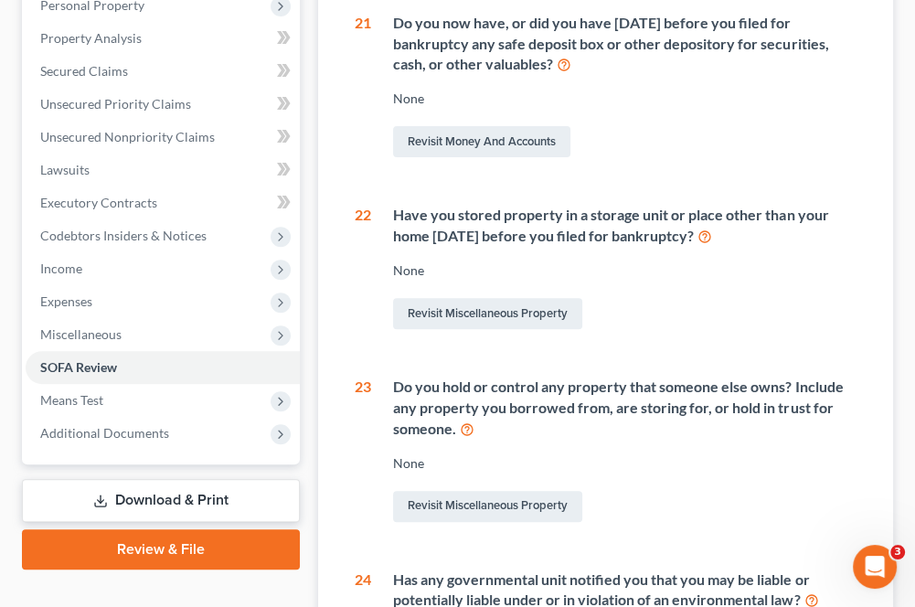
scroll to position [457, 0]
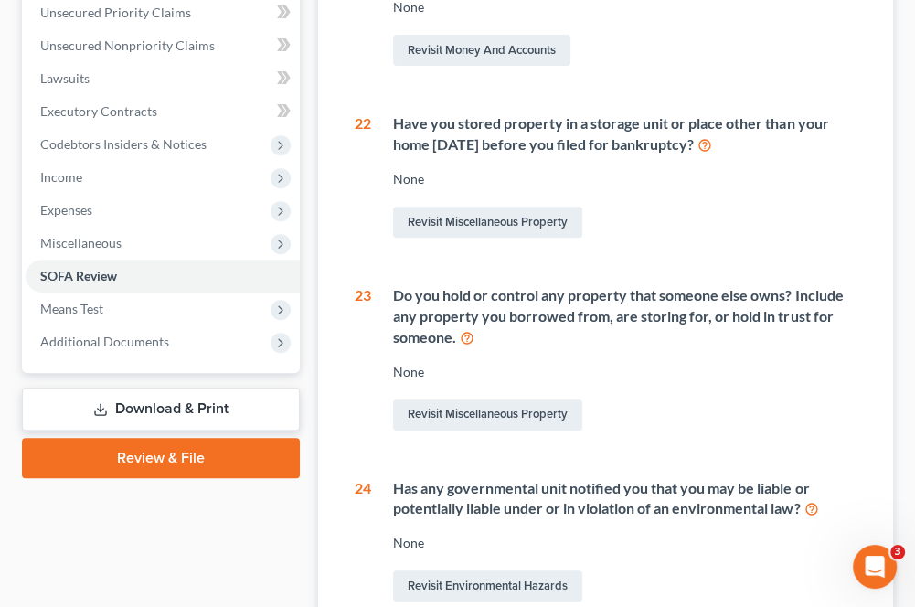
click at [99, 304] on span "Means Test" at bounding box center [71, 309] width 63 height 16
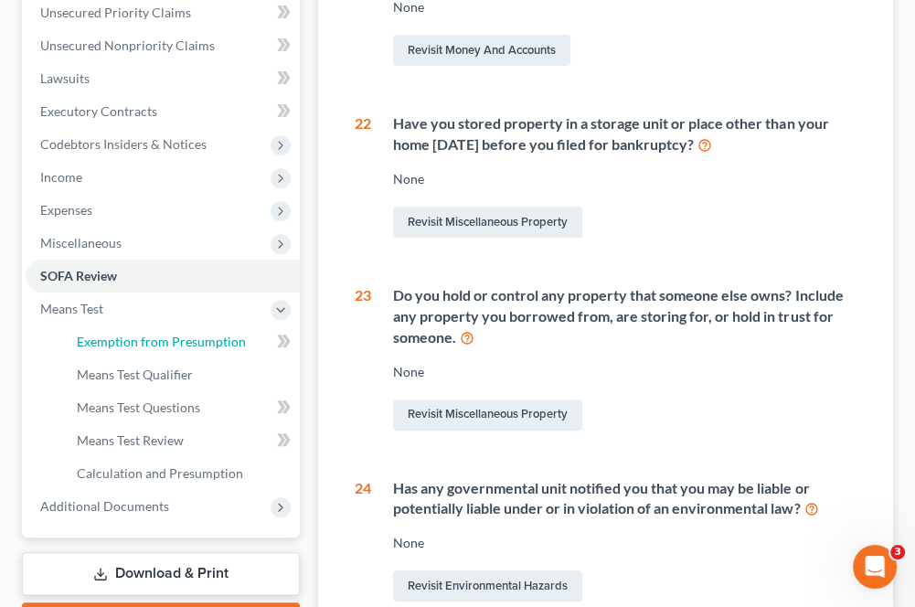
click at [133, 336] on span "Exemption from Presumption" at bounding box center [161, 342] width 169 height 16
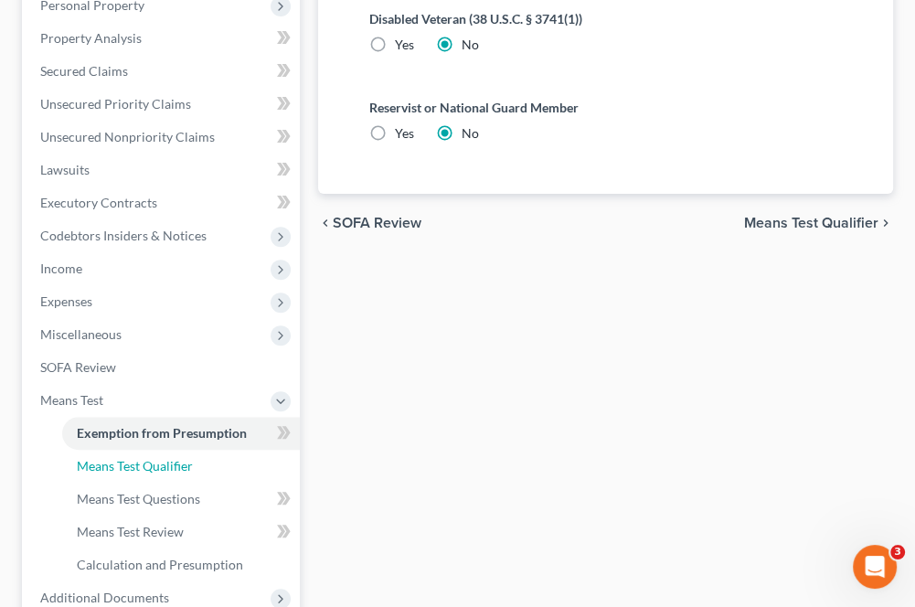
click at [154, 465] on span "Means Test Qualifier" at bounding box center [135, 466] width 116 height 16
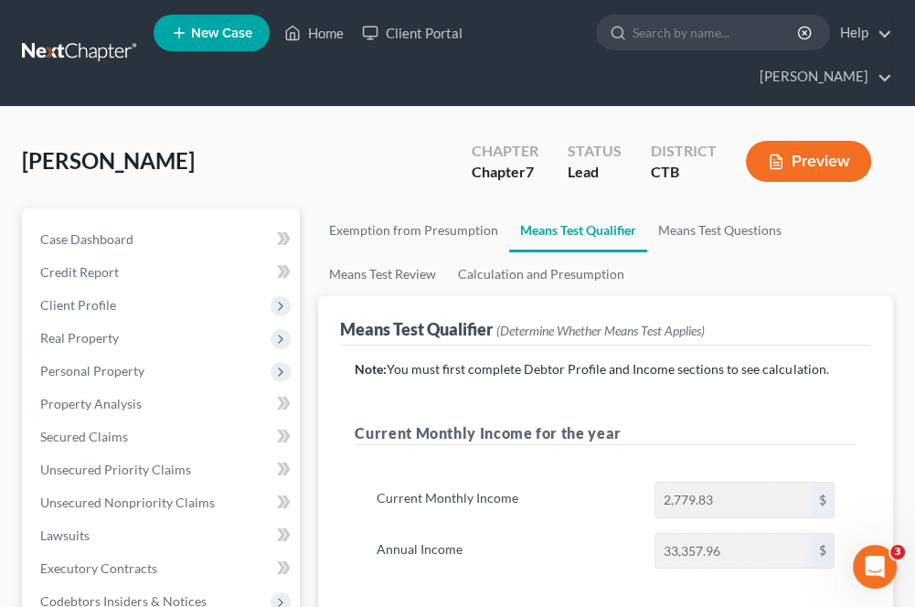
click at [78, 333] on span "Real Property" at bounding box center [79, 338] width 79 height 16
click at [94, 368] on span "Properties Owned" at bounding box center [129, 371] width 104 height 16
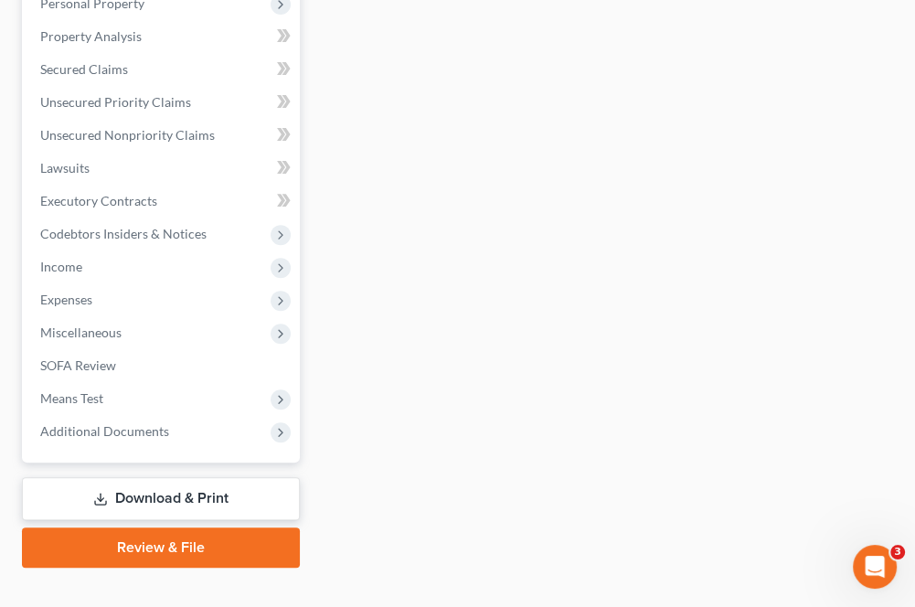
scroll to position [428, 0]
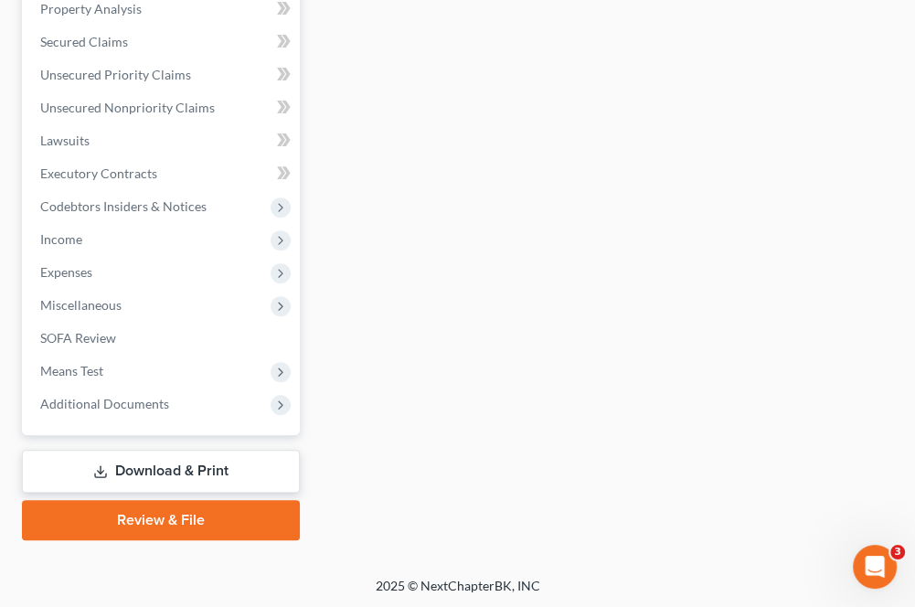
click at [183, 467] on link "Download & Print" at bounding box center [161, 471] width 278 height 43
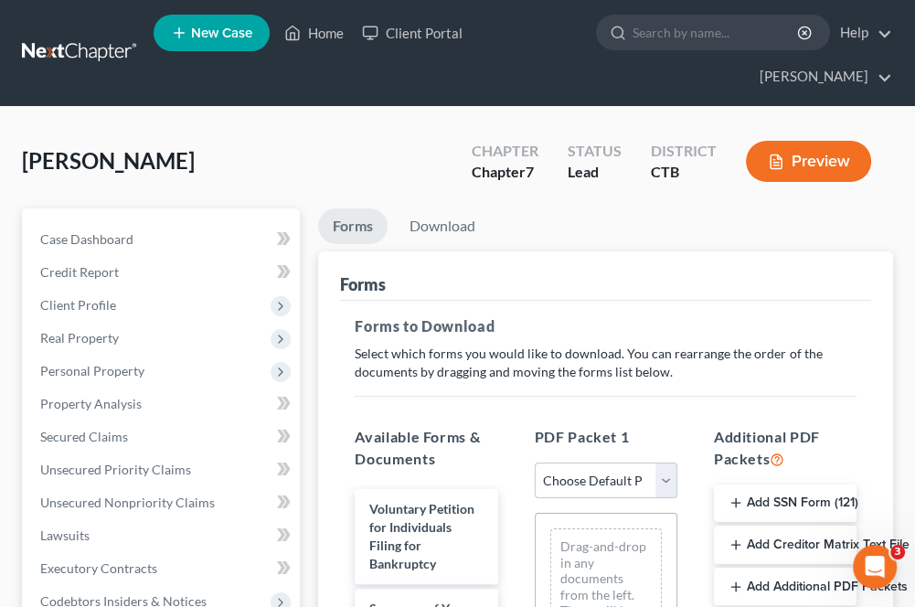
click at [580, 479] on select "Choose Default Petition PDF Packet Complete Bankruptcy Petition (all forms and …" at bounding box center [606, 481] width 143 height 37
select select "0"
click at [541, 463] on select "Choose Default Petition PDF Packet Complete Bankruptcy Petition (all forms and …" at bounding box center [606, 481] width 143 height 37
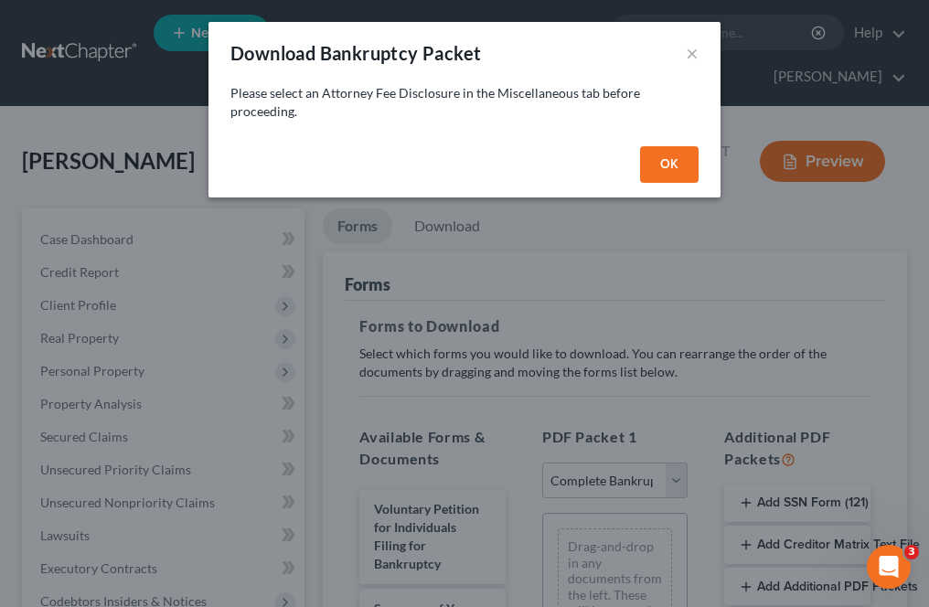
click at [659, 182] on button "OK" at bounding box center [669, 164] width 59 height 37
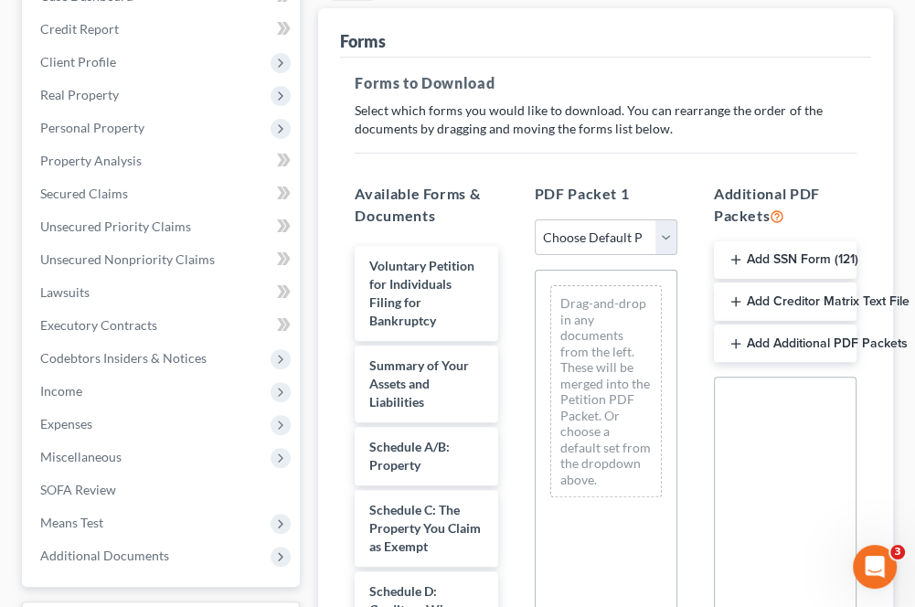
scroll to position [366, 0]
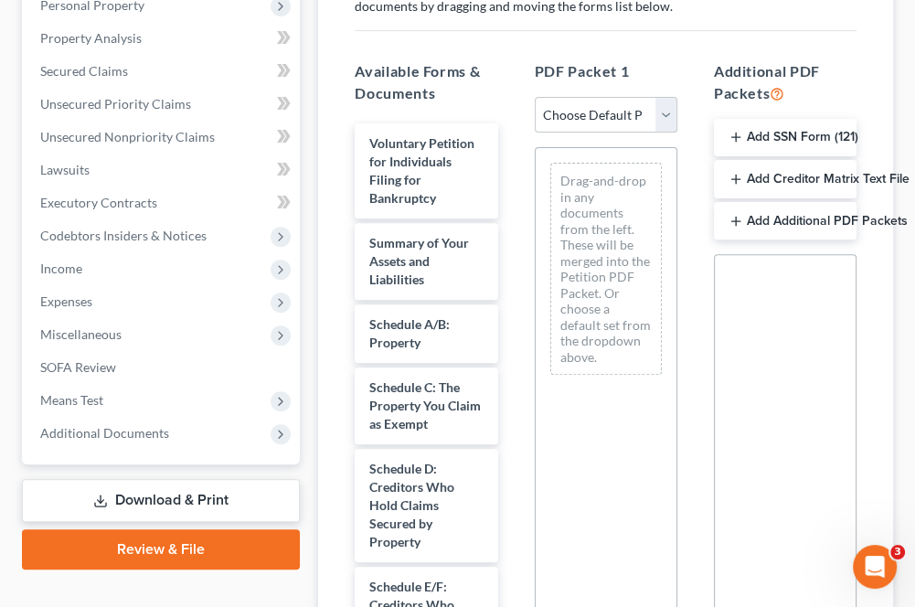
click at [584, 102] on select "Choose Default Petition PDF Packet Complete Bankruptcy Petition (all forms and …" at bounding box center [606, 115] width 143 height 37
select select "0"
click at [541, 97] on select "Choose Default Petition PDF Packet Complete Bankruptcy Petition (all forms and …" at bounding box center [606, 115] width 143 height 37
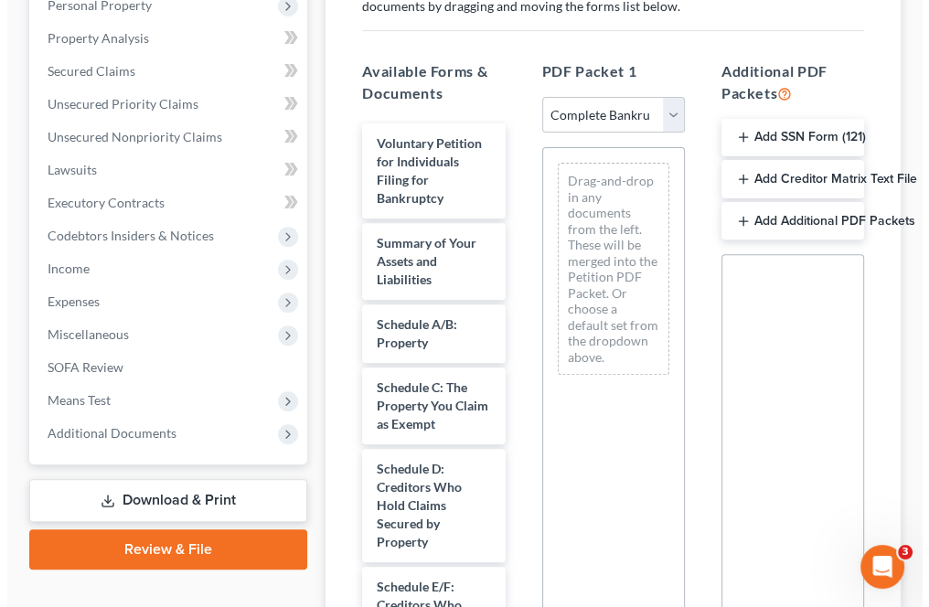
scroll to position [333, 0]
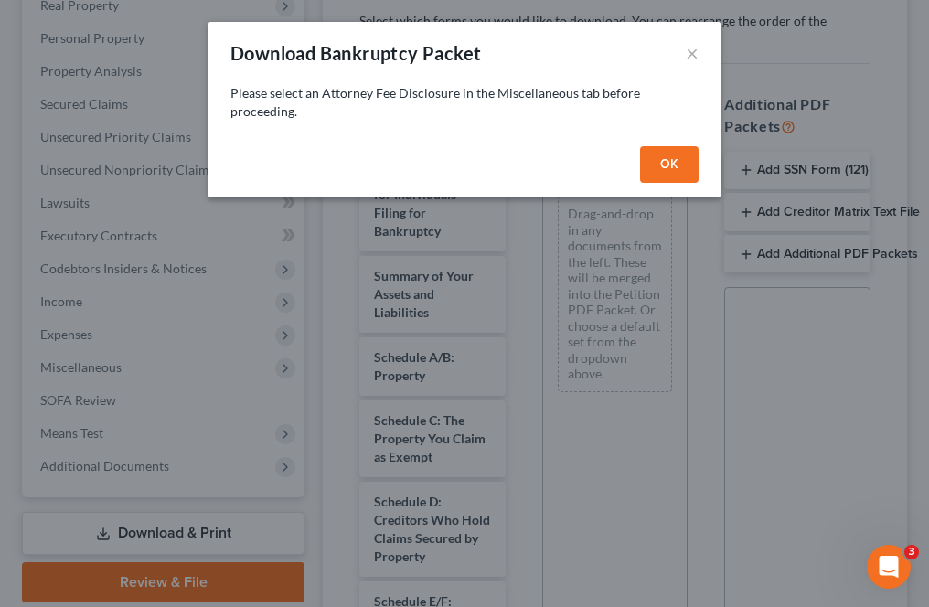
click at [658, 173] on button "OK" at bounding box center [669, 164] width 59 height 37
select select
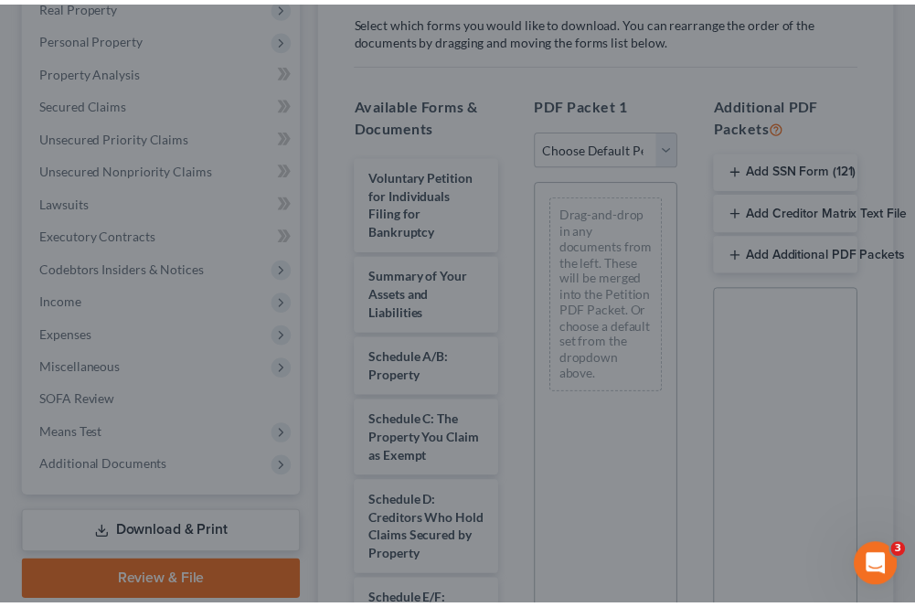
scroll to position [366, 0]
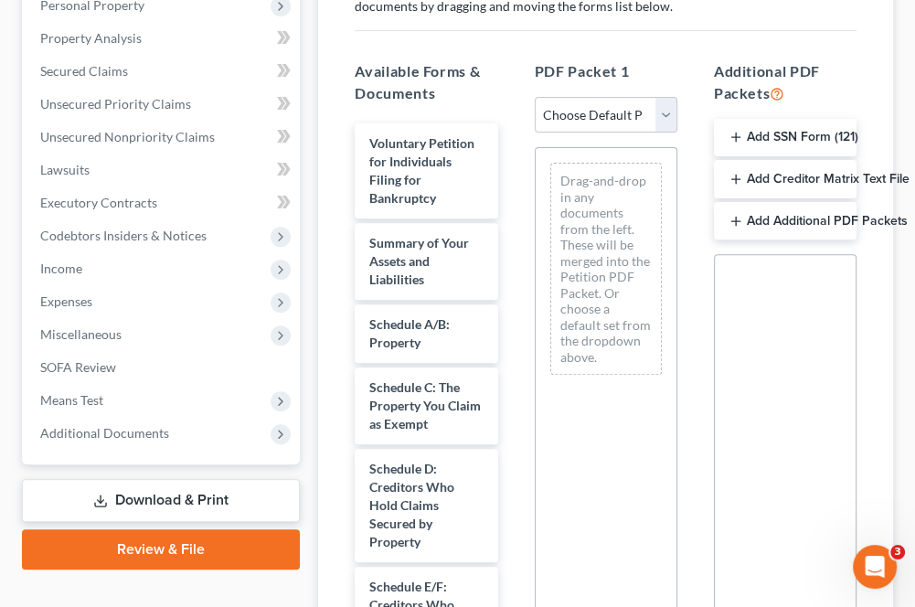
click at [99, 334] on span "Miscellaneous" at bounding box center [80, 334] width 81 height 16
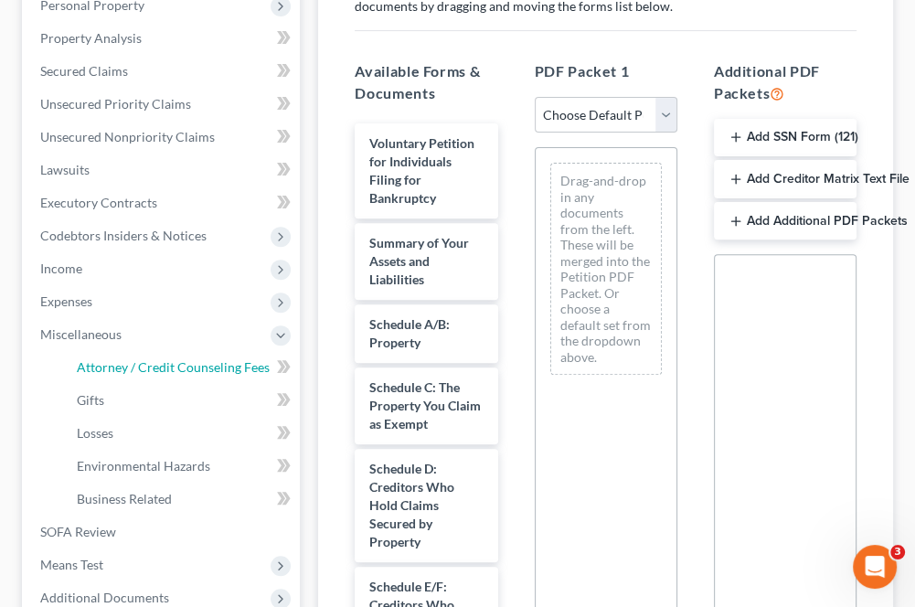
click at [171, 369] on span "Attorney / Credit Counseling Fees" at bounding box center [173, 367] width 193 height 16
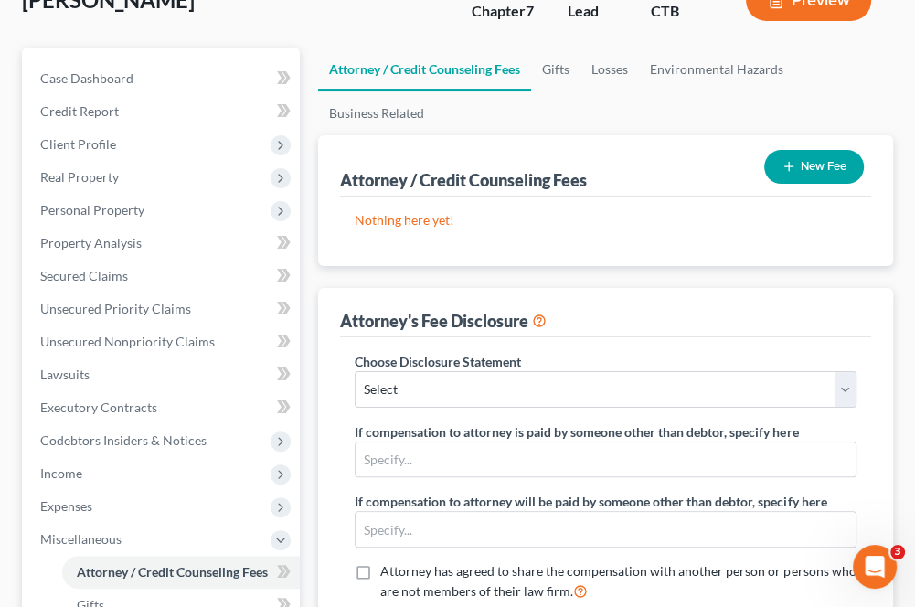
scroll to position [183, 0]
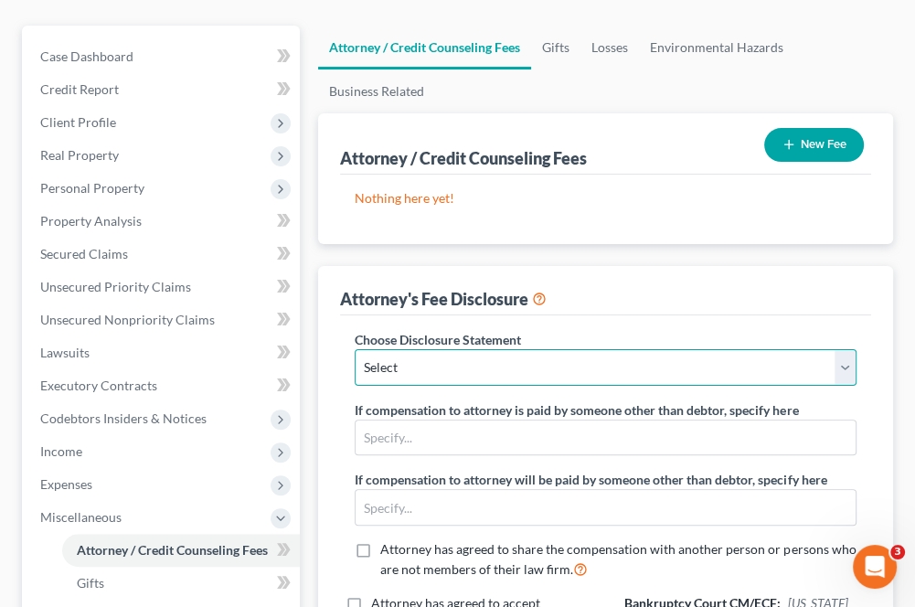
click at [404, 369] on select "Select Law Offices of [PERSON_NAME], LLC" at bounding box center [606, 367] width 502 height 37
select select "0"
click at [355, 349] on select "Select Law Offices of [PERSON_NAME], LLC" at bounding box center [606, 367] width 502 height 37
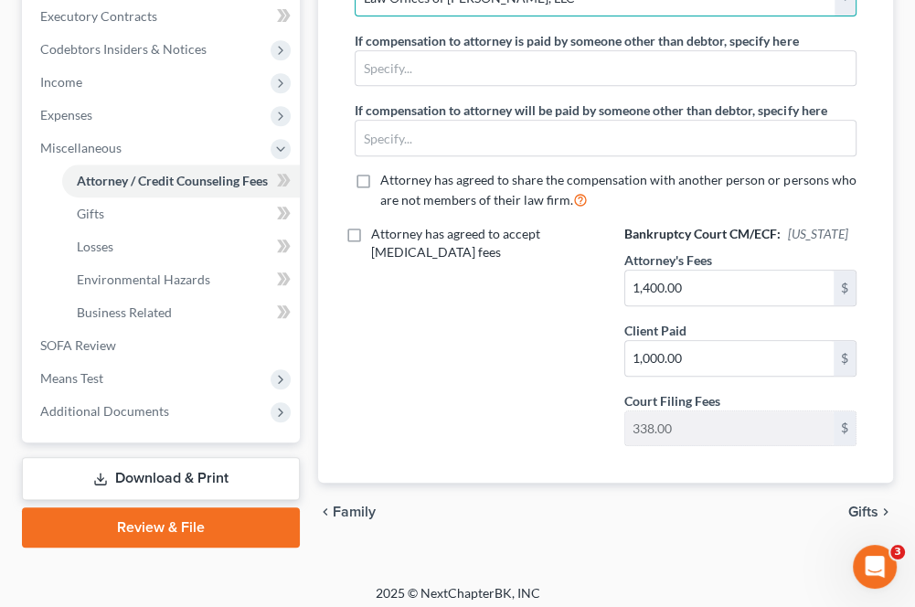
scroll to position [560, 0]
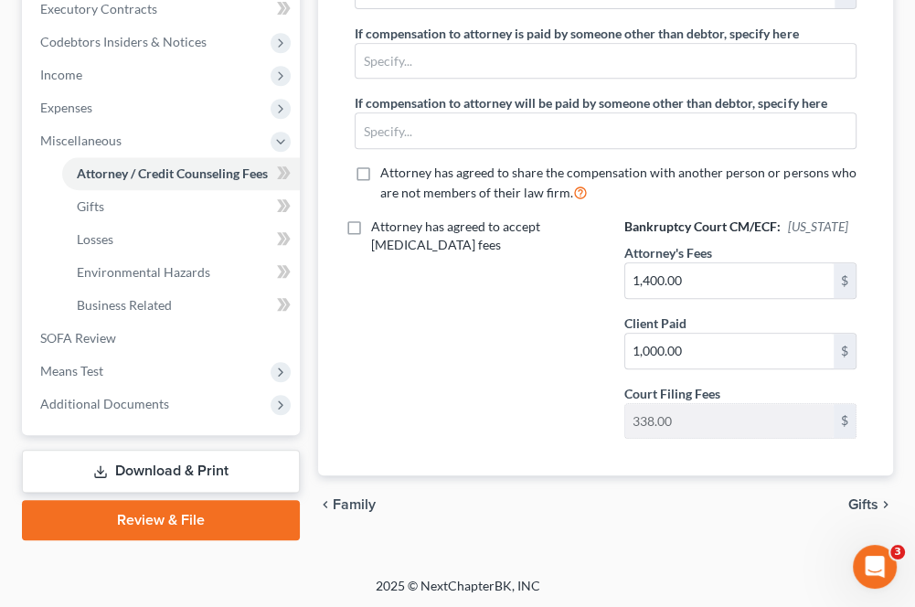
click at [133, 474] on link "Download & Print" at bounding box center [161, 471] width 278 height 43
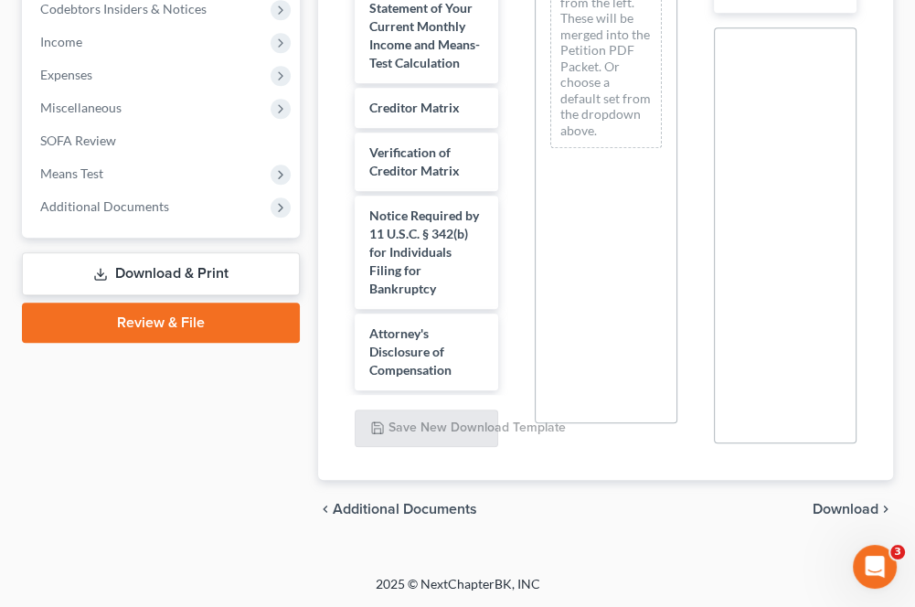
scroll to position [1130, 0]
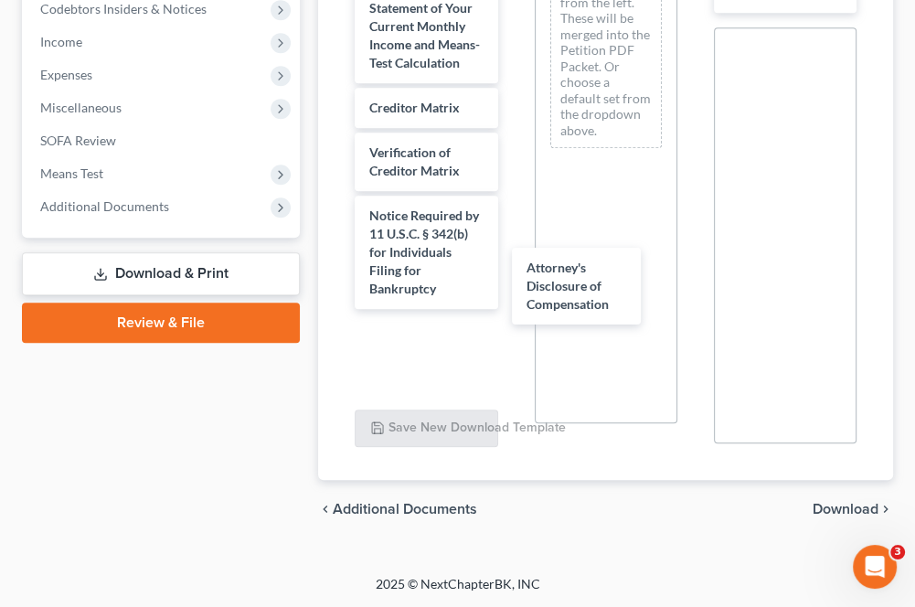
drag, startPoint x: 446, startPoint y: 345, endPoint x: 627, endPoint y: 262, distance: 199.3
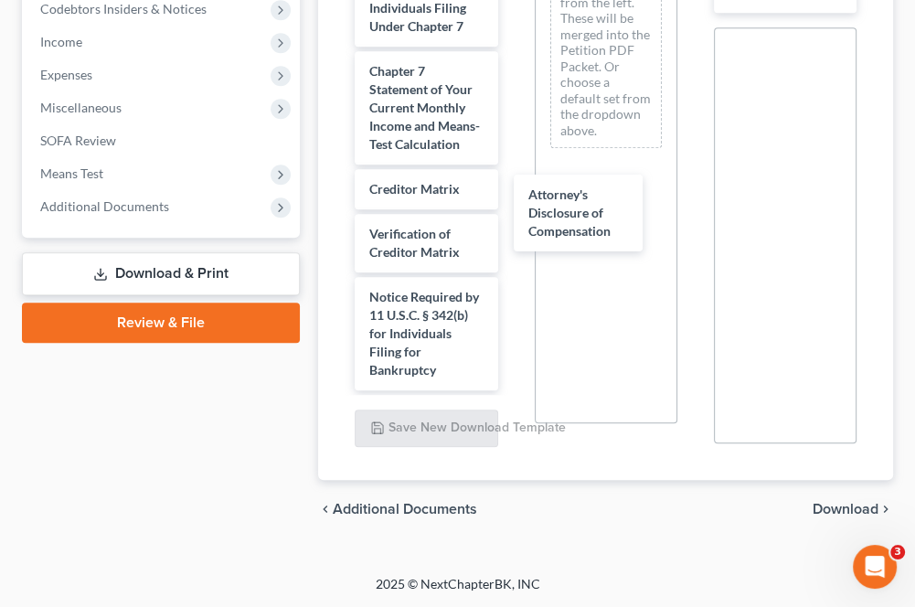
scroll to position [1050, 0]
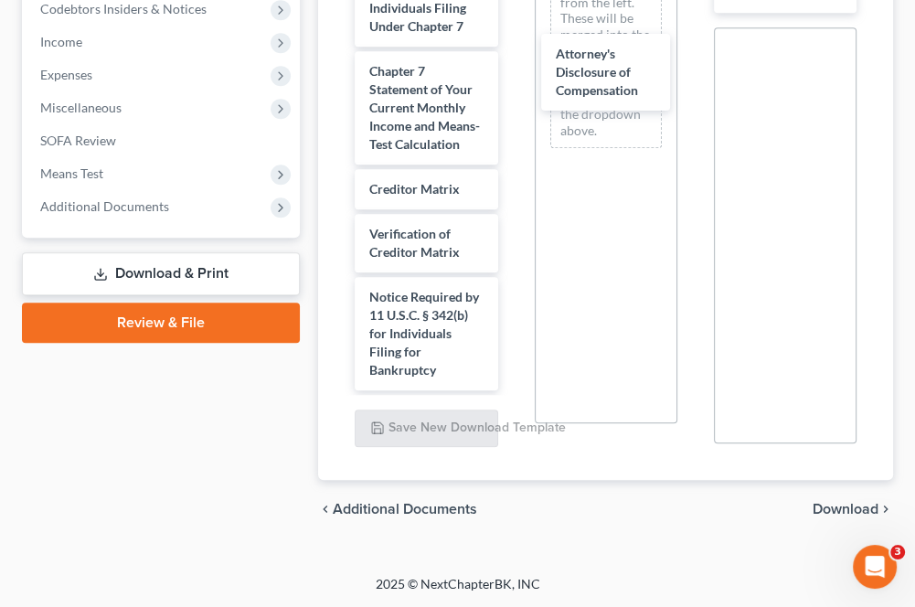
drag, startPoint x: 463, startPoint y: 363, endPoint x: 648, endPoint y: 88, distance: 332.0
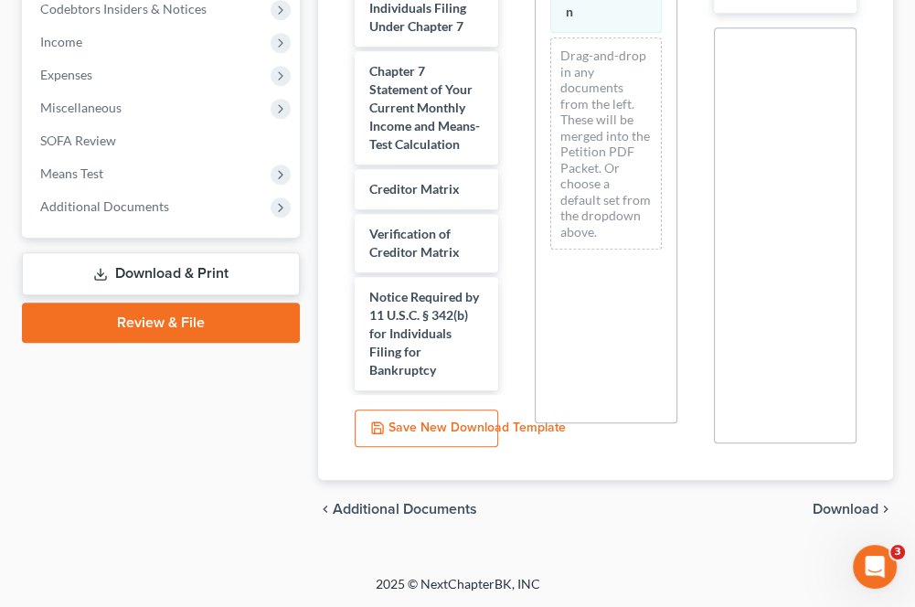
click at [826, 512] on span "Download" at bounding box center [846, 509] width 66 height 15
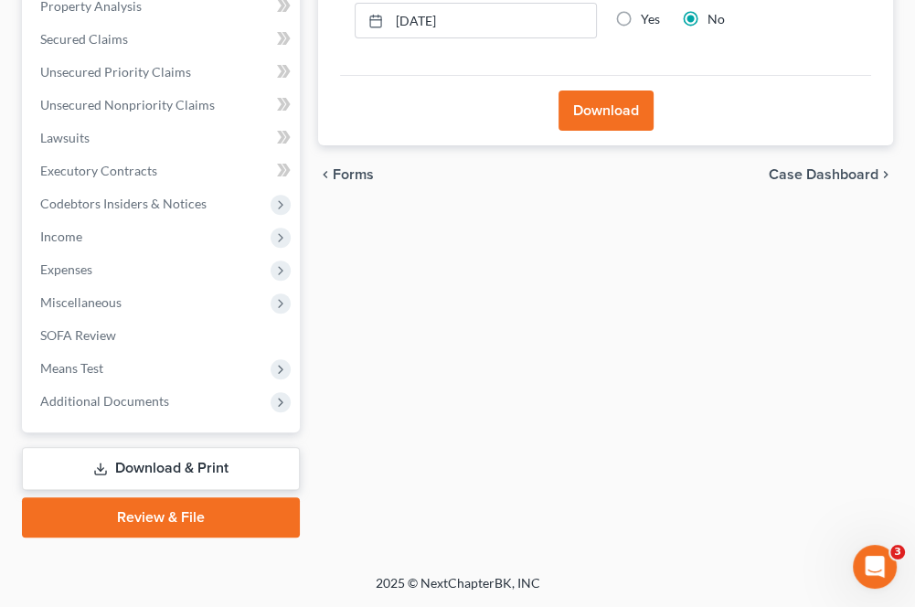
scroll to position [395, 0]
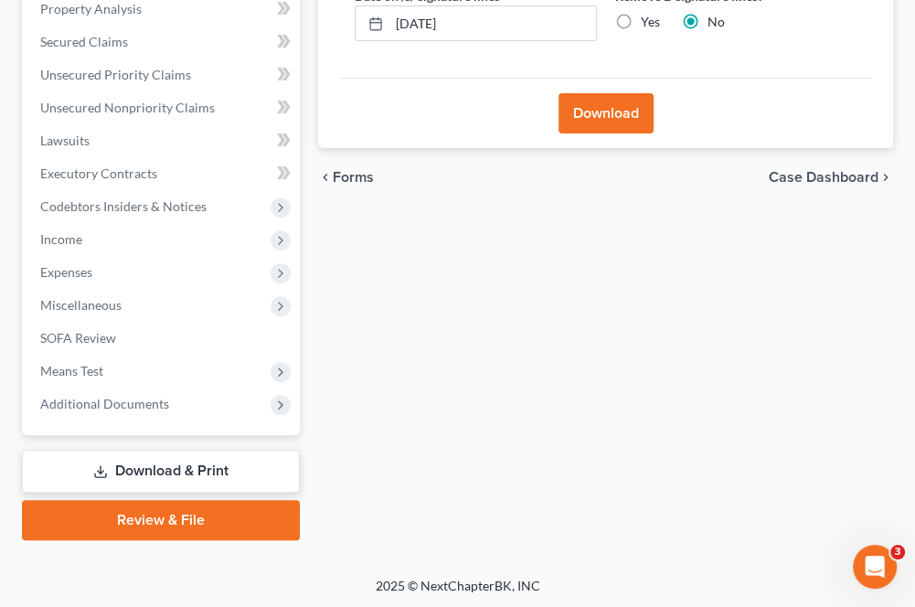
click at [604, 120] on button "Download" at bounding box center [606, 113] width 95 height 40
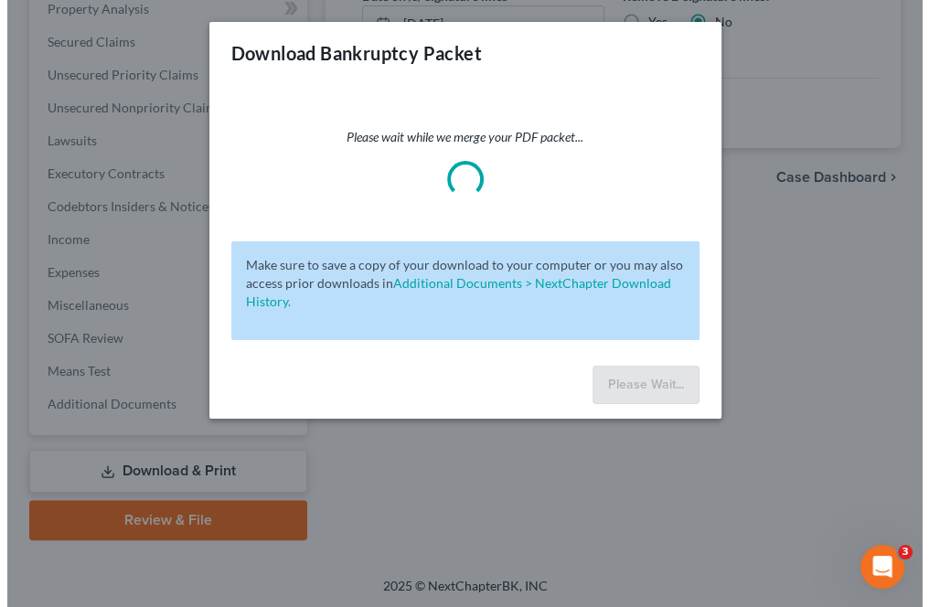
scroll to position [362, 0]
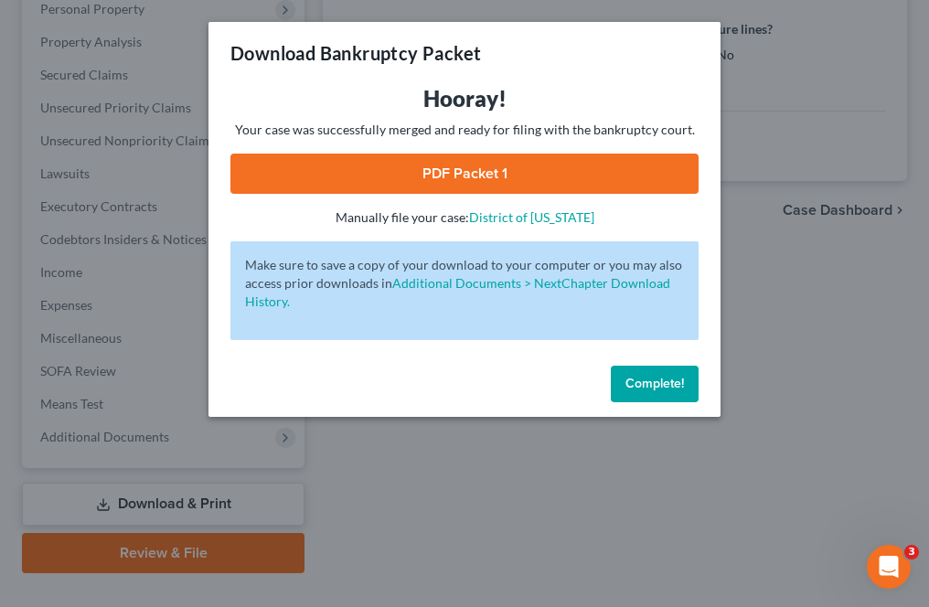
click at [472, 179] on link "PDF Packet 1" at bounding box center [464, 174] width 468 height 40
click at [667, 385] on span "Complete!" at bounding box center [655, 384] width 59 height 16
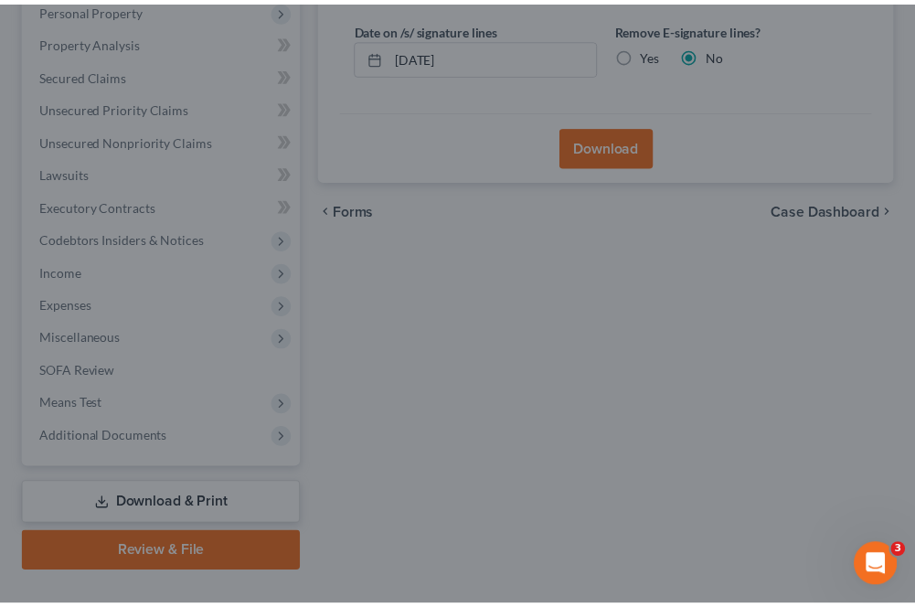
scroll to position [395, 0]
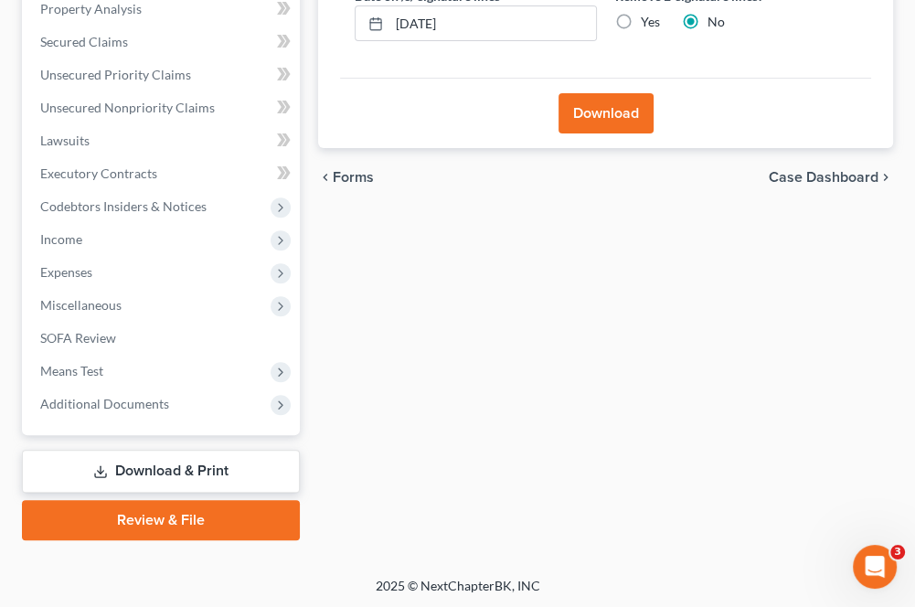
click at [226, 472] on link "Download & Print" at bounding box center [161, 471] width 278 height 43
click at [151, 476] on link "Download & Print" at bounding box center [161, 471] width 278 height 43
select select "0"
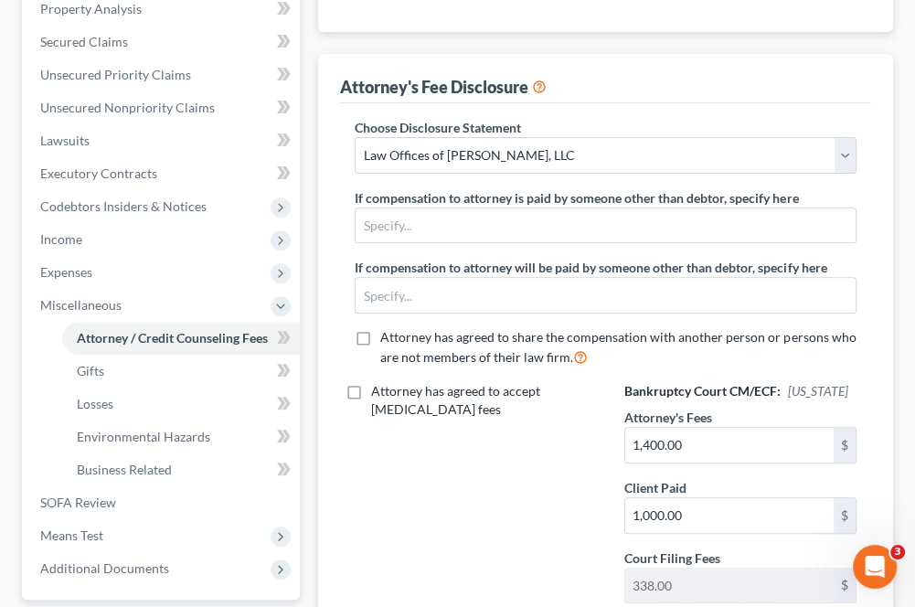
scroll to position [552, 0]
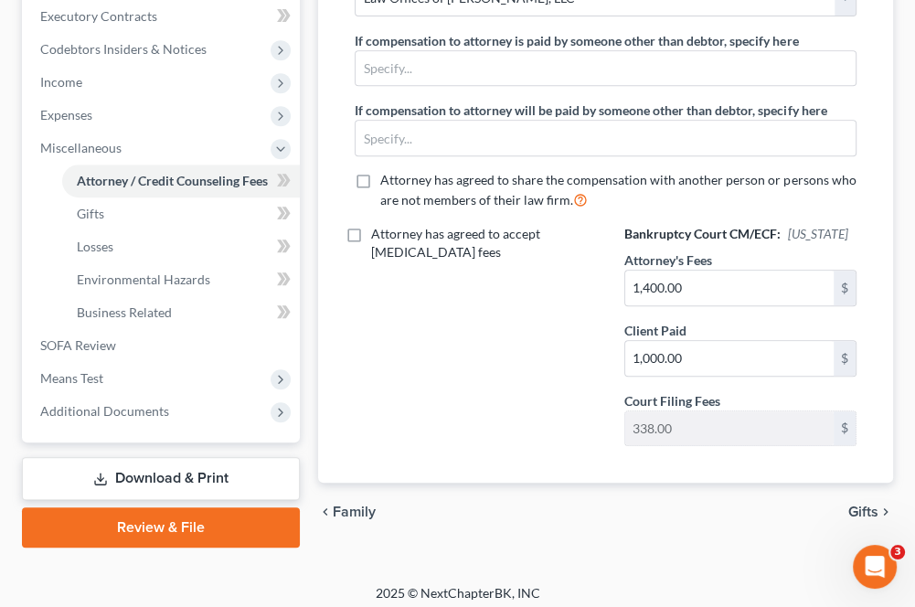
click at [157, 477] on link "Download & Print" at bounding box center [161, 478] width 278 height 43
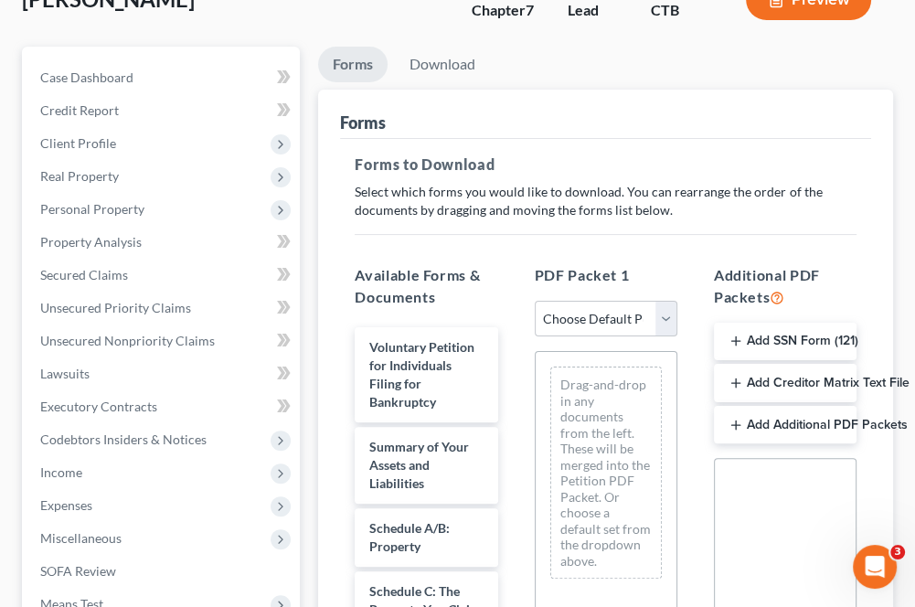
scroll to position [183, 0]
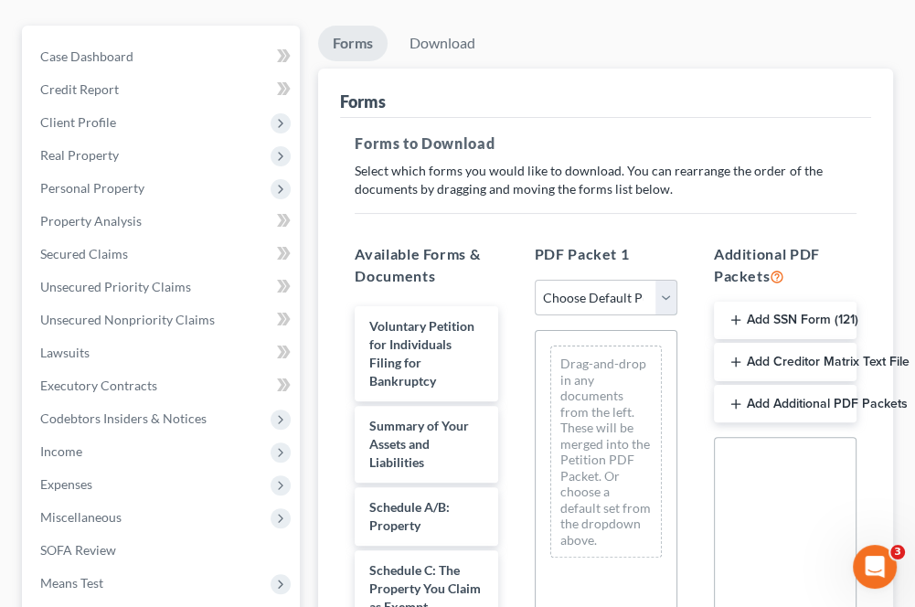
click at [585, 298] on select "Choose Default Petition PDF Packet Complete Bankruptcy Petition (all forms and …" at bounding box center [606, 298] width 143 height 37
select select "0"
click at [535, 280] on select "Choose Default Petition PDF Packet Complete Bankruptcy Petition (all forms and …" at bounding box center [606, 298] width 143 height 37
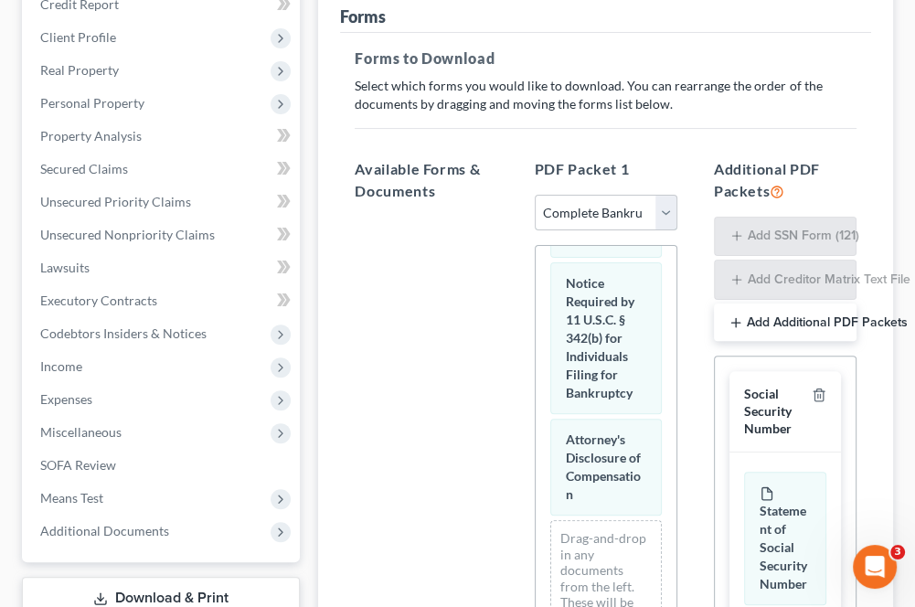
scroll to position [595, 0]
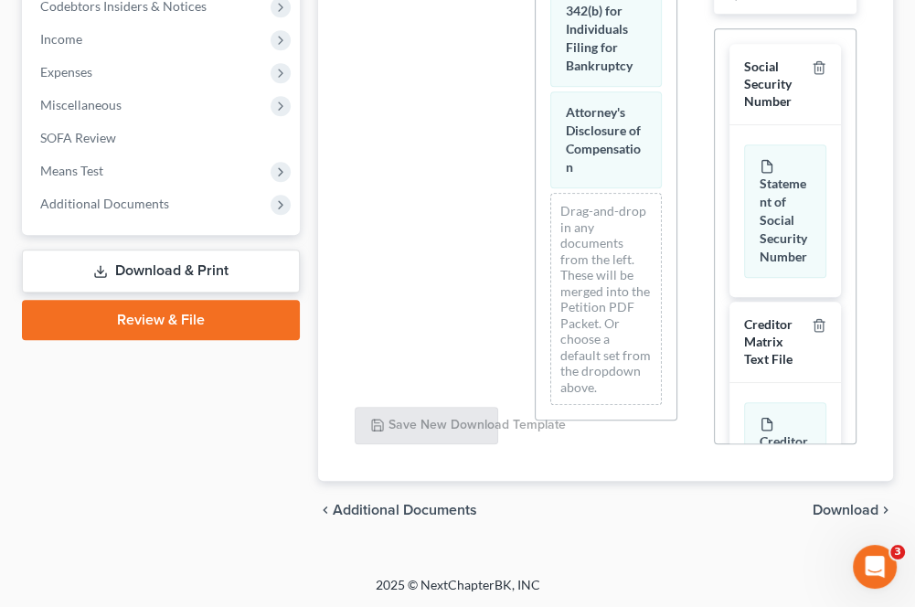
click at [830, 507] on span "Download" at bounding box center [846, 510] width 66 height 15
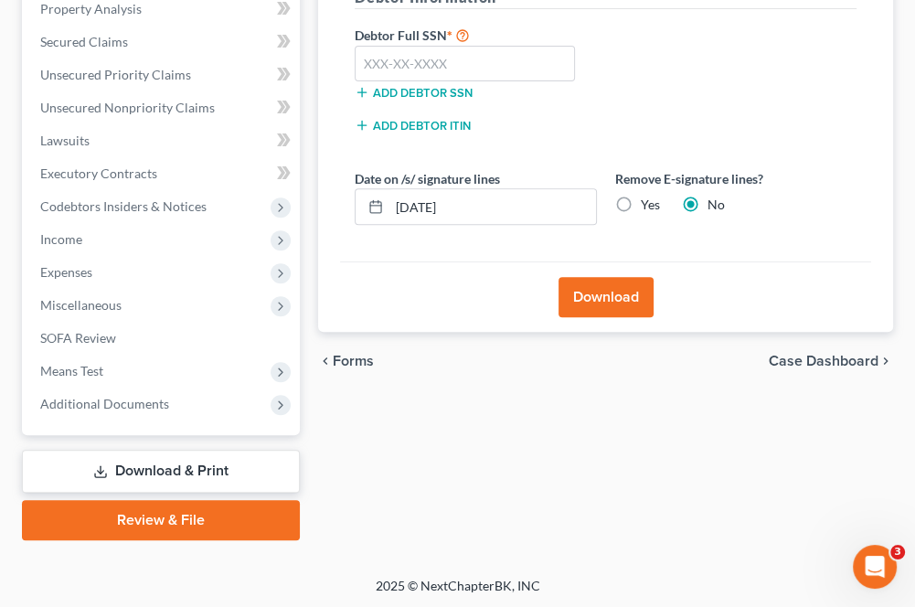
click at [615, 295] on button "Download" at bounding box center [606, 297] width 95 height 40
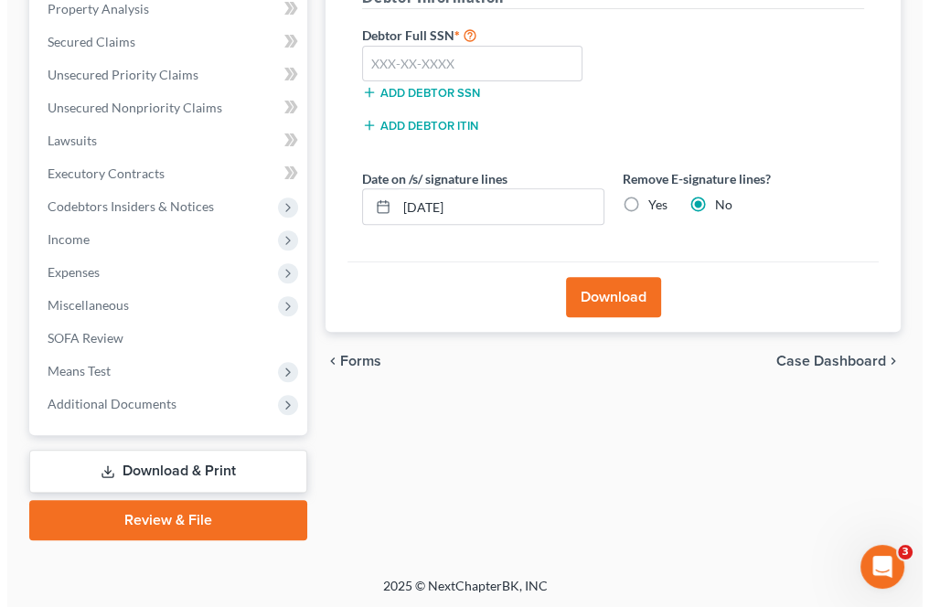
scroll to position [362, 0]
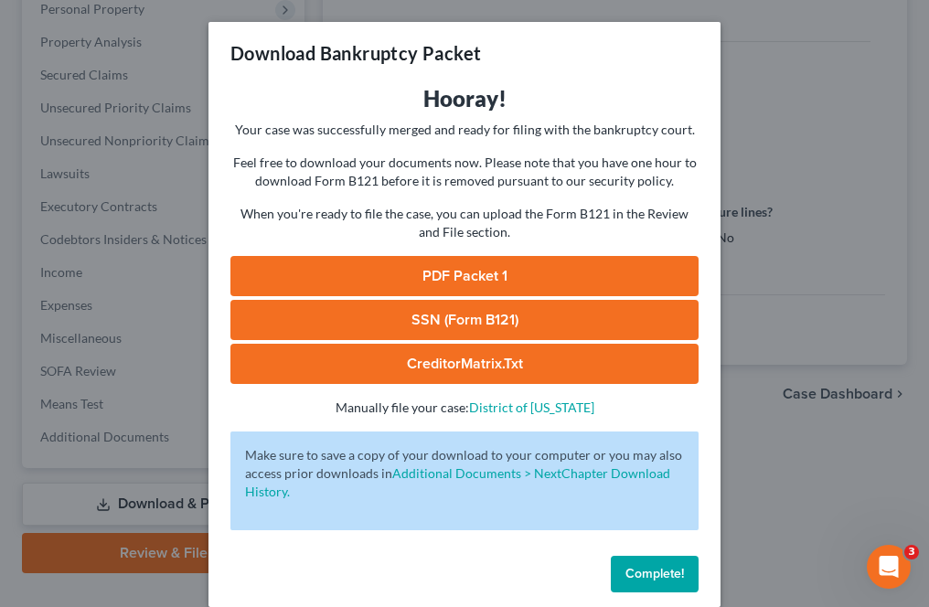
click at [432, 272] on link "PDF Packet 1" at bounding box center [464, 276] width 468 height 40
click at [473, 317] on link "SSN (Form B121)" at bounding box center [464, 320] width 468 height 40
click at [447, 359] on link "CreditorMatrix.txt" at bounding box center [464, 364] width 468 height 40
click at [839, 187] on div "Download Bankruptcy Packet Hooray! Your case was successfully merged and ready …" at bounding box center [464, 303] width 929 height 607
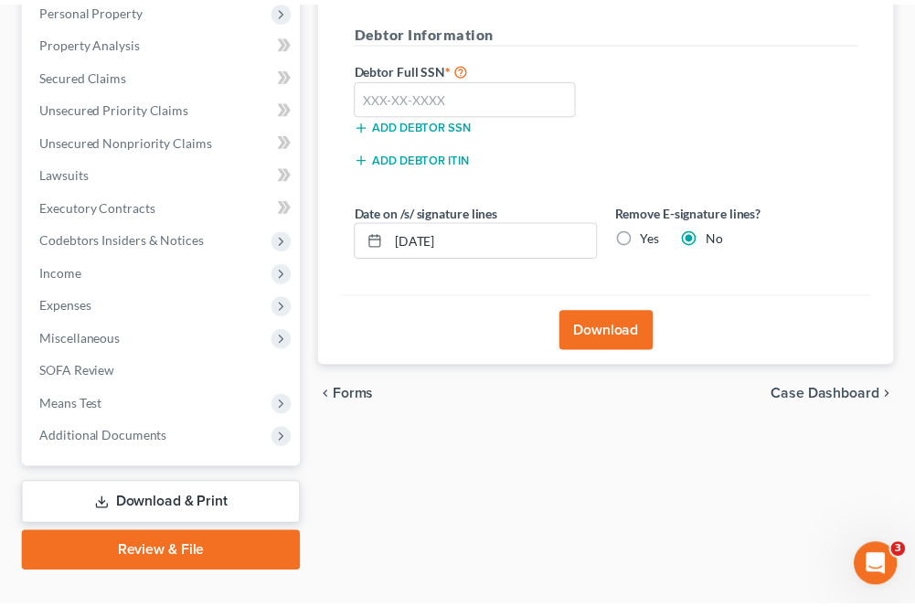
scroll to position [395, 0]
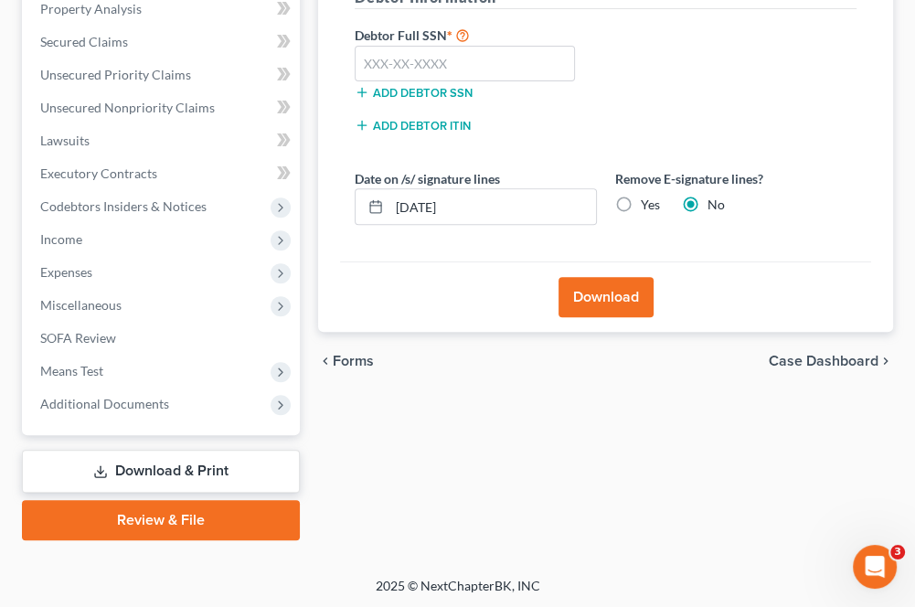
click at [585, 300] on button "Download" at bounding box center [606, 297] width 95 height 40
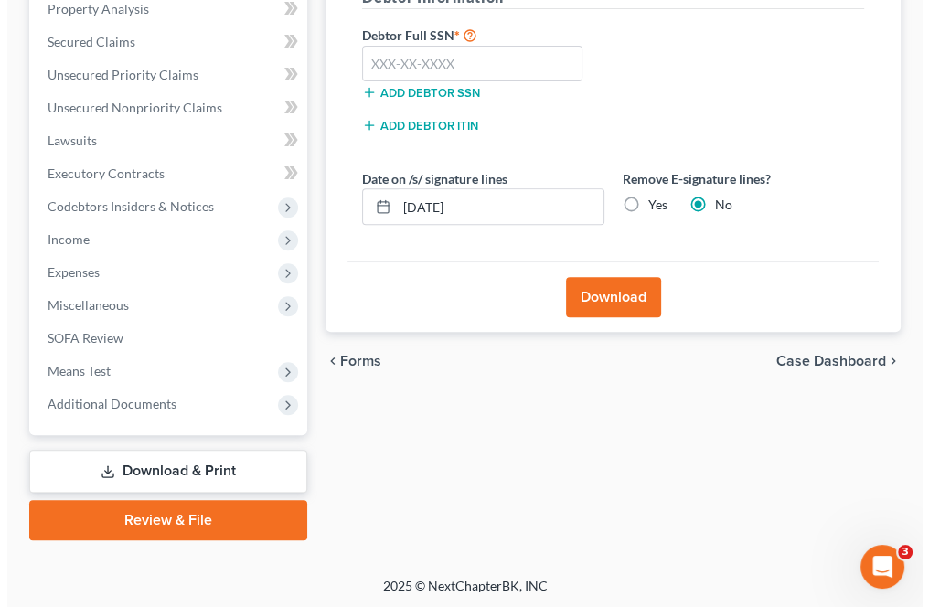
scroll to position [362, 0]
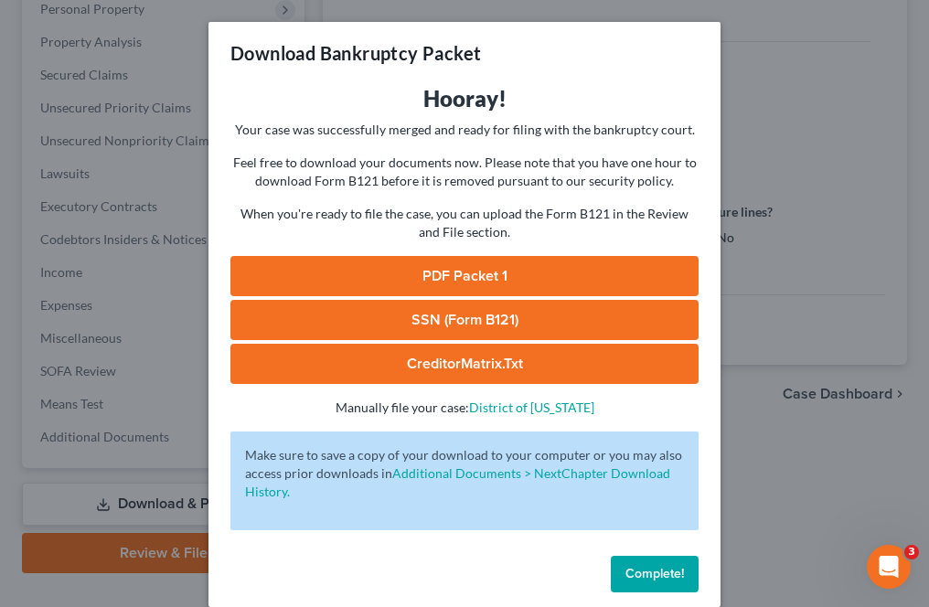
click at [384, 298] on div "PDF Packet 1 SSN (Form B121) CreditorMatrix.txt -" at bounding box center [464, 320] width 468 height 128
click at [392, 329] on link "SSN (Form B121)" at bounding box center [464, 320] width 468 height 40
